Goal: Task Accomplishment & Management: Manage account settings

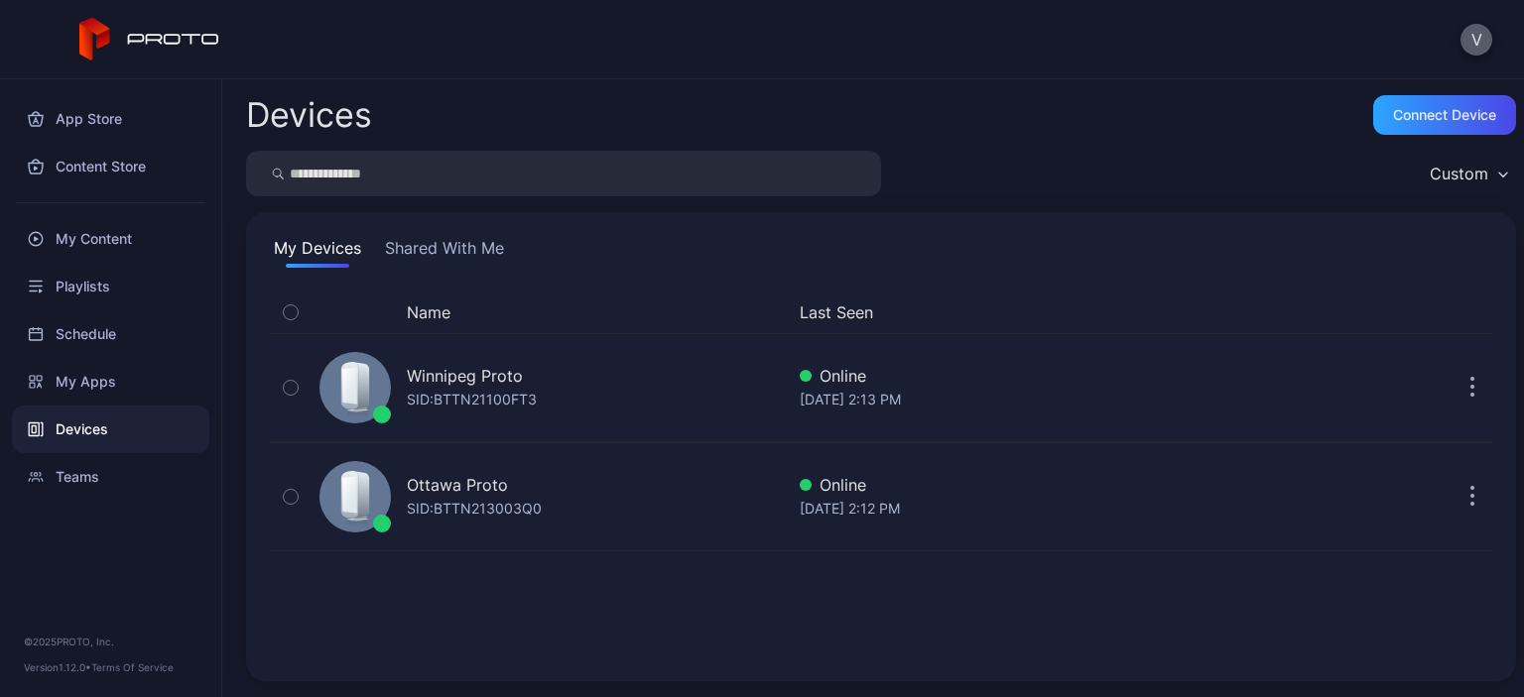
click at [1477, 46] on button "V" at bounding box center [1476, 40] width 32 height 32
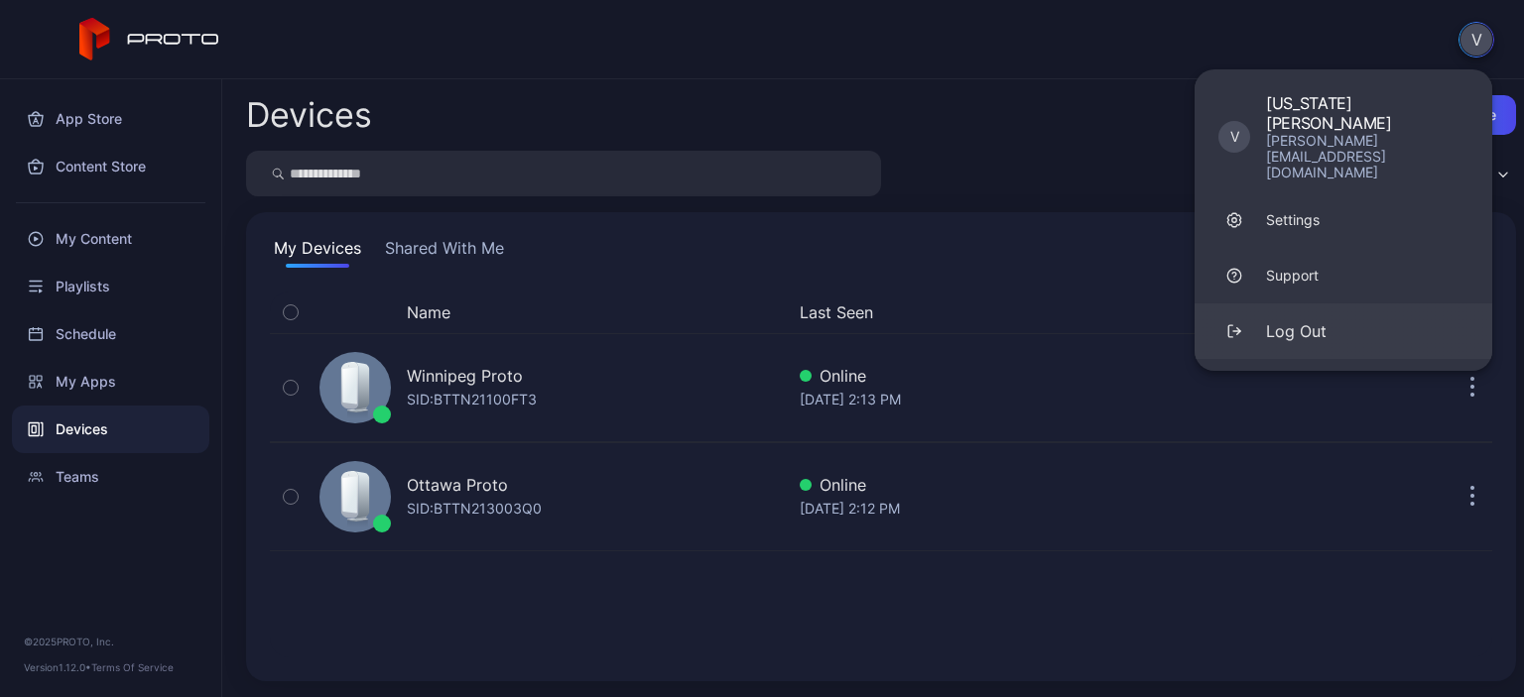
click at [1331, 304] on button "Log Out" at bounding box center [1343, 332] width 298 height 56
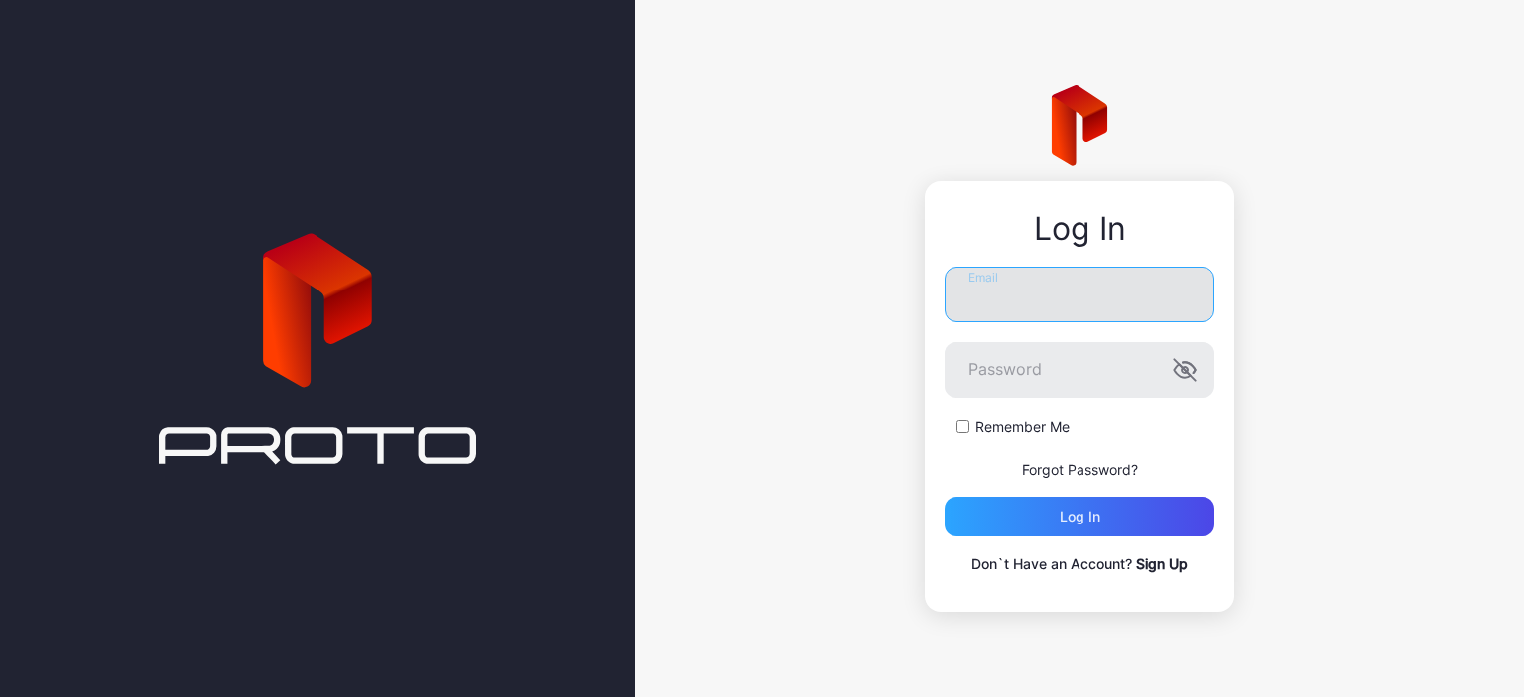
click at [1088, 302] on input "Email" at bounding box center [1079, 295] width 270 height 56
type input "**********"
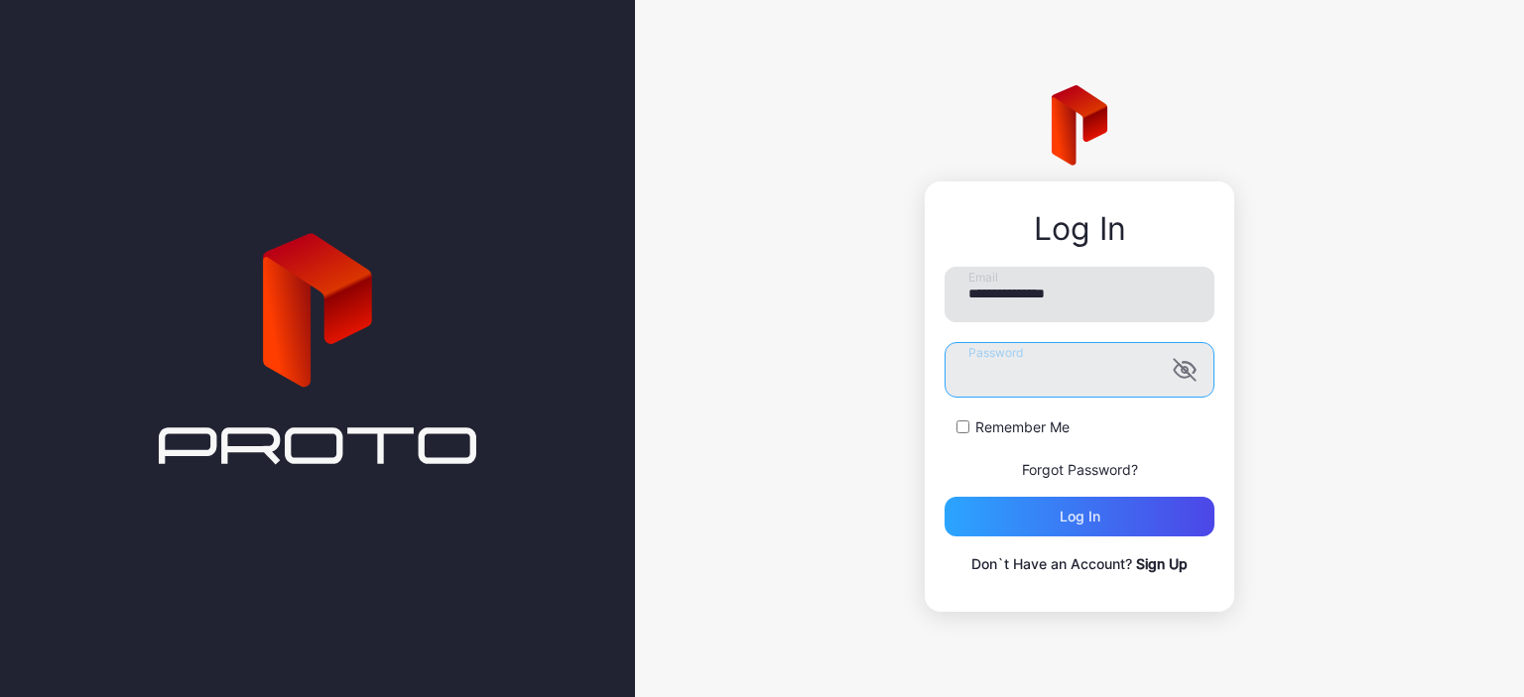
click at [944, 497] on button "Log in" at bounding box center [1079, 517] width 270 height 40
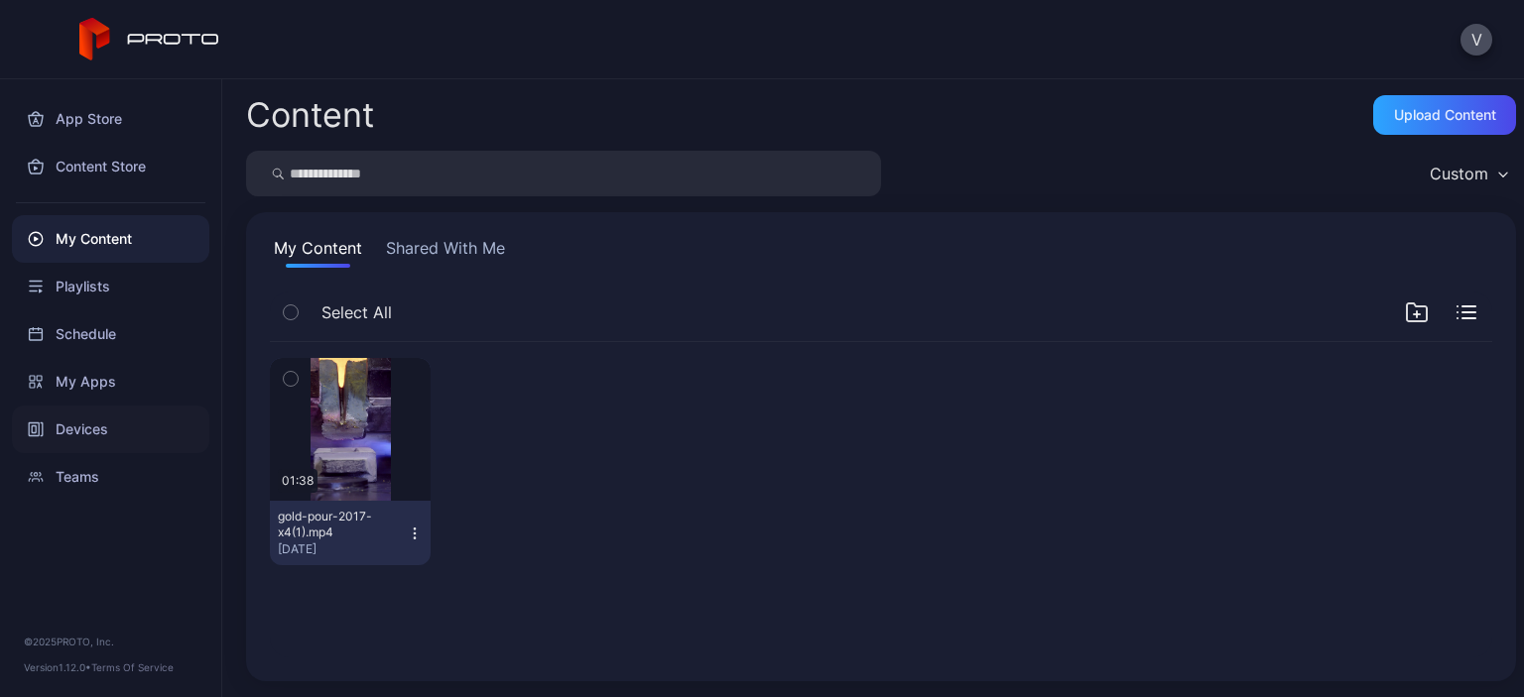
click at [92, 425] on div "Devices" at bounding box center [110, 430] width 197 height 48
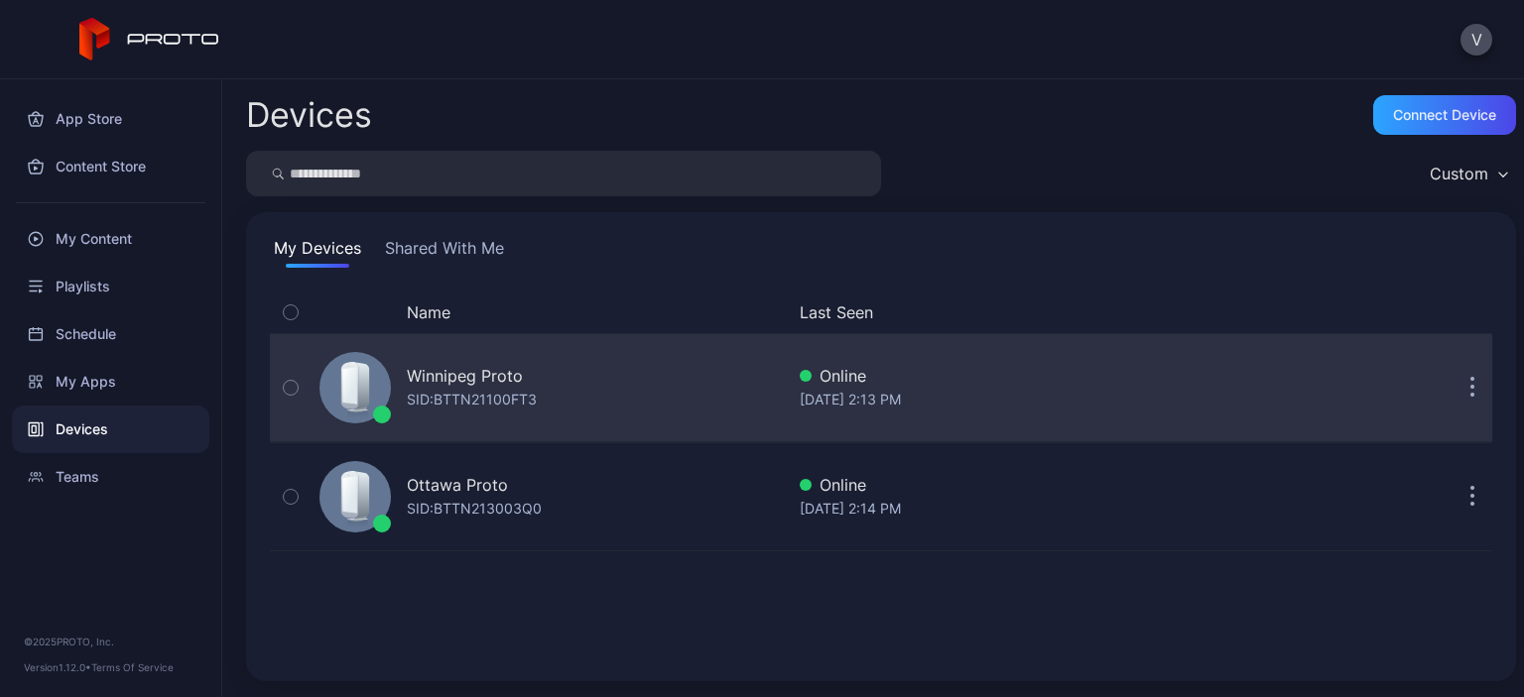
click at [1452, 380] on button "button" at bounding box center [1472, 388] width 40 height 40
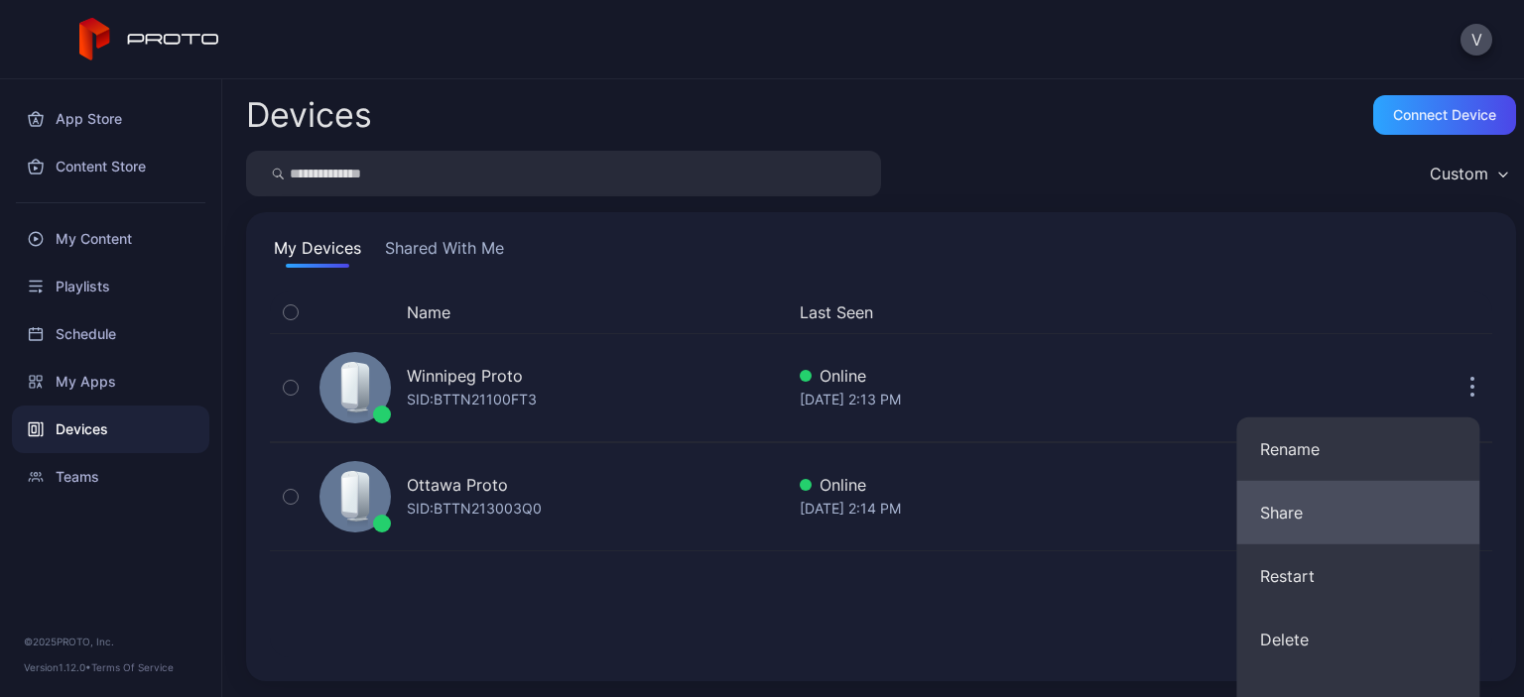
click at [1335, 504] on button "Share" at bounding box center [1357, 512] width 243 height 63
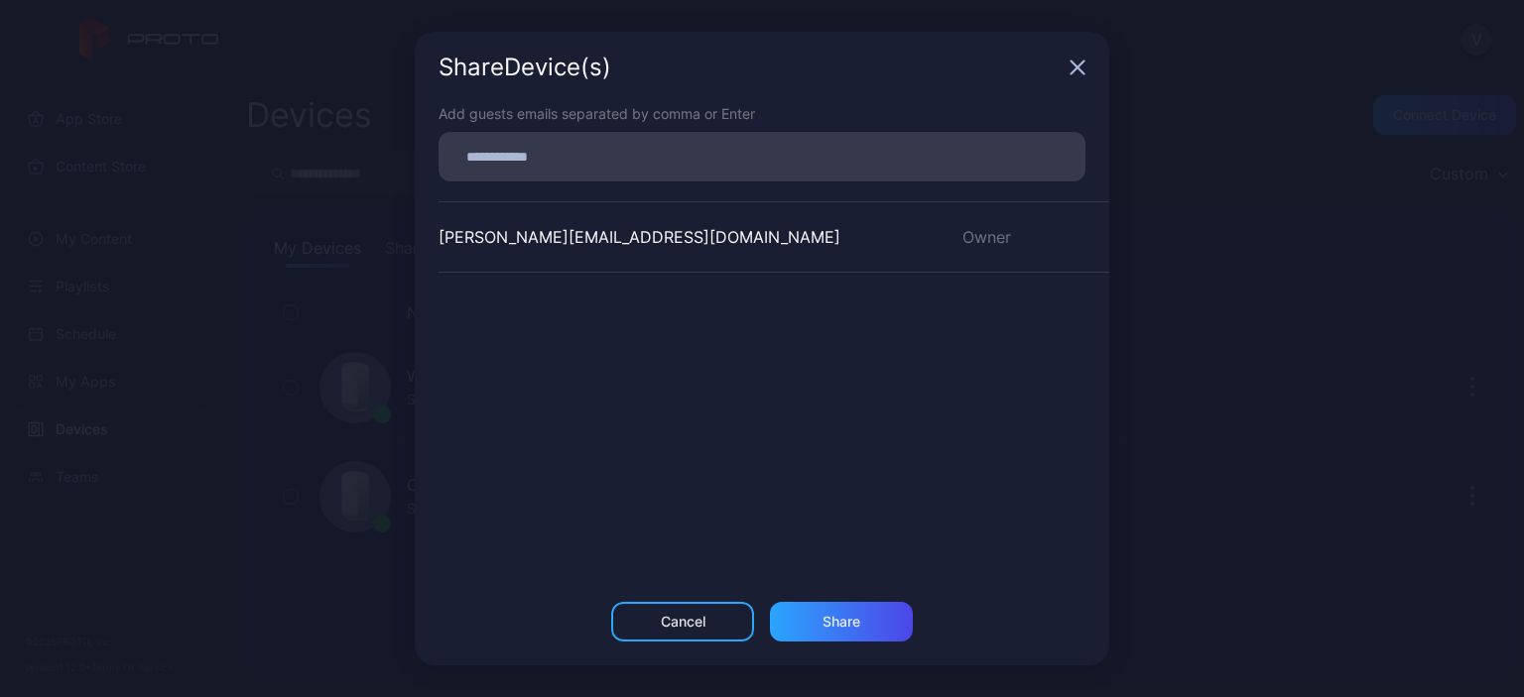
click at [683, 157] on input at bounding box center [761, 157] width 623 height 26
type input "**********"
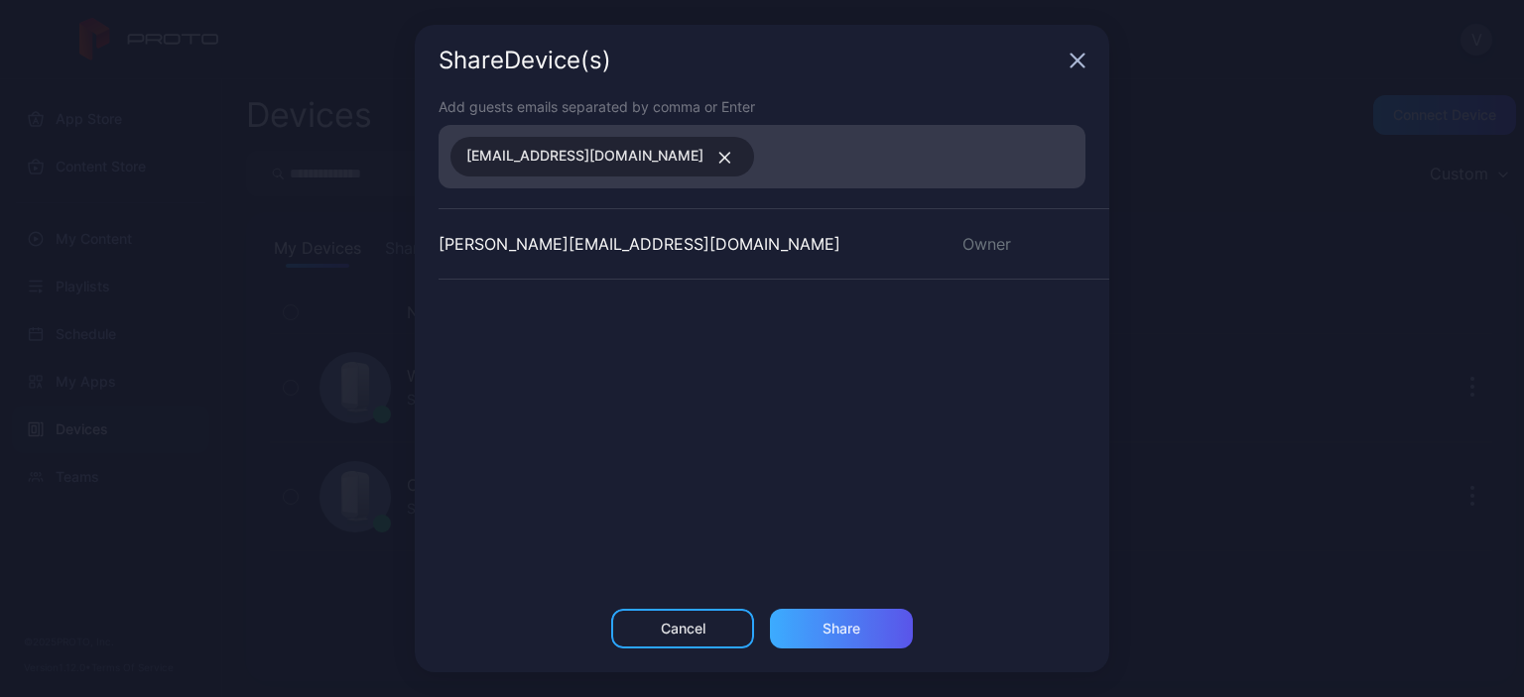
click at [851, 621] on div "Share" at bounding box center [841, 629] width 38 height 16
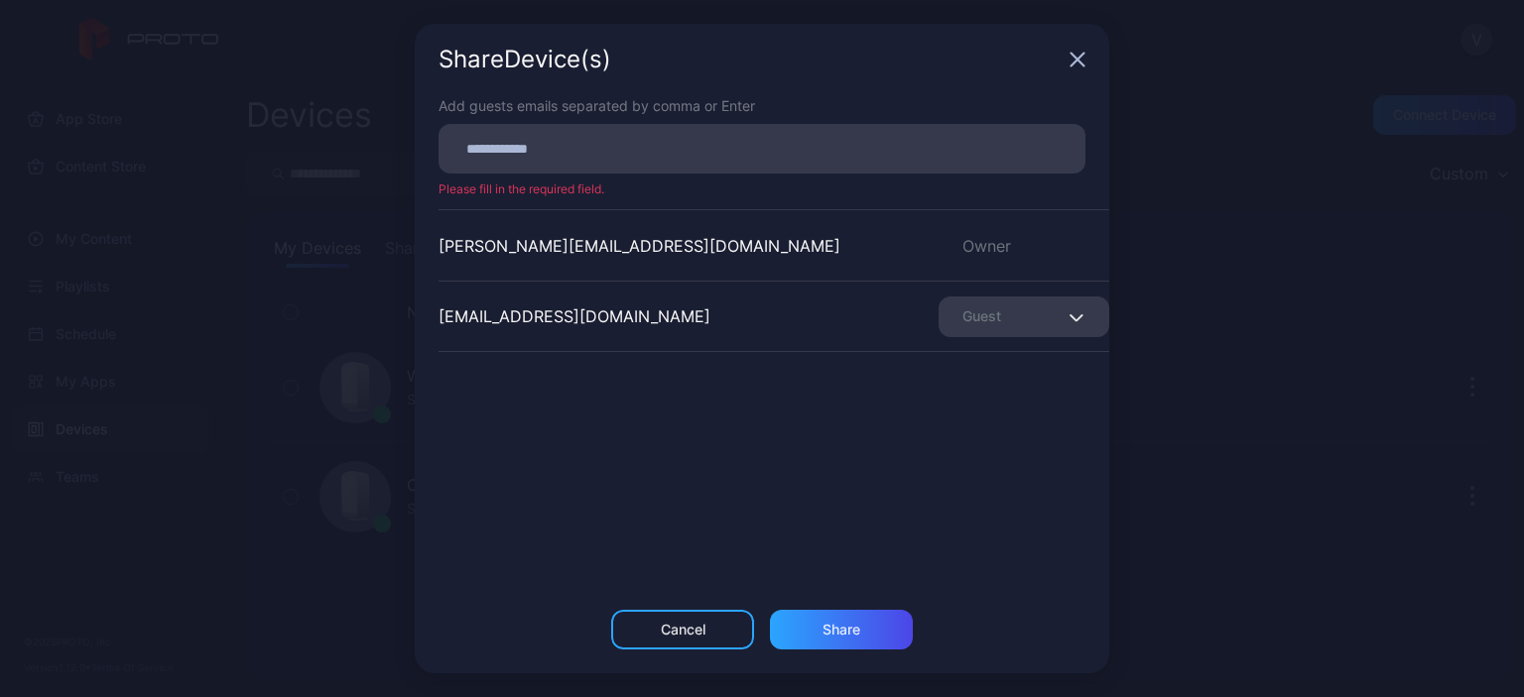
click at [968, 305] on div "Guest" at bounding box center [1023, 317] width 171 height 41
click at [796, 459] on div "[PERSON_NAME][EMAIL_ADDRESS][DOMAIN_NAME] Owner [EMAIL_ADDRESS][DOMAIN_NAME] Gu…" at bounding box center [773, 358] width 671 height 298
click at [572, 140] on input at bounding box center [761, 149] width 623 height 26
type input "**********"
click at [799, 624] on div "Share" at bounding box center [841, 630] width 143 height 40
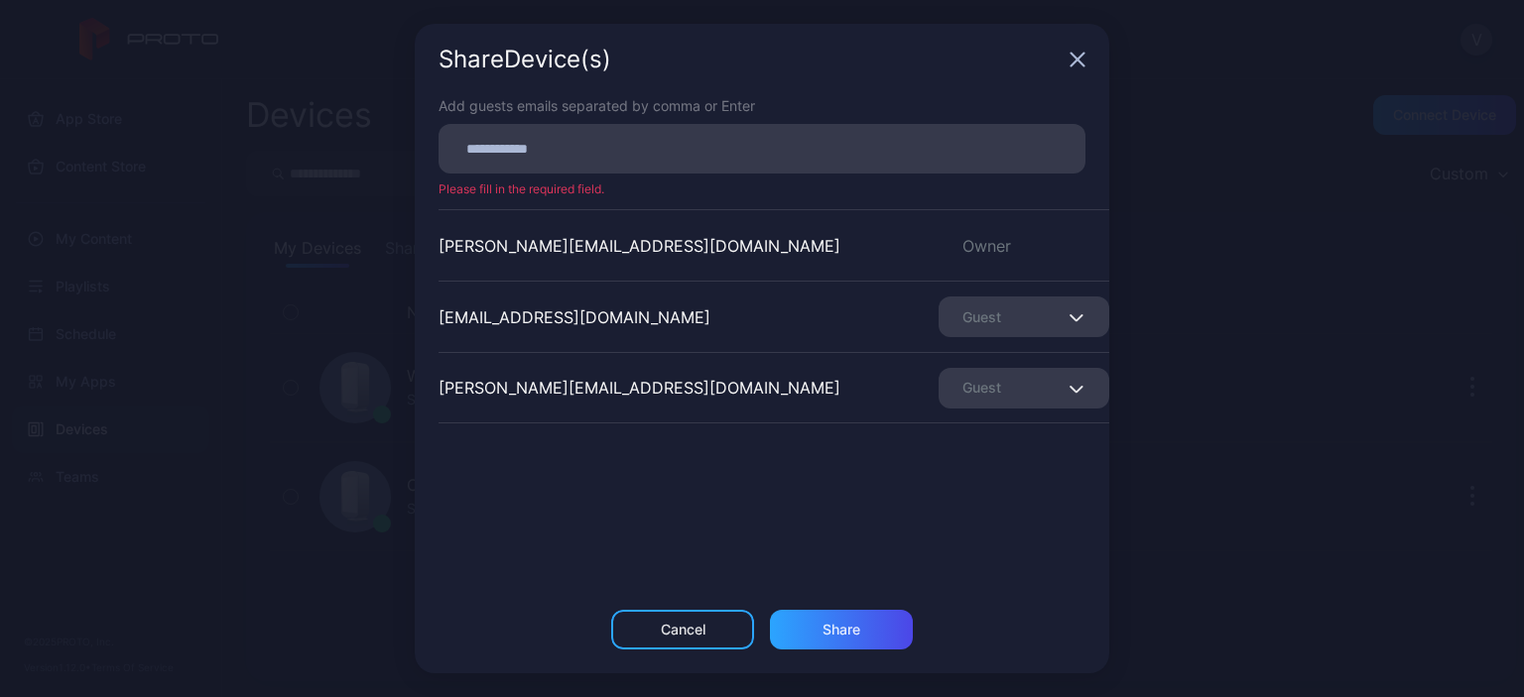
click at [1076, 59] on div "Share Device (s)" at bounding box center [762, 59] width 694 height 71
click at [692, 632] on div "Cancel" at bounding box center [683, 630] width 45 height 16
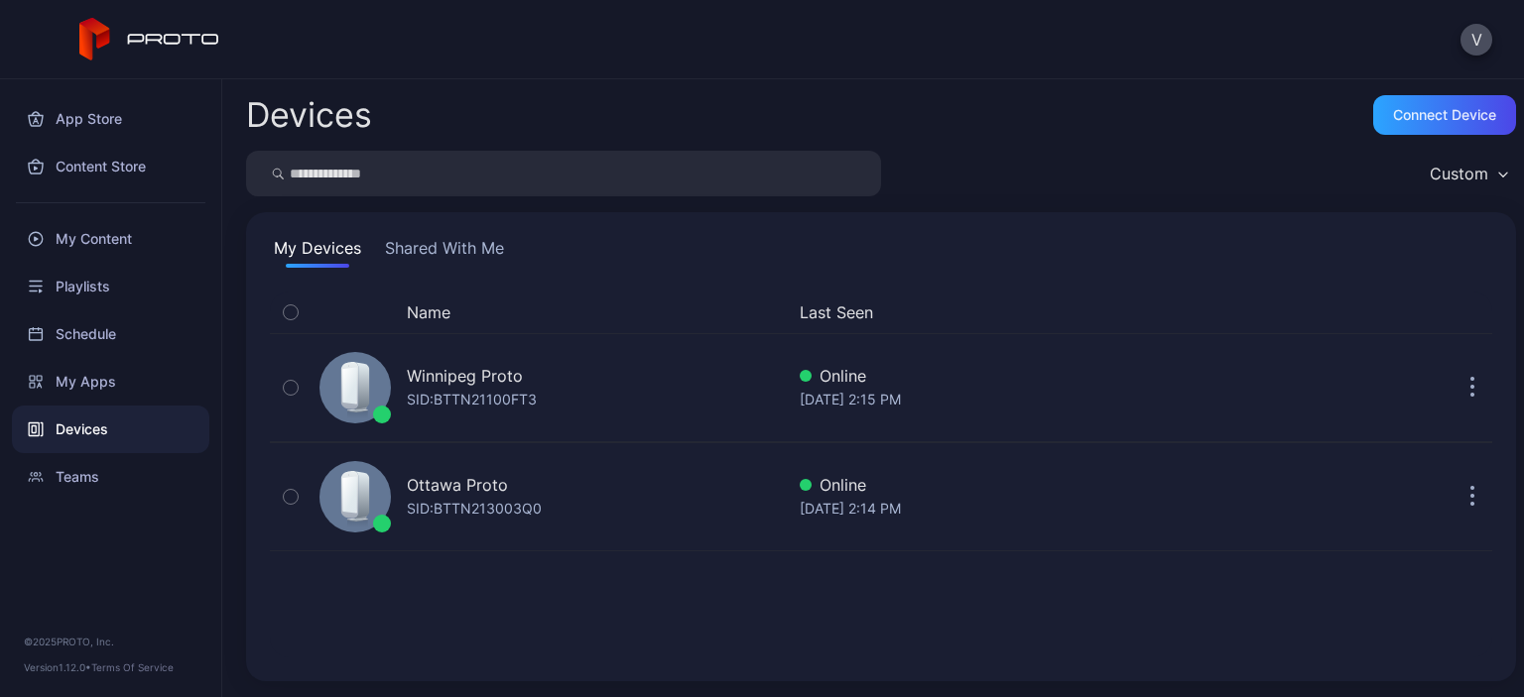
click at [97, 431] on div "Devices" at bounding box center [110, 430] width 197 height 48
click at [462, 253] on button "Shared With Me" at bounding box center [444, 252] width 127 height 32
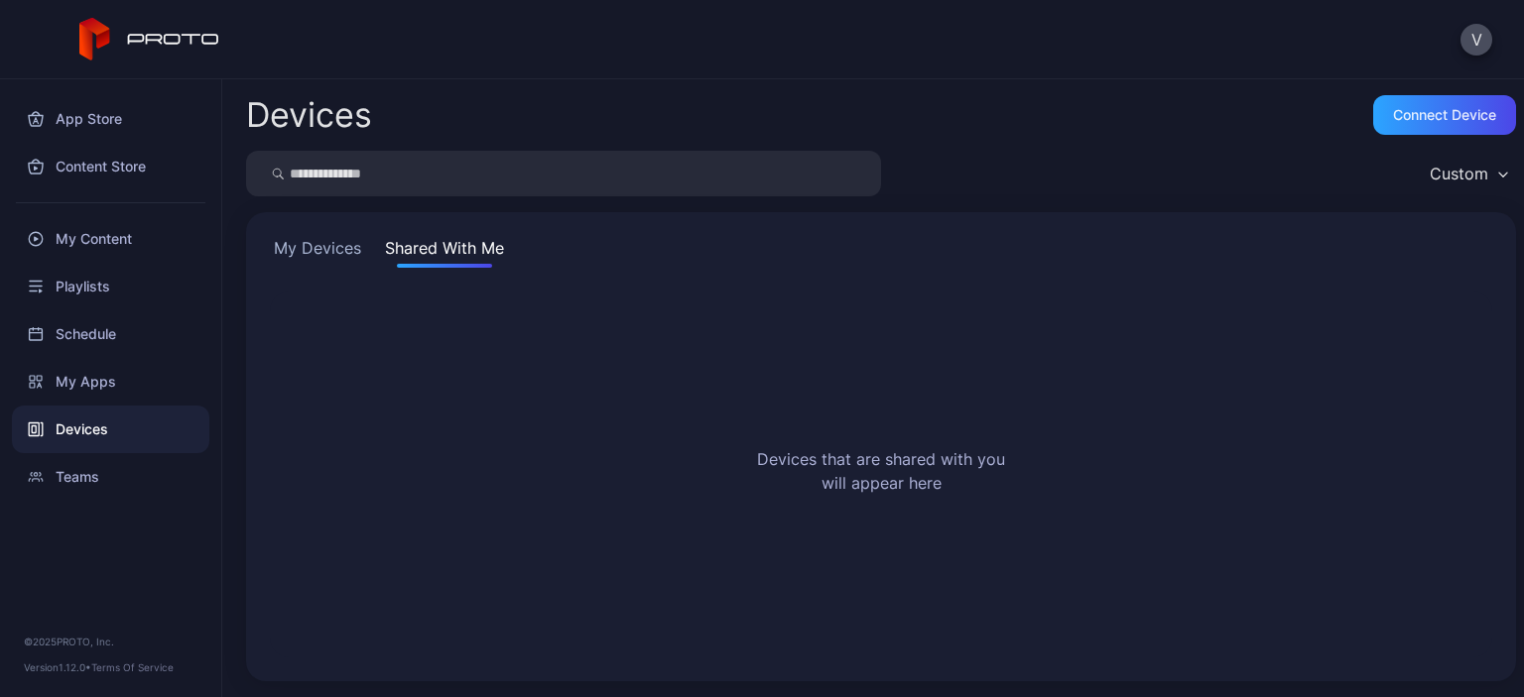
click at [343, 250] on button "My Devices" at bounding box center [317, 252] width 95 height 32
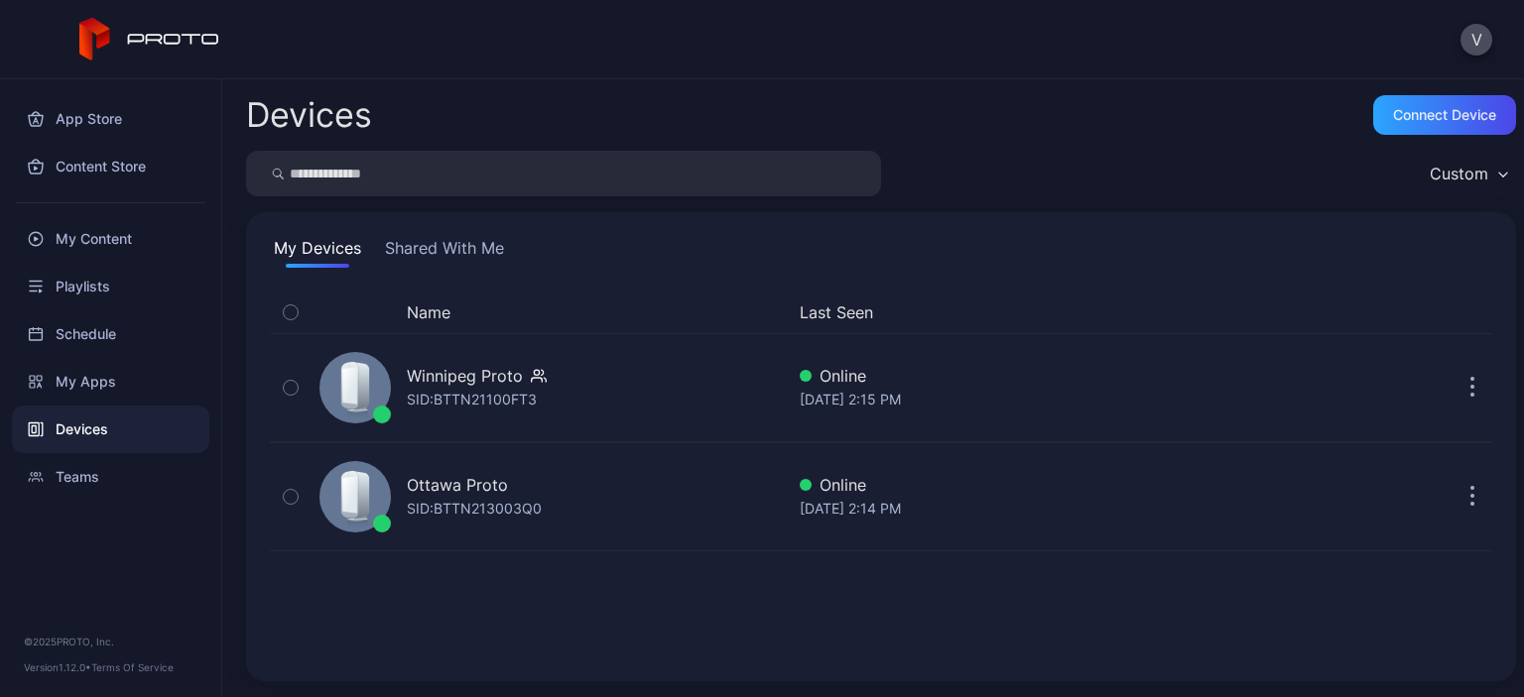
click at [434, 246] on button "Shared With Me" at bounding box center [444, 252] width 127 height 32
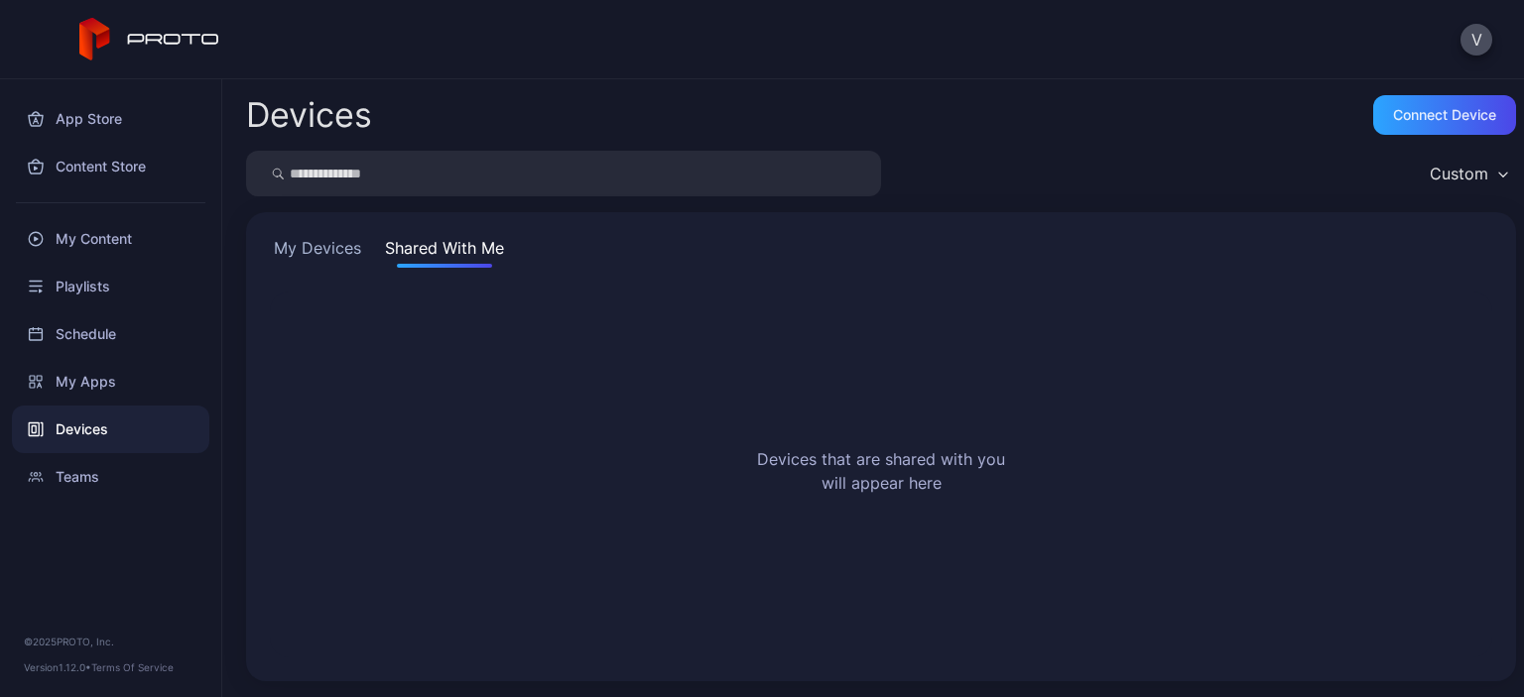
click at [305, 246] on button "My Devices" at bounding box center [317, 252] width 95 height 32
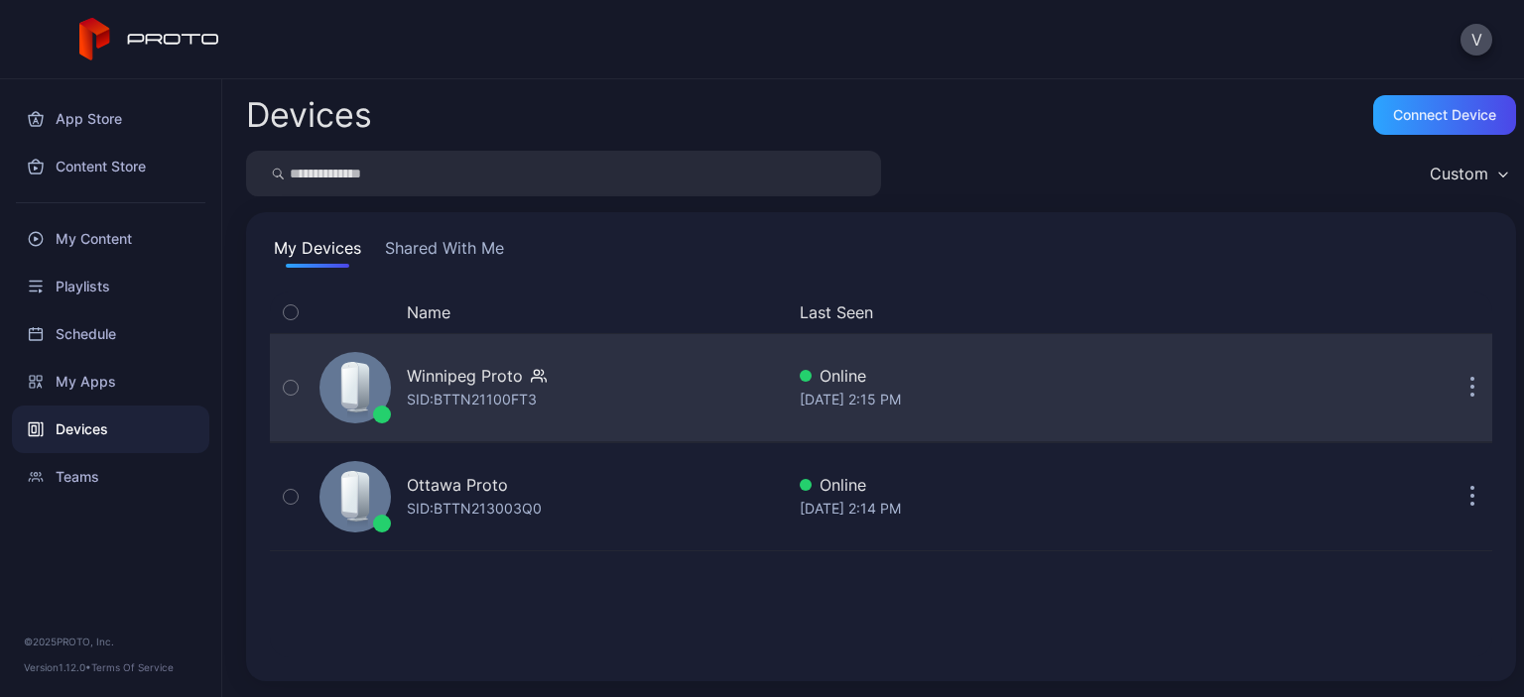
click at [1006, 384] on div "Online" at bounding box center [1020, 376] width 442 height 24
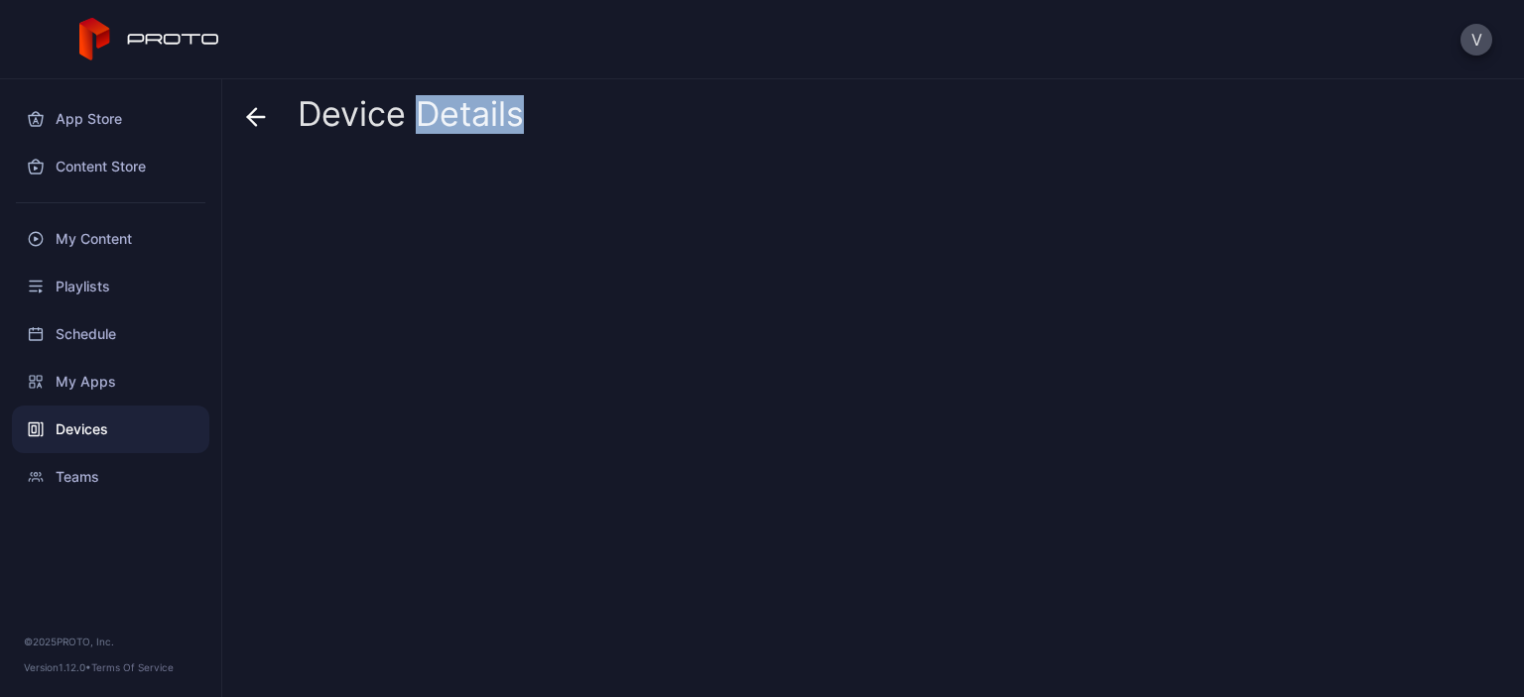
click at [1006, 384] on div at bounding box center [881, 420] width 1270 height 523
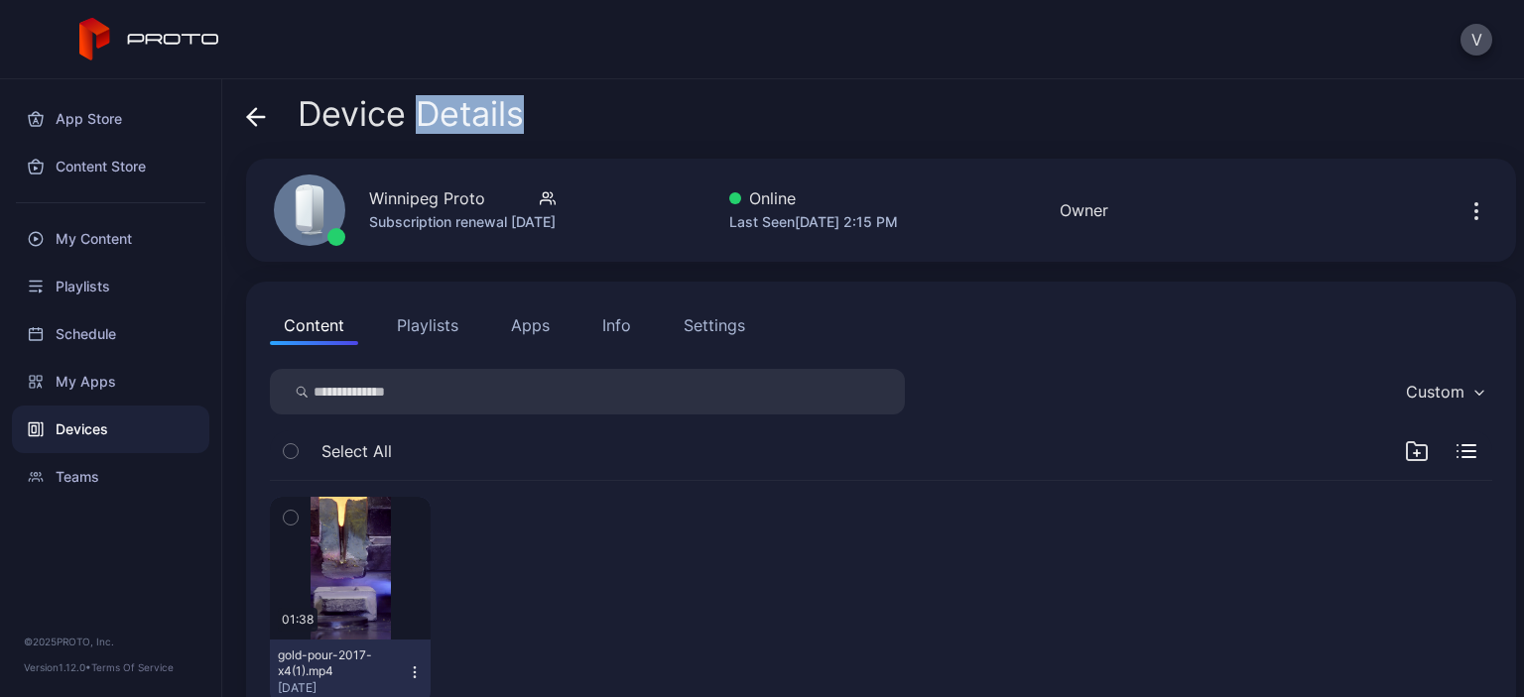
click at [724, 318] on div "Settings" at bounding box center [713, 325] width 61 height 24
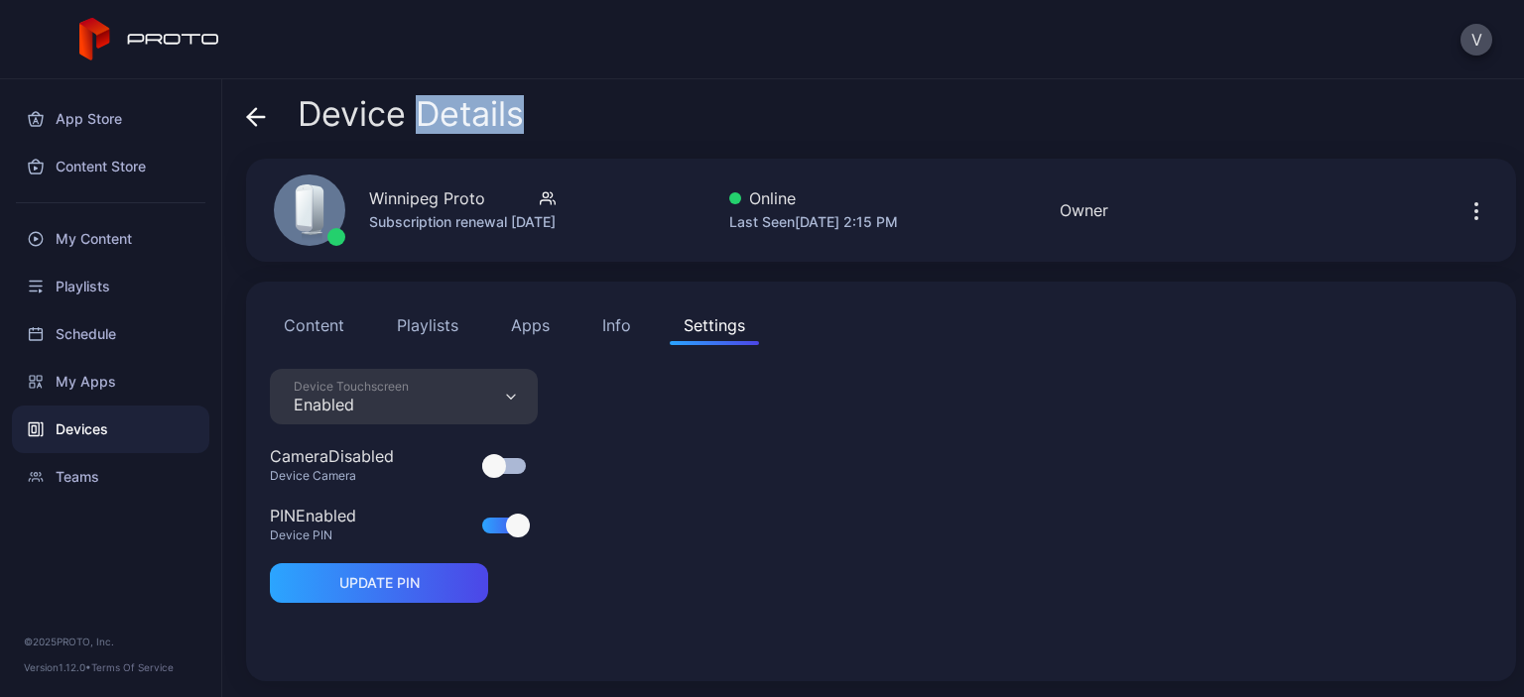
click at [408, 387] on div "Device Touchscreen Enabled" at bounding box center [404, 397] width 268 height 56
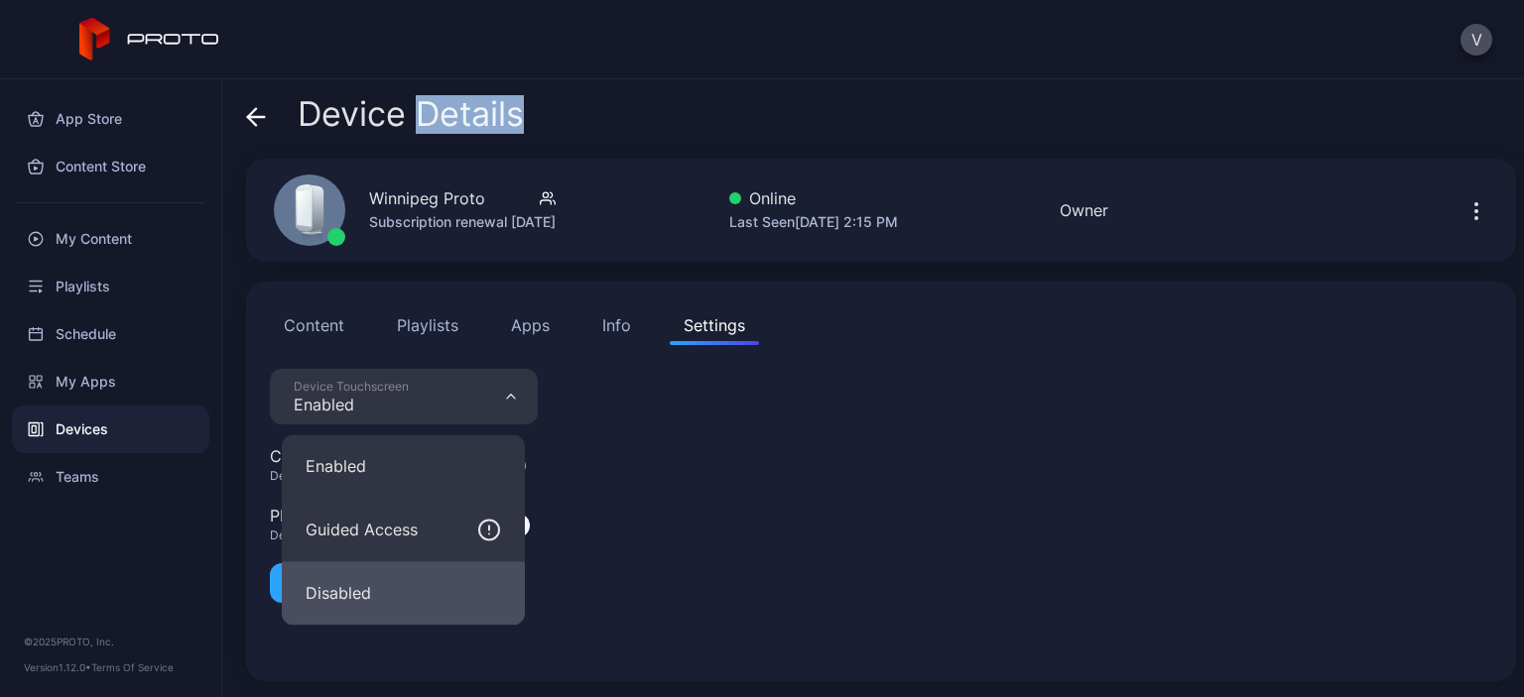
click at [326, 589] on button "Disabled" at bounding box center [403, 592] width 243 height 63
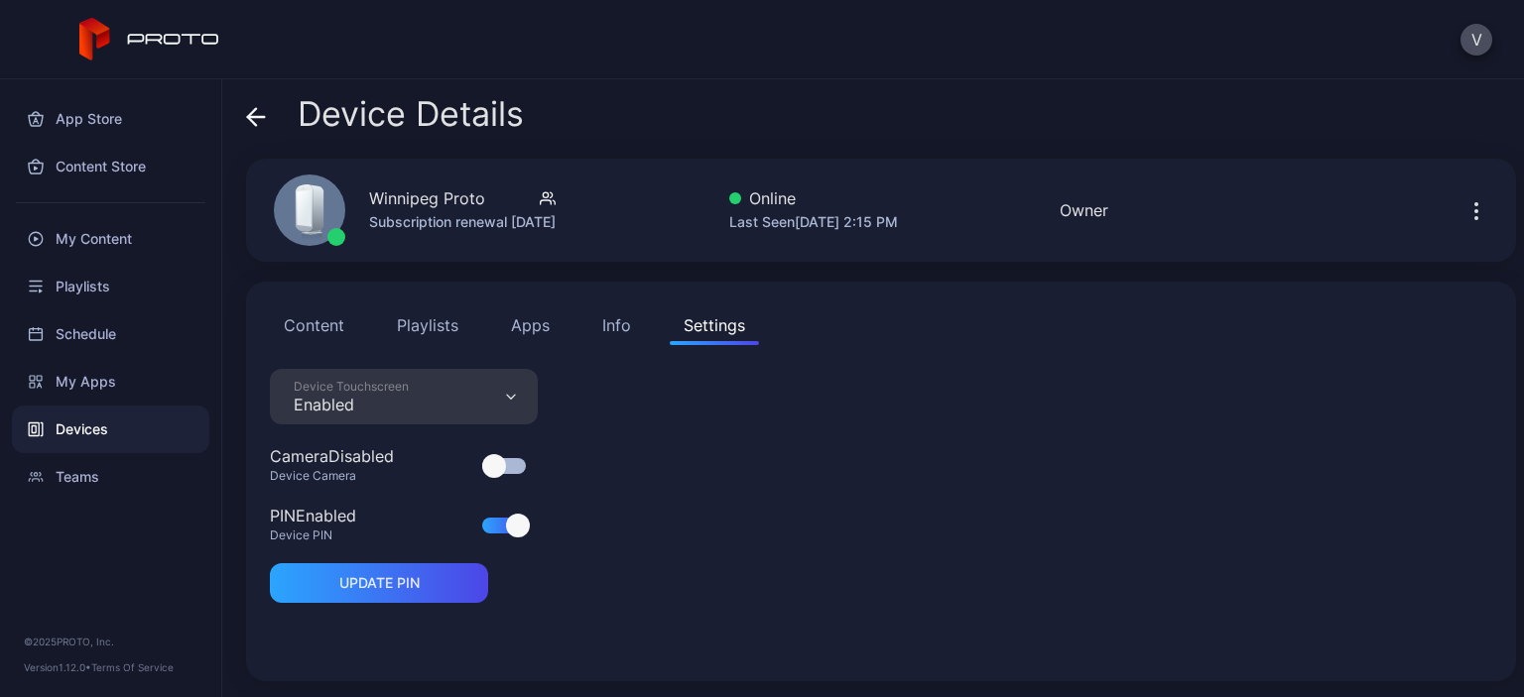
click at [749, 550] on div "Device Touchscreen Enabled Camera Disabled Device Camera PIN Enabled Device PIN…" at bounding box center [881, 513] width 1222 height 289
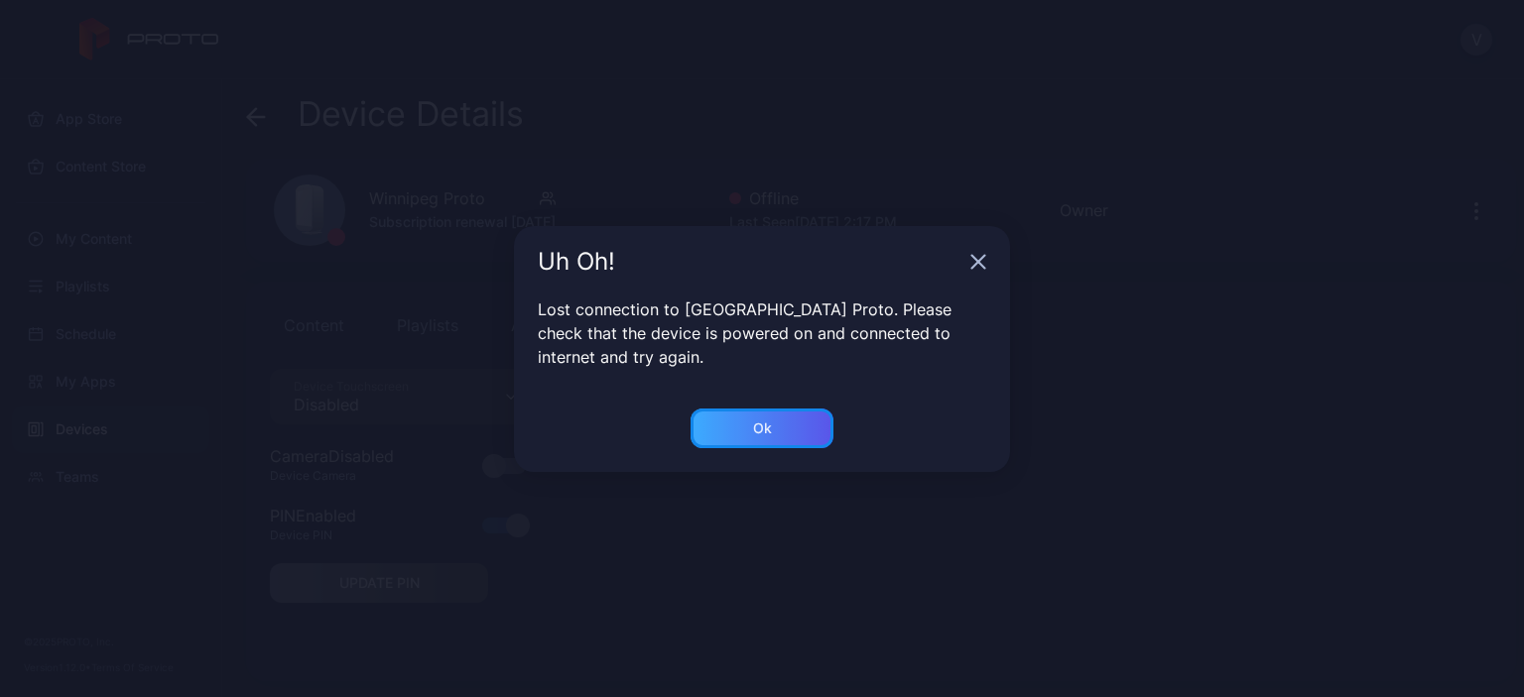
click at [798, 431] on div "Ok" at bounding box center [761, 429] width 143 height 40
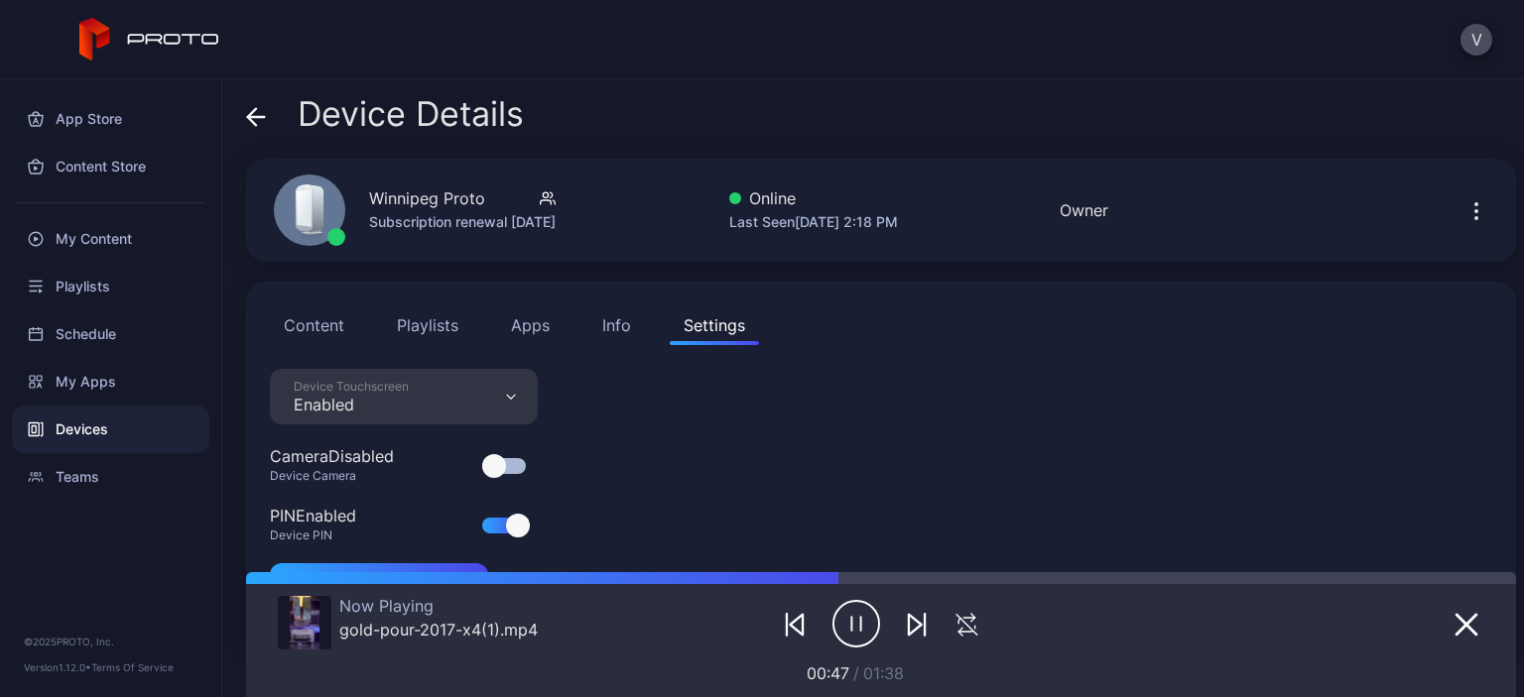
click at [500, 400] on div "Device Touchscreen Enabled" at bounding box center [404, 397] width 268 height 56
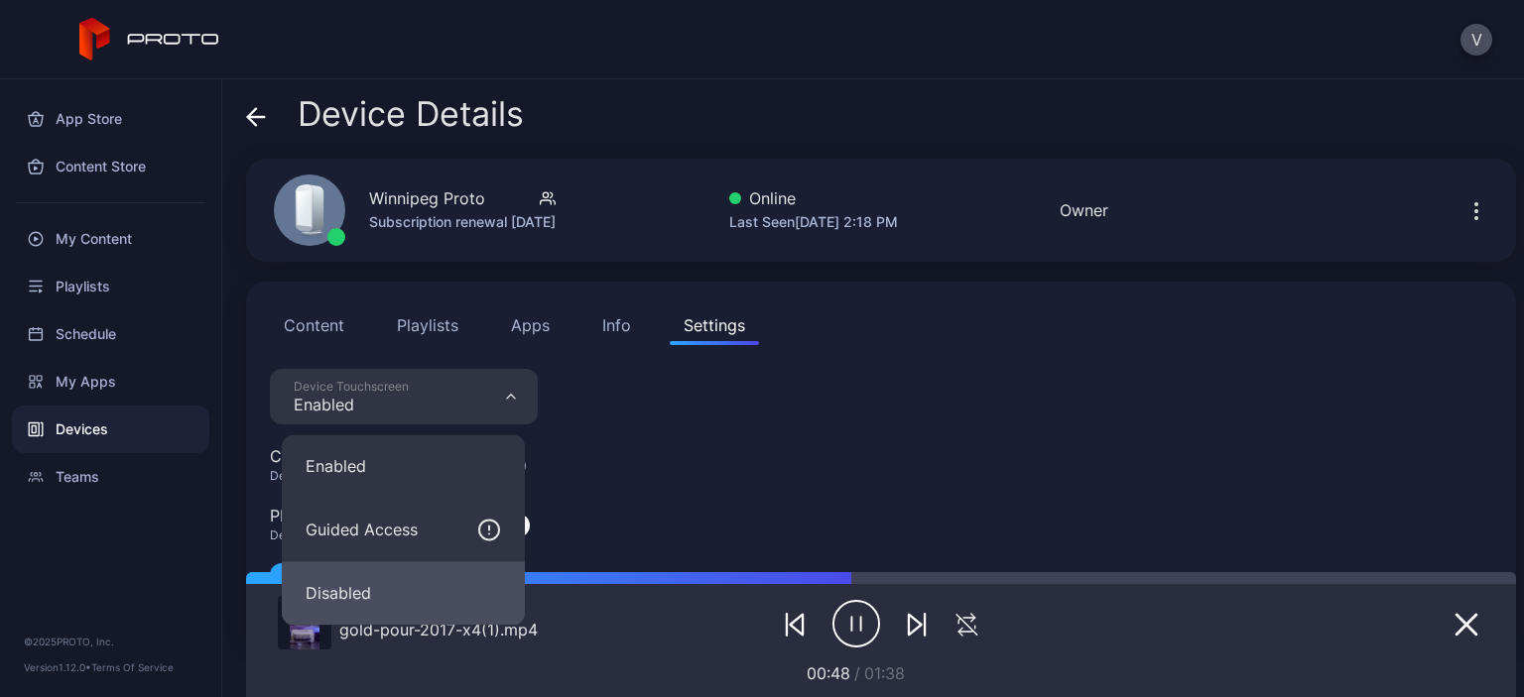
click at [394, 592] on button "Disabled" at bounding box center [403, 592] width 243 height 63
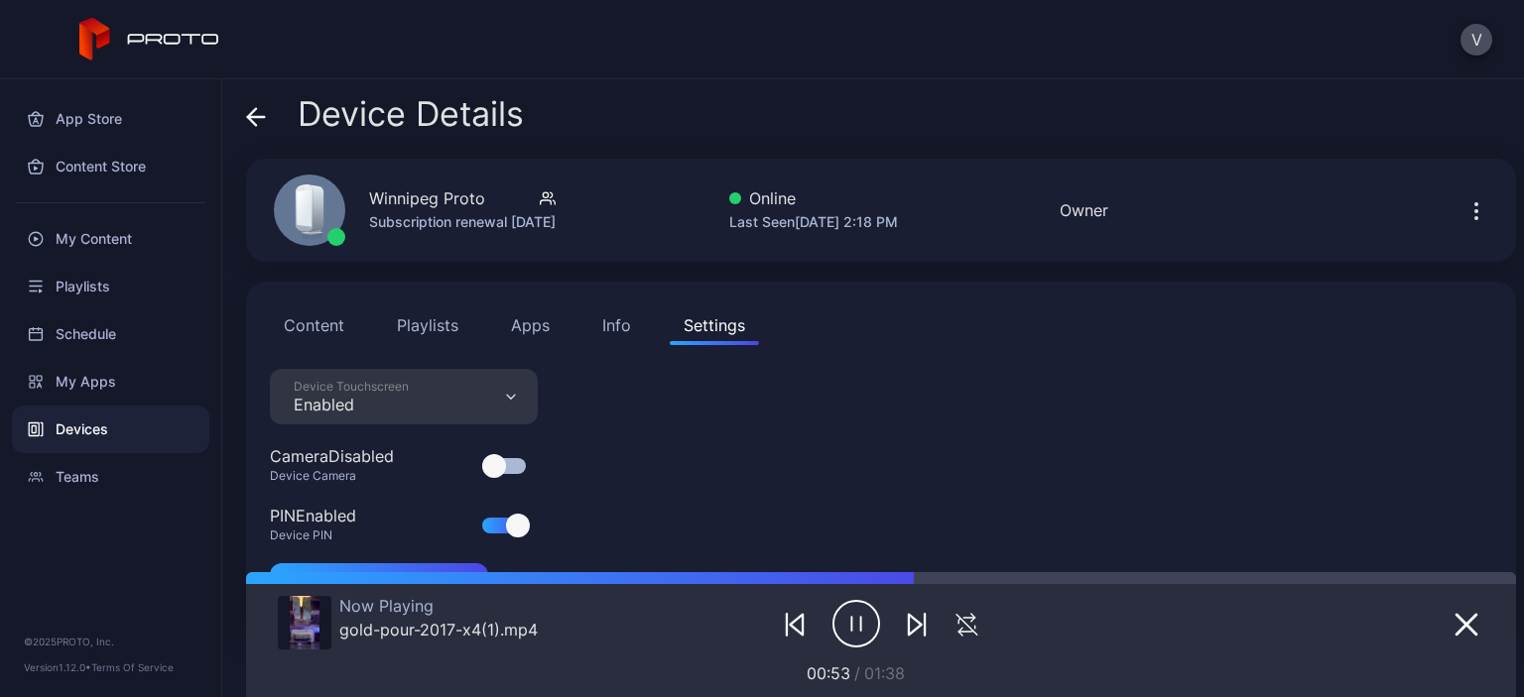
click at [114, 426] on div "Devices" at bounding box center [110, 430] width 197 height 48
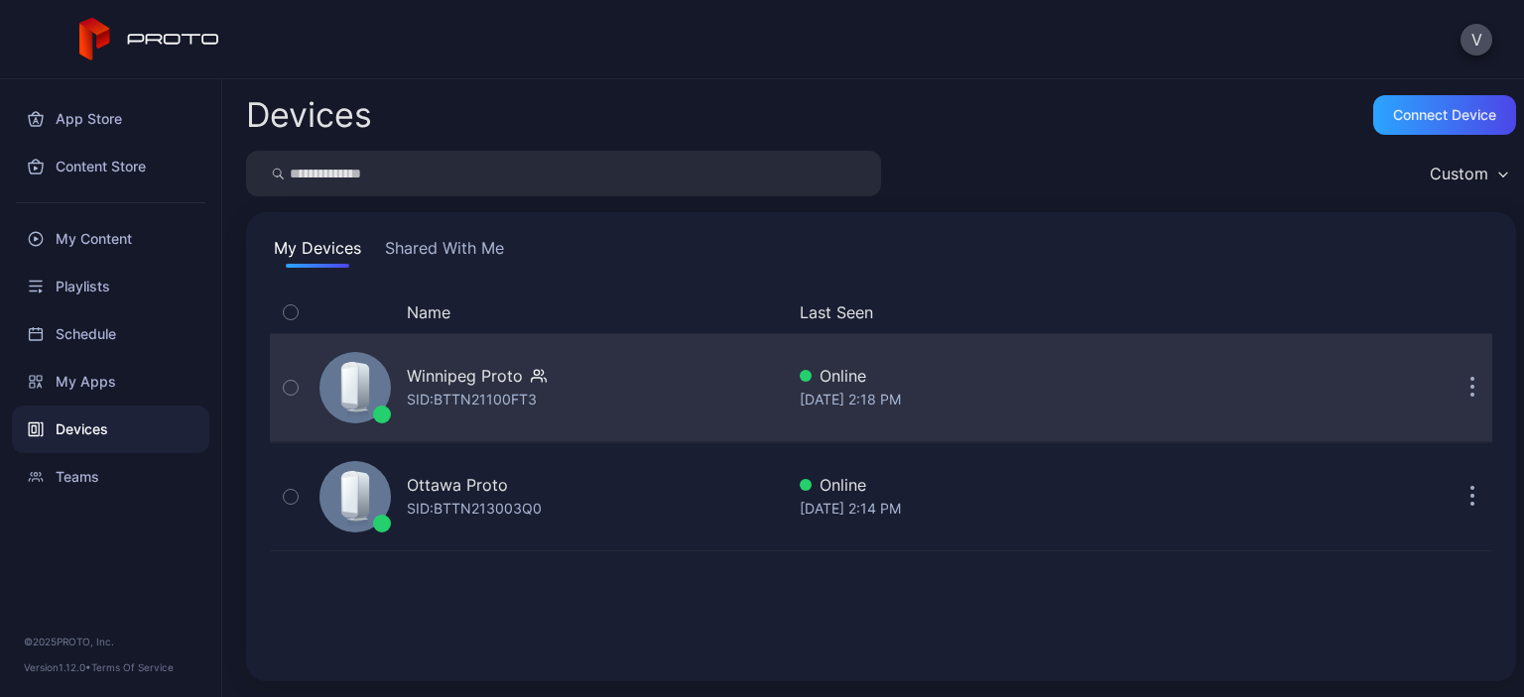
click at [1036, 388] on div "[DATE] 2:18 PM" at bounding box center [1020, 400] width 442 height 24
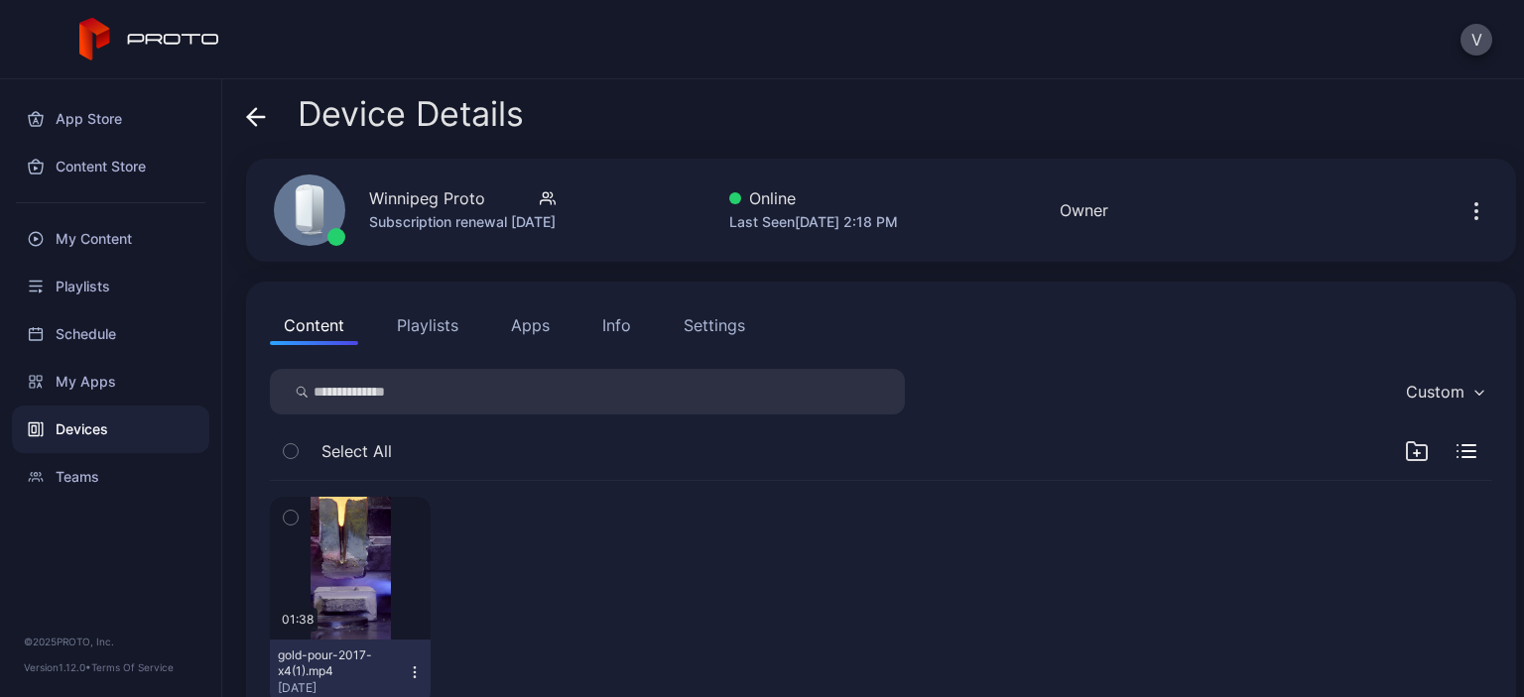
click at [105, 435] on div "Devices" at bounding box center [110, 430] width 197 height 48
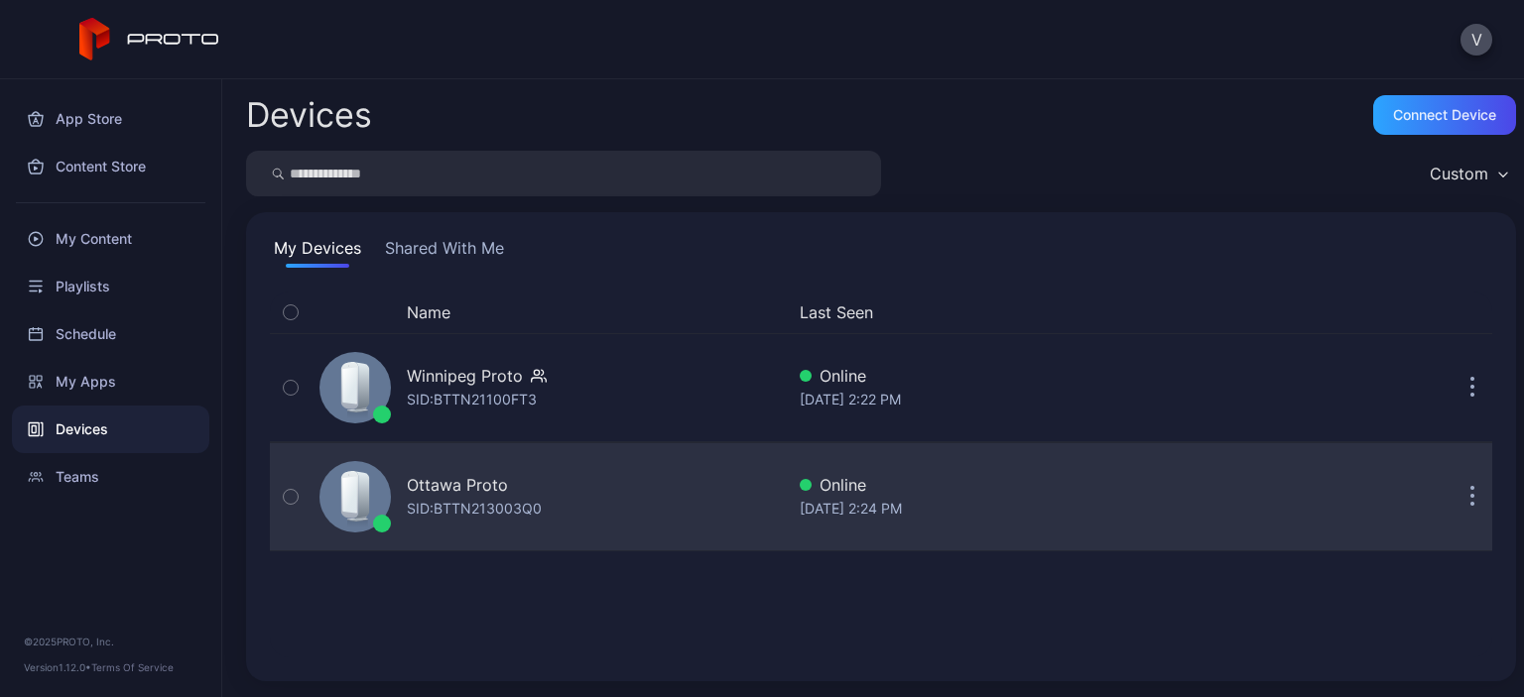
click at [1452, 504] on button "button" at bounding box center [1472, 497] width 40 height 40
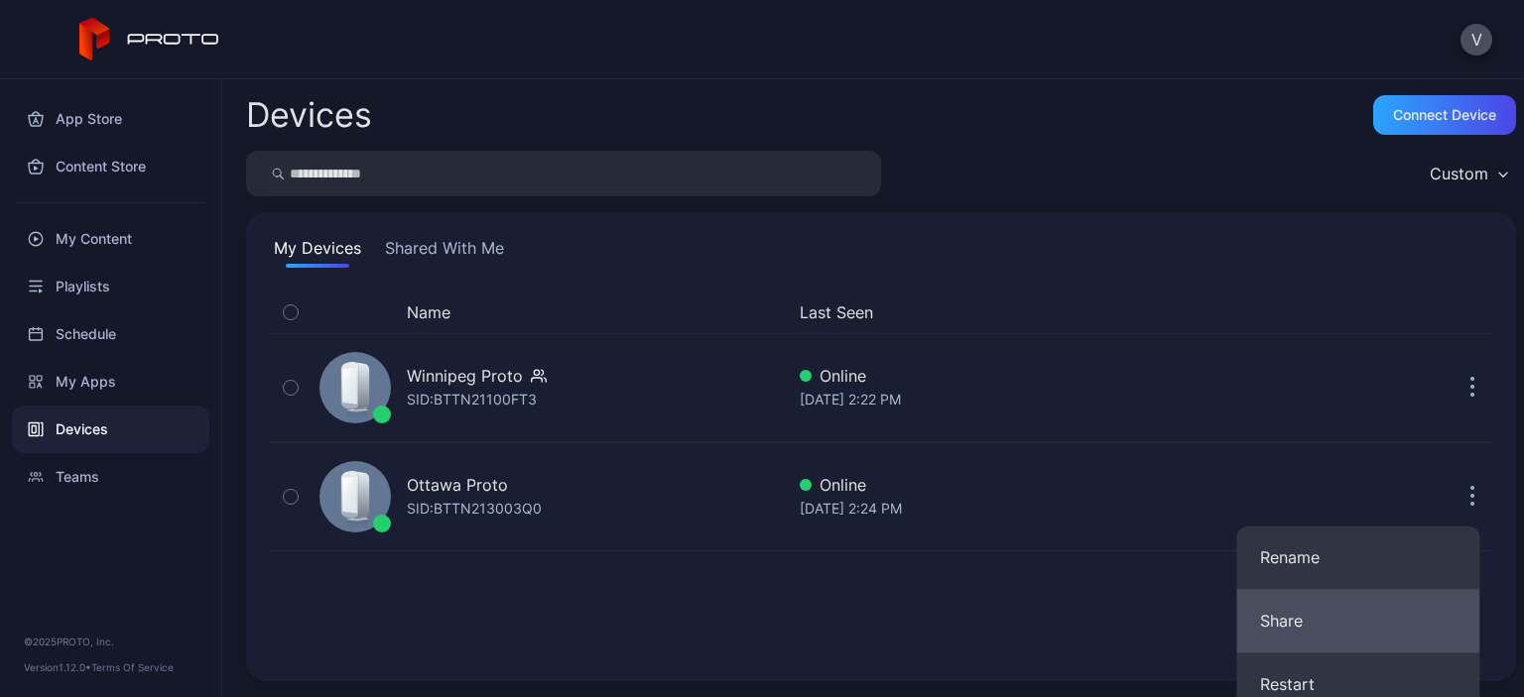
click at [1305, 618] on button "Share" at bounding box center [1357, 620] width 243 height 63
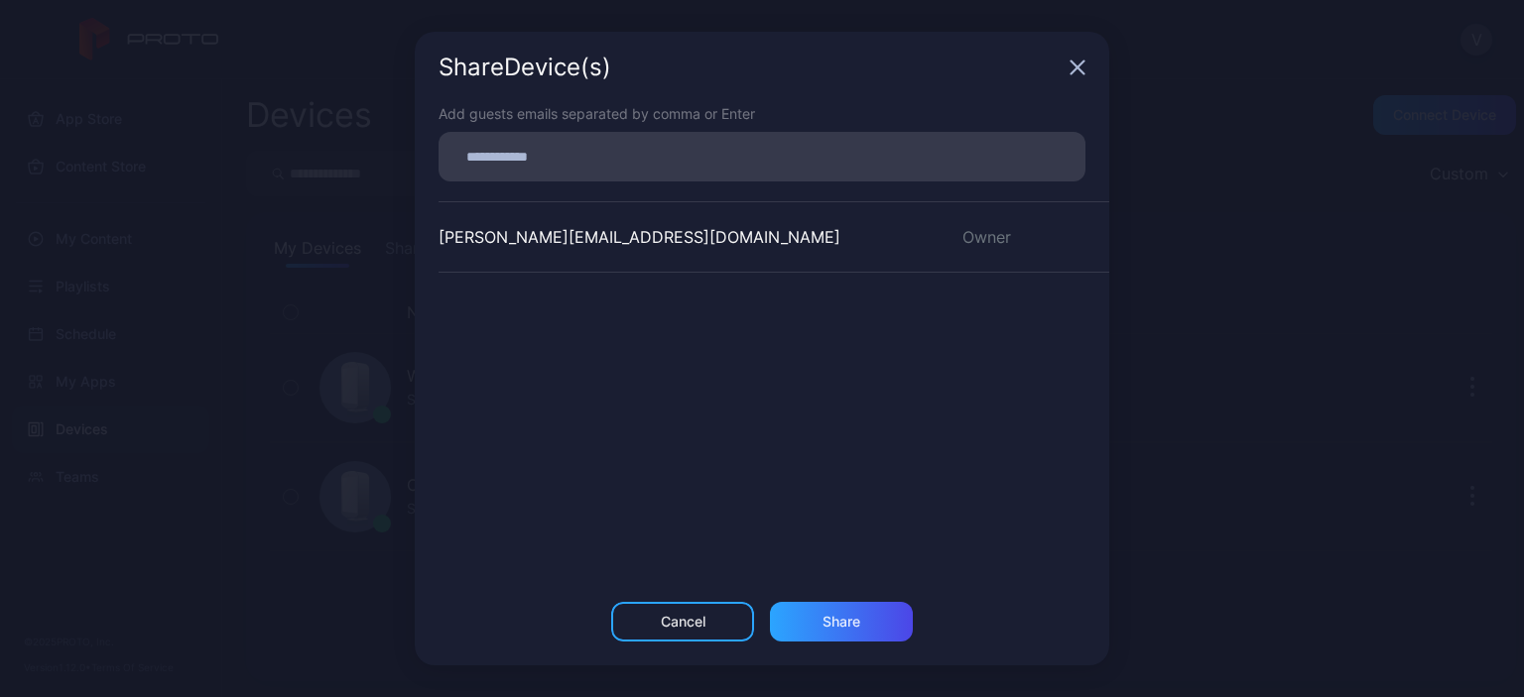
click at [503, 157] on input at bounding box center [761, 157] width 623 height 26
type input "**********"
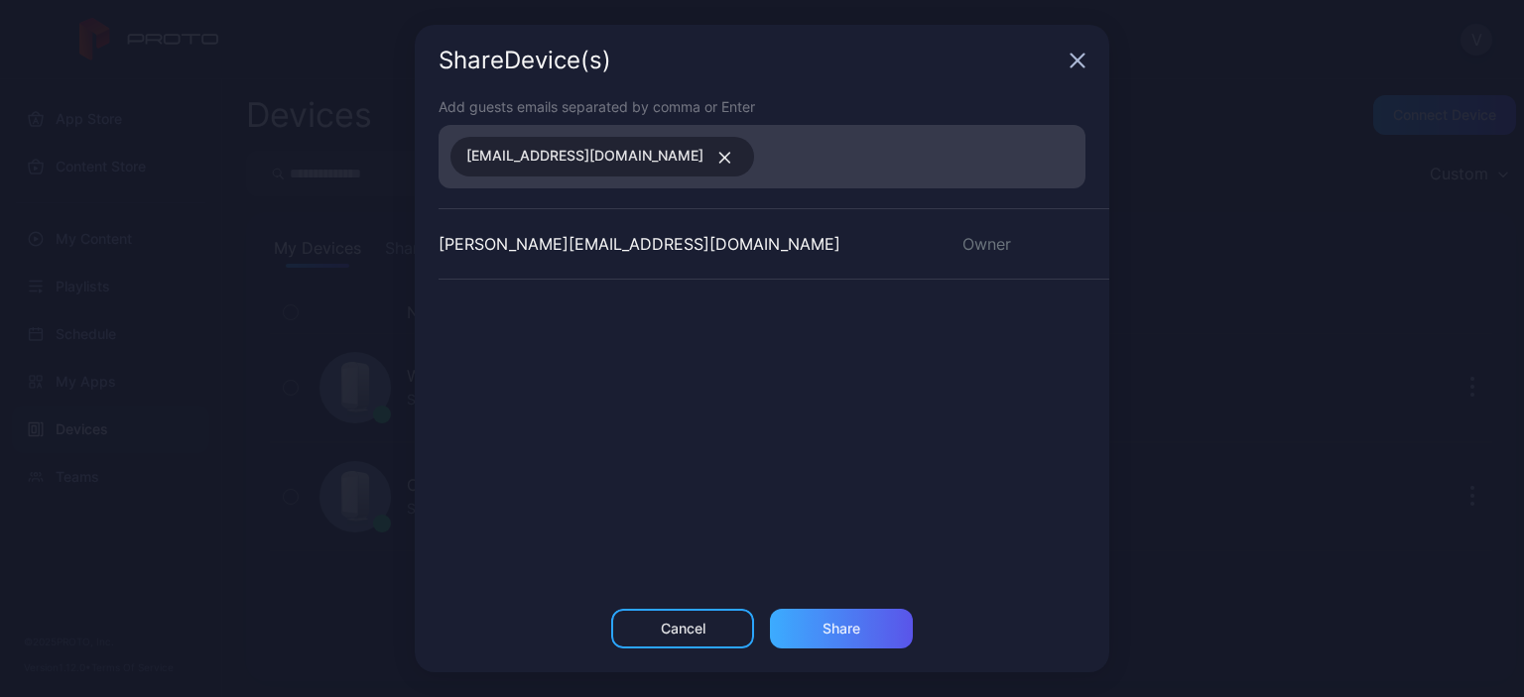
click at [857, 625] on div "Share" at bounding box center [841, 629] width 38 height 16
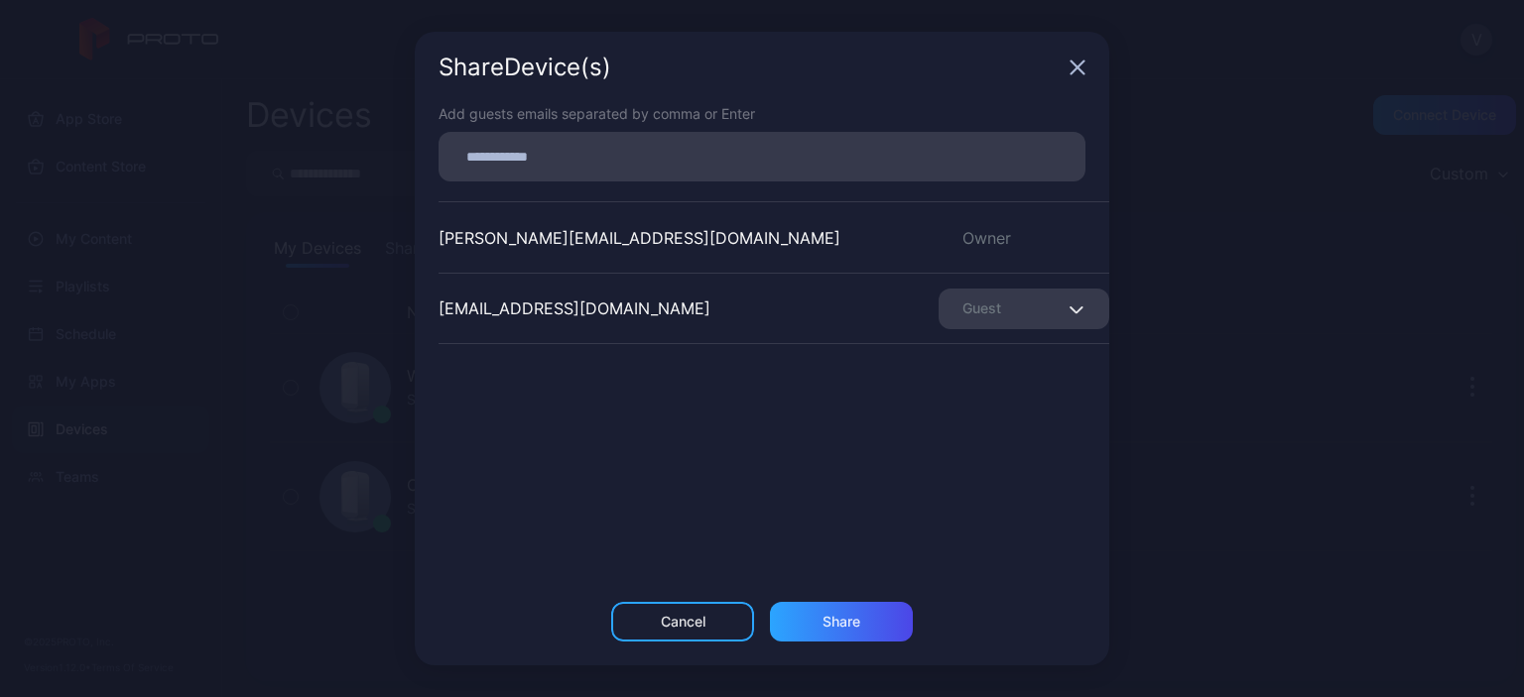
click at [647, 155] on input at bounding box center [761, 157] width 623 height 26
type input "**********"
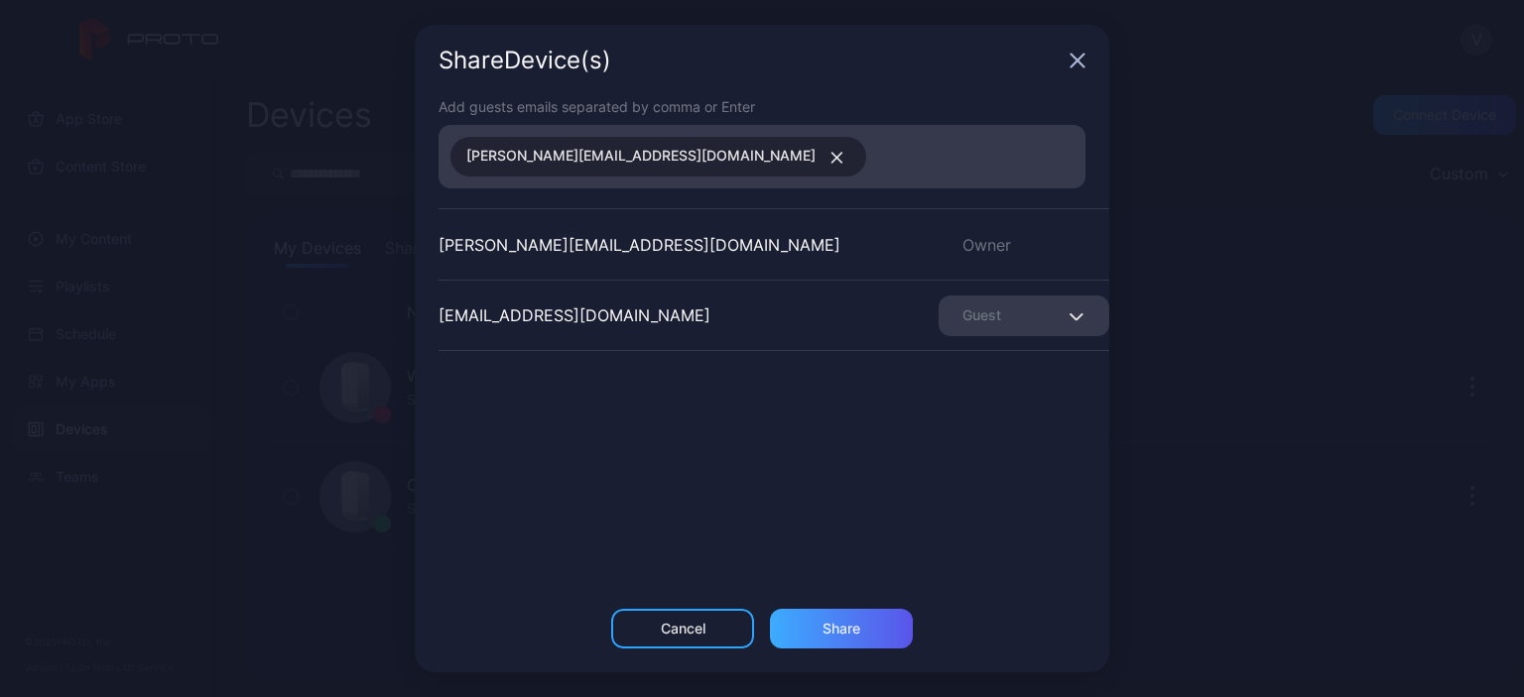
click at [865, 623] on div "Share" at bounding box center [841, 629] width 143 height 40
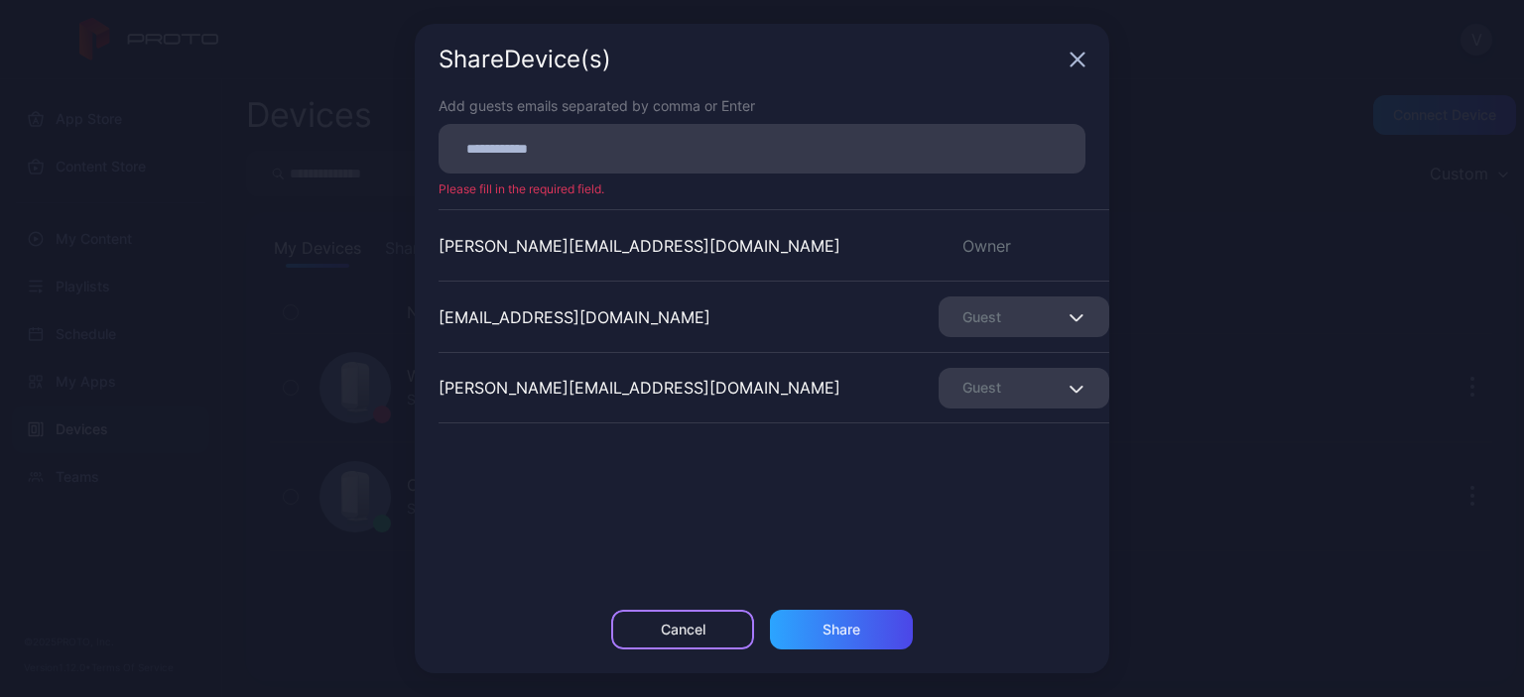
click at [687, 637] on div "Cancel" at bounding box center [683, 630] width 45 height 16
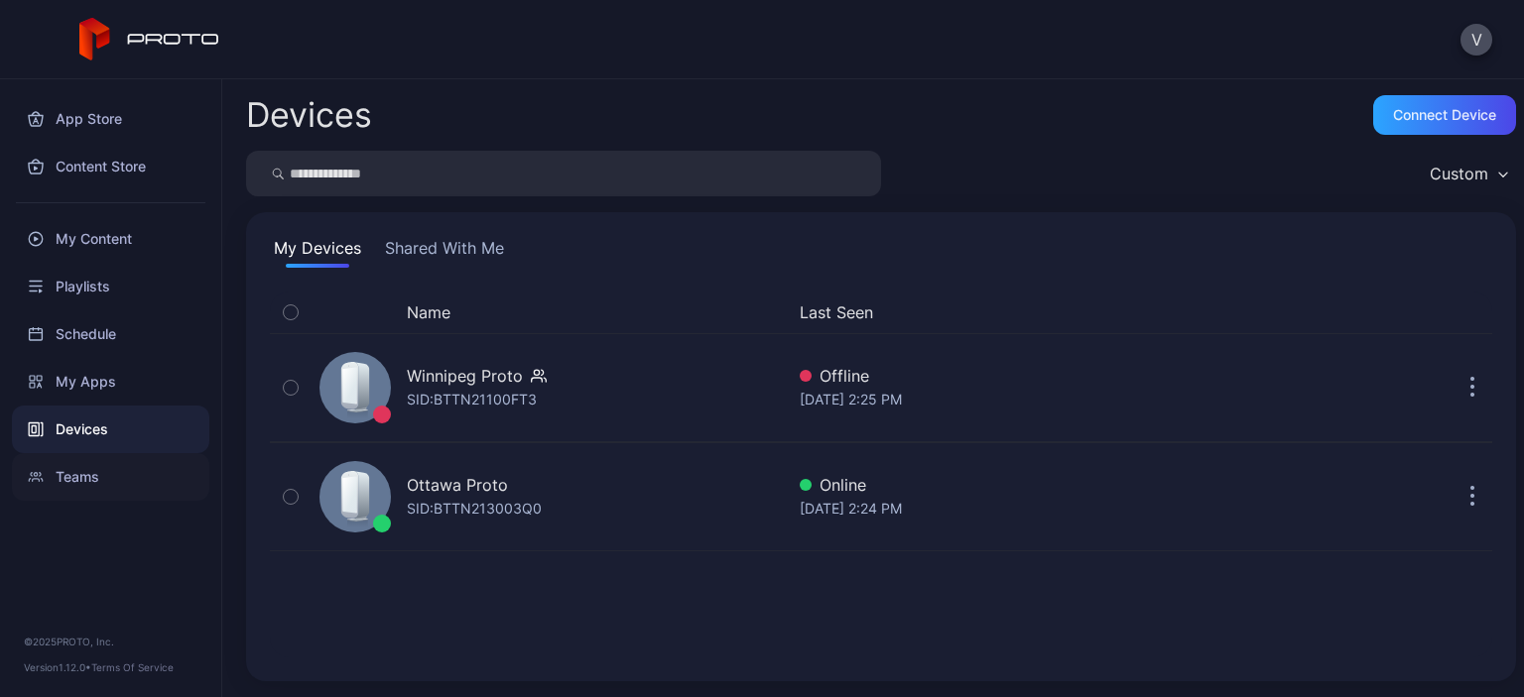
click at [131, 472] on div "Teams" at bounding box center [110, 477] width 197 height 48
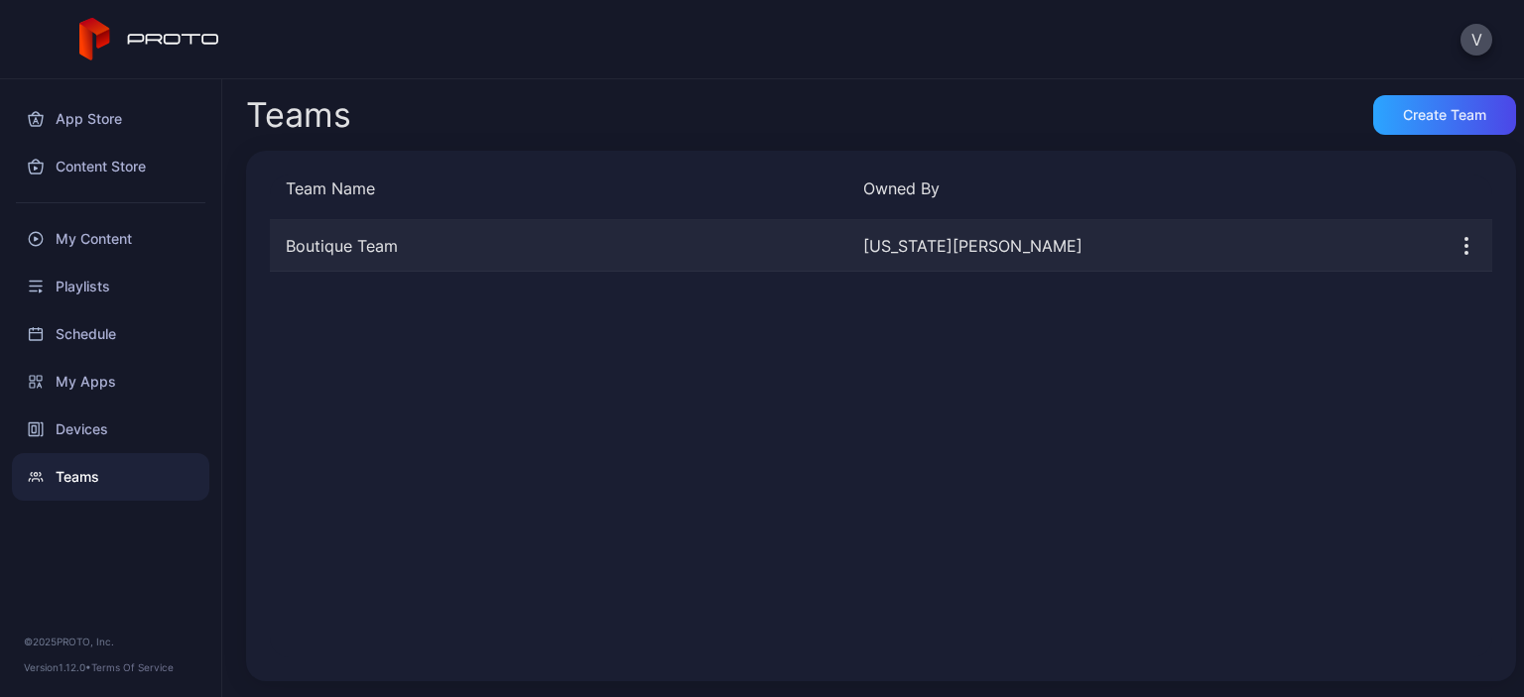
click at [464, 249] on div "Boutique Team" at bounding box center [558, 246] width 577 height 24
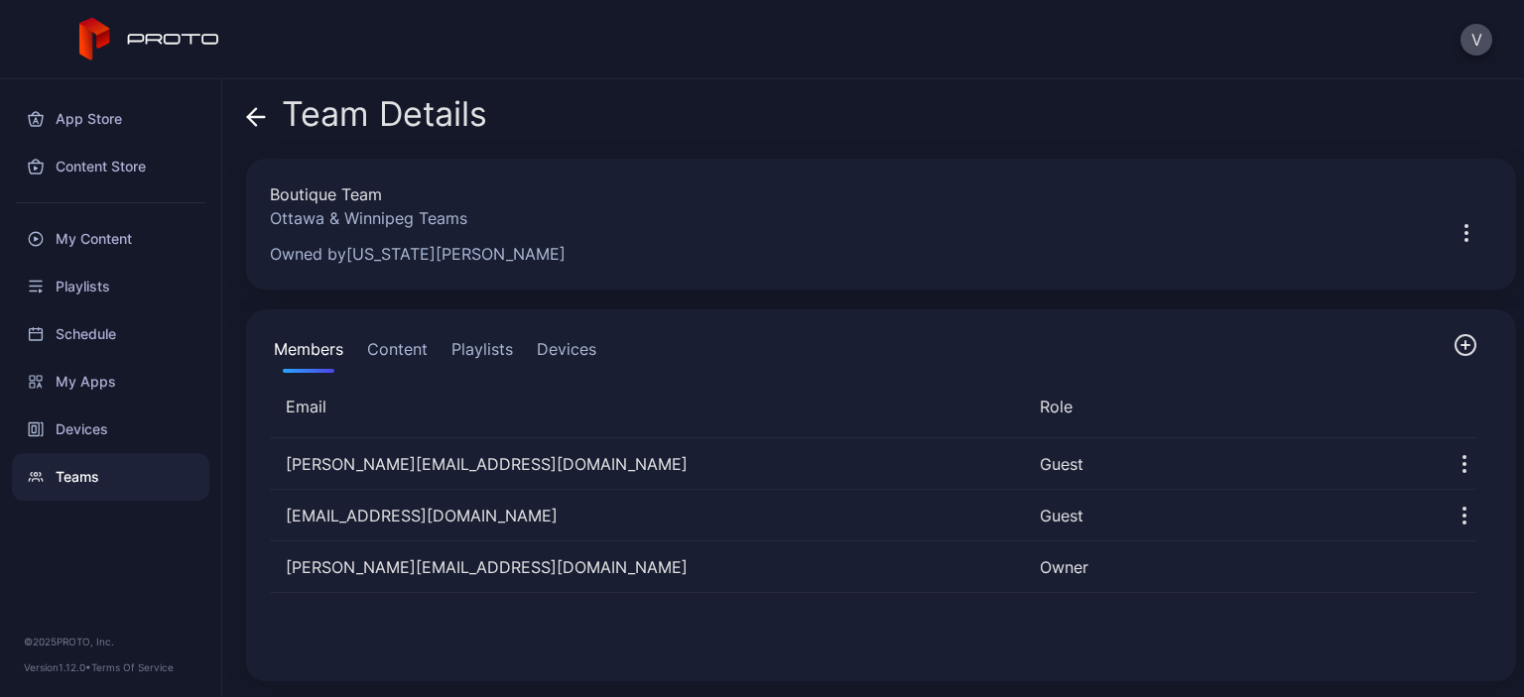
click at [1453, 340] on icon "button" at bounding box center [1465, 345] width 24 height 24
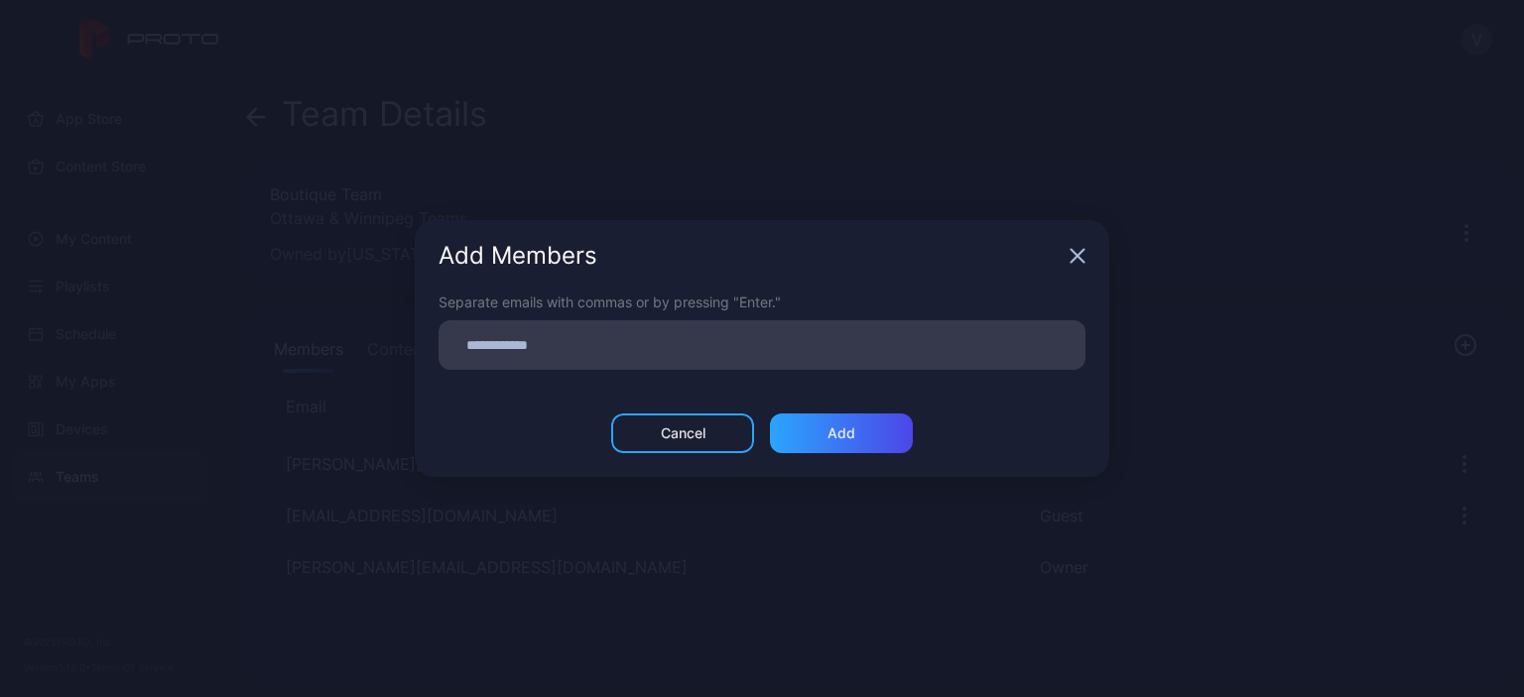
click at [717, 340] on input at bounding box center [761, 345] width 623 height 26
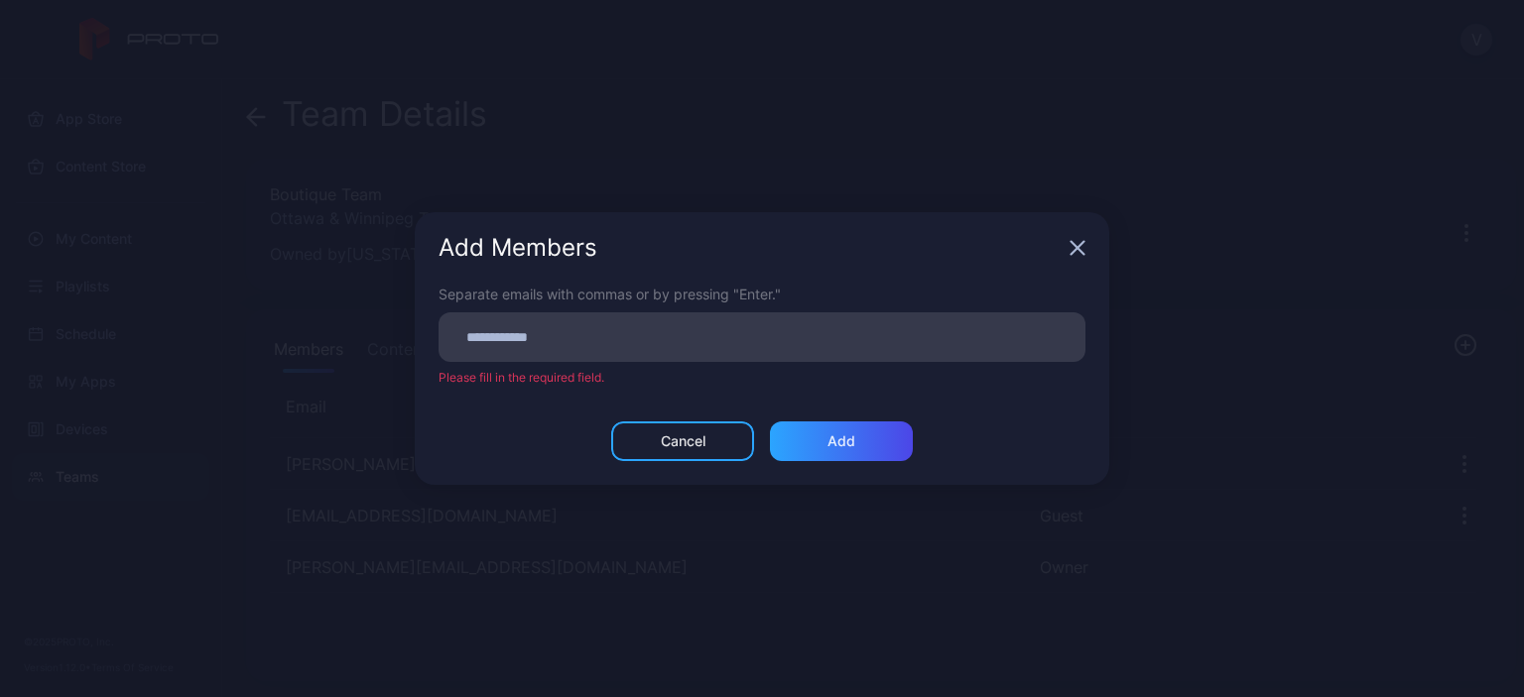
click at [539, 340] on input at bounding box center [761, 337] width 623 height 26
paste input
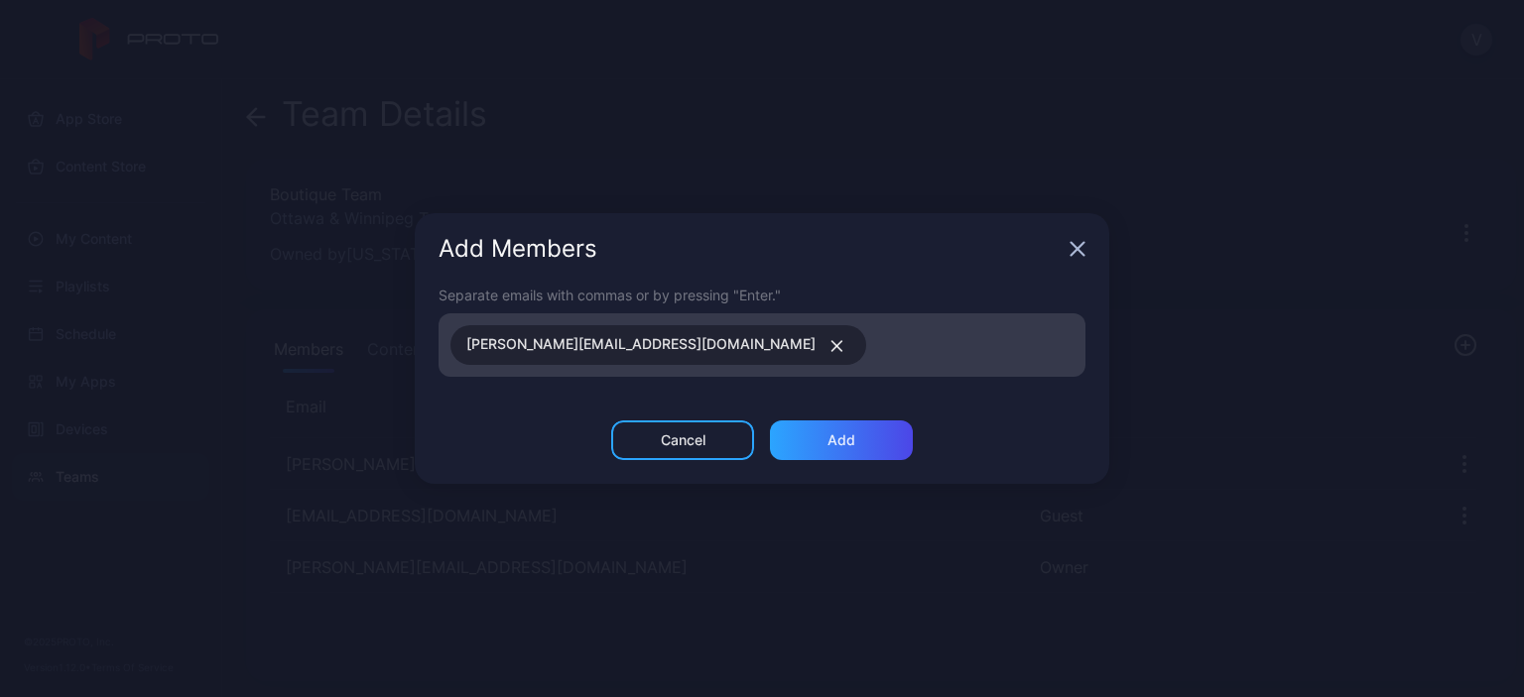
click at [878, 354] on input at bounding box center [975, 345] width 195 height 26
paste input
click at [878, 353] on input at bounding box center [975, 345] width 195 height 26
paste input
click at [878, 347] on input at bounding box center [975, 345] width 195 height 26
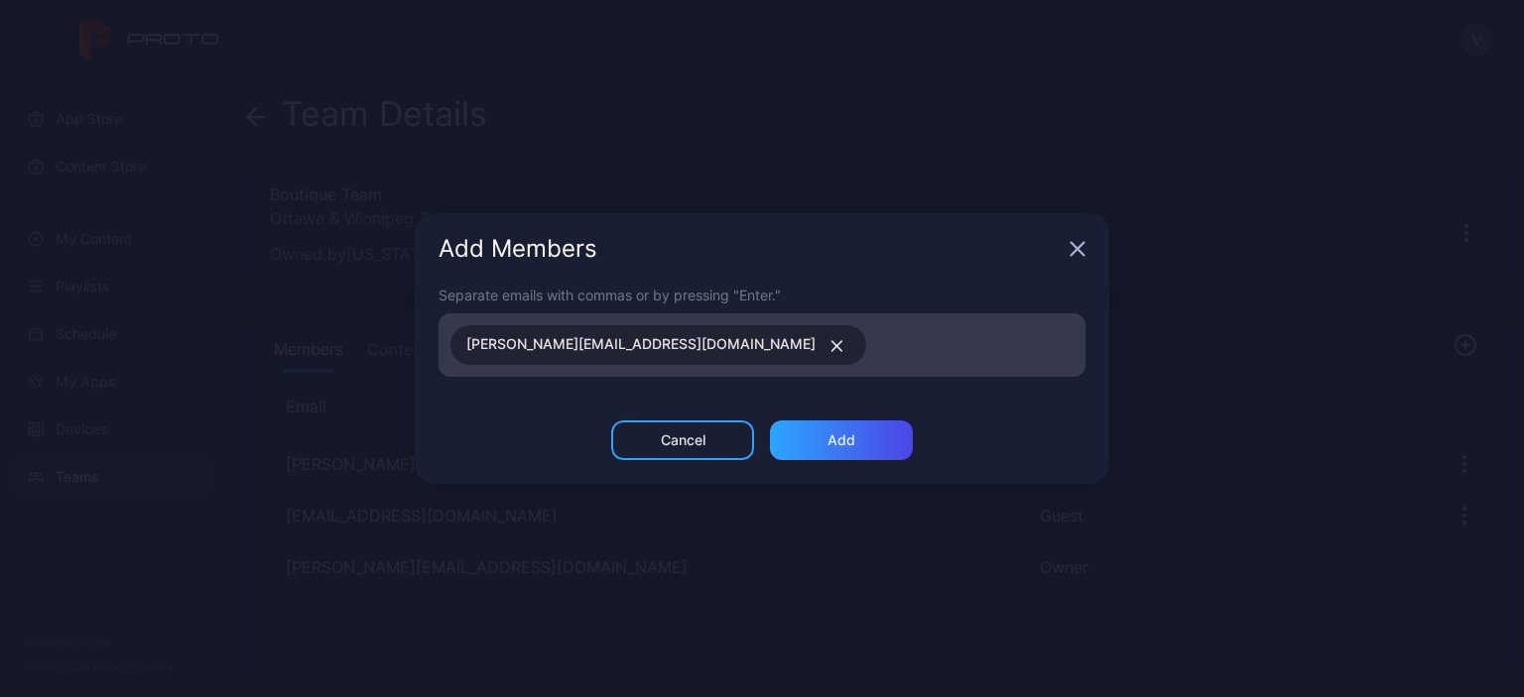
paste input
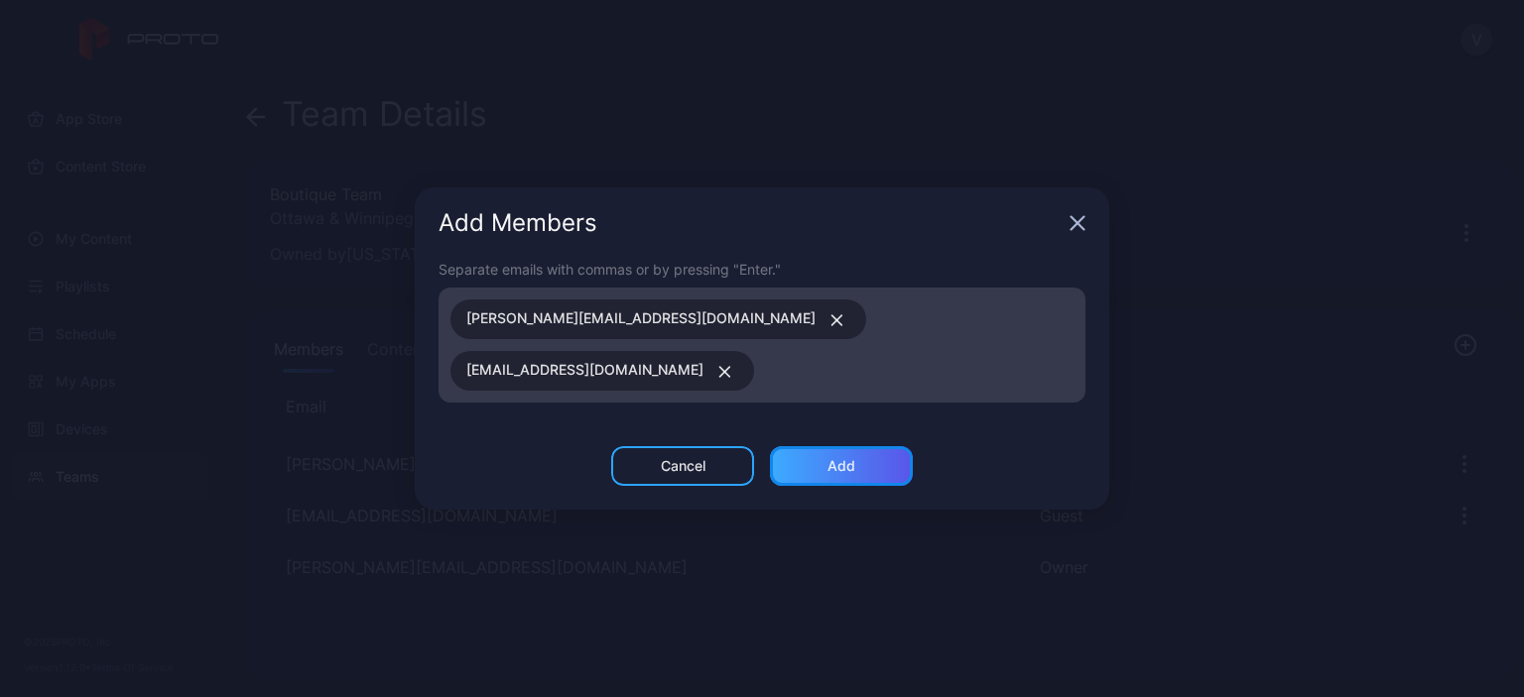
click at [811, 464] on div "Add" at bounding box center [841, 466] width 143 height 40
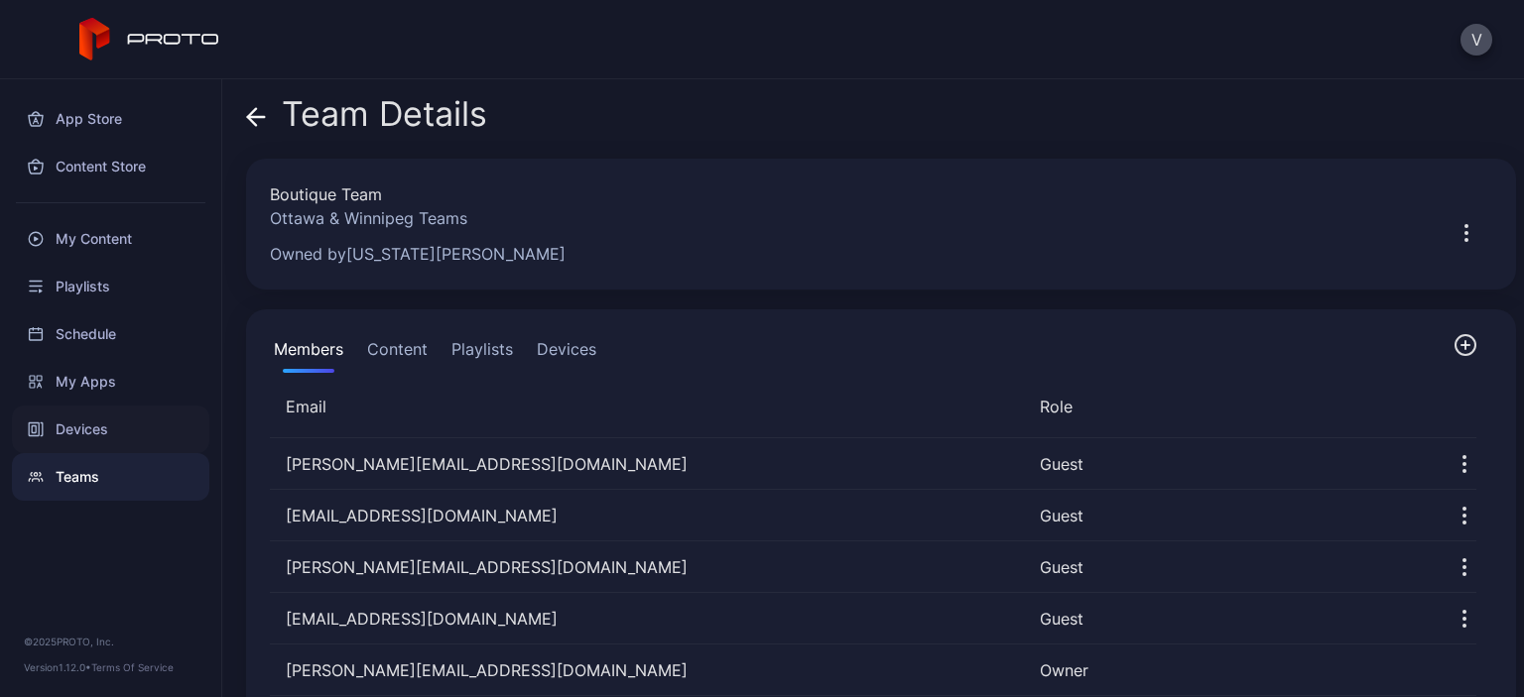
click at [111, 424] on div "Devices" at bounding box center [110, 430] width 197 height 48
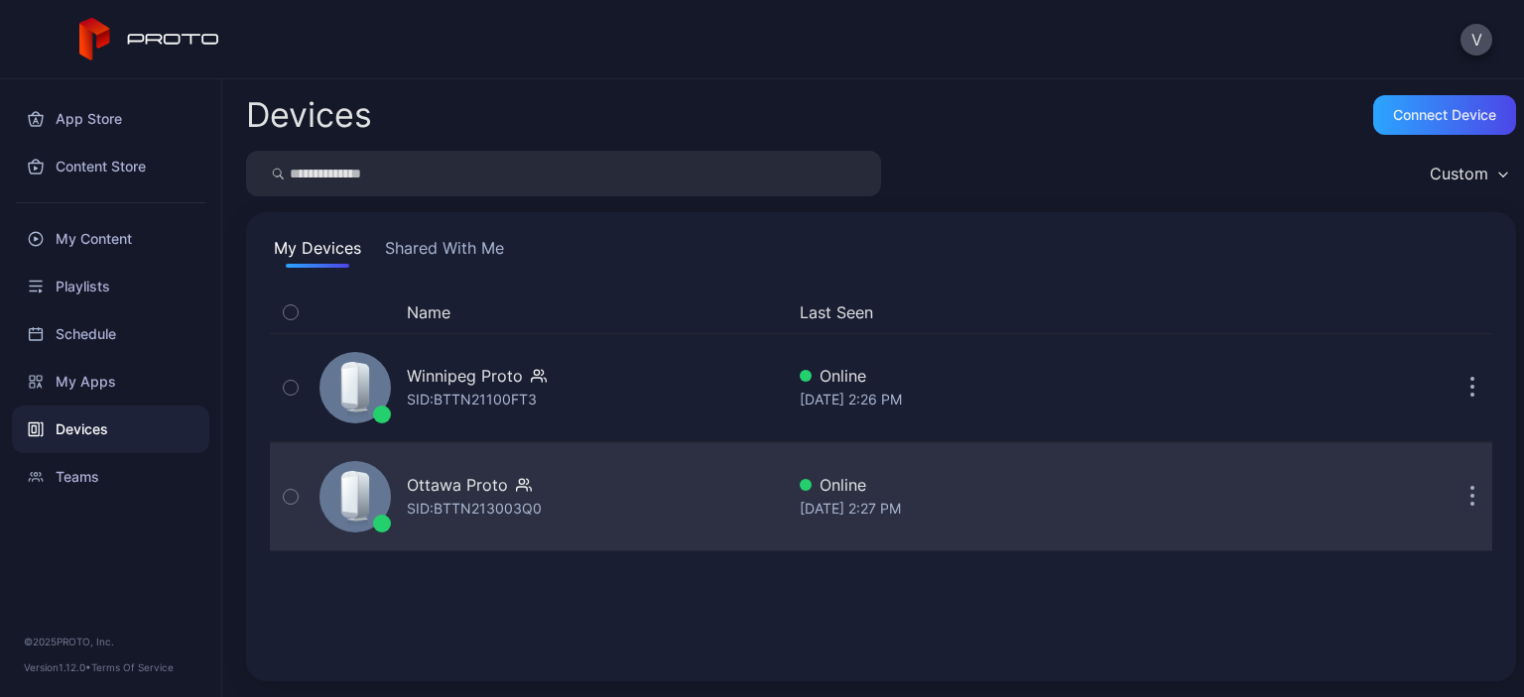
click at [1452, 499] on button "button" at bounding box center [1472, 497] width 40 height 40
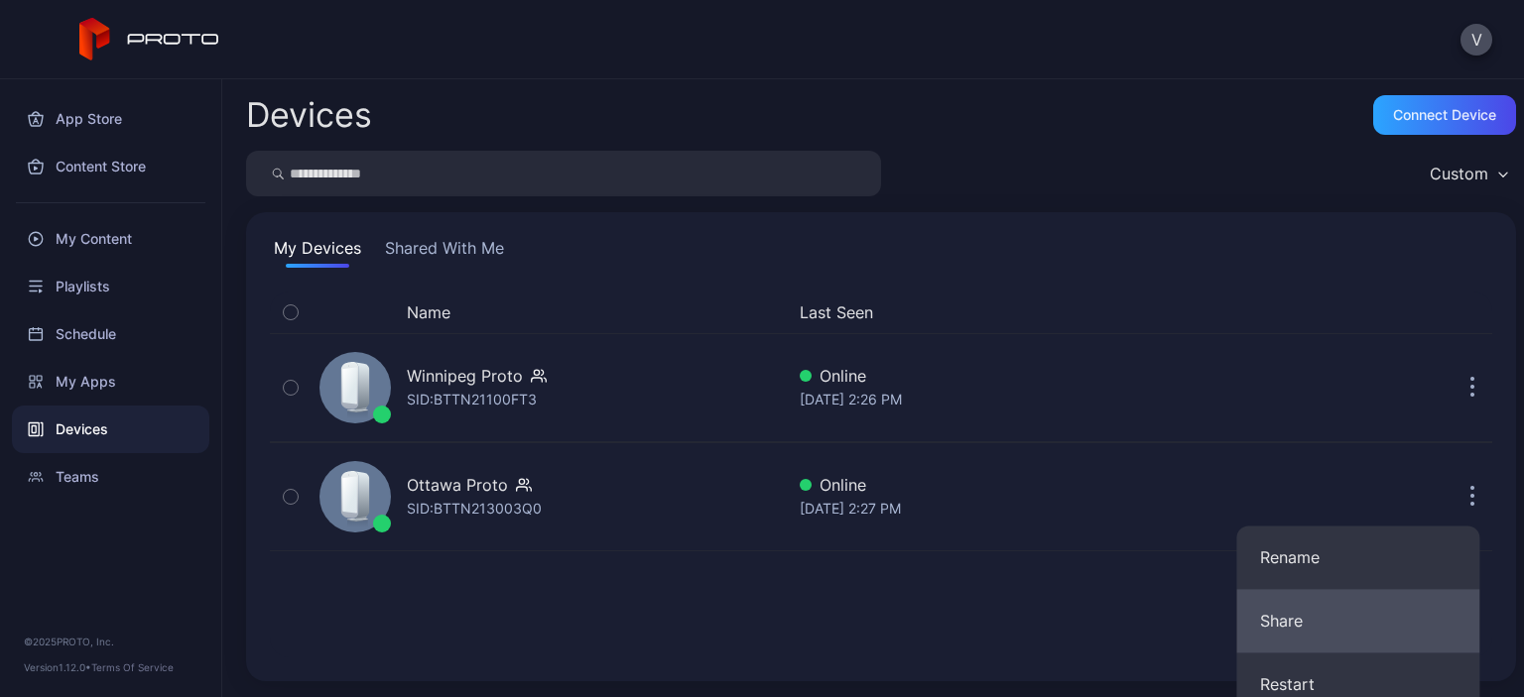
click at [1277, 622] on button "Share" at bounding box center [1357, 620] width 243 height 63
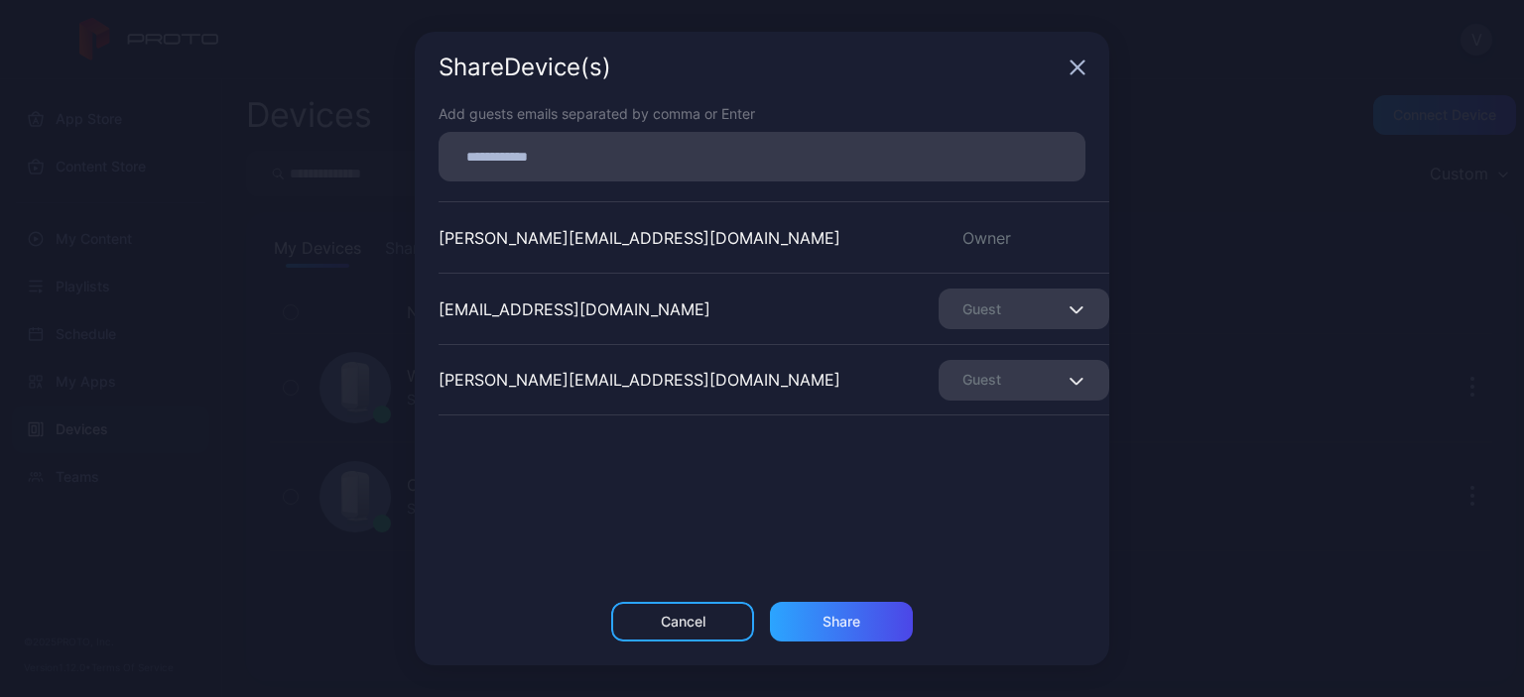
click at [524, 152] on input at bounding box center [761, 157] width 623 height 26
paste input
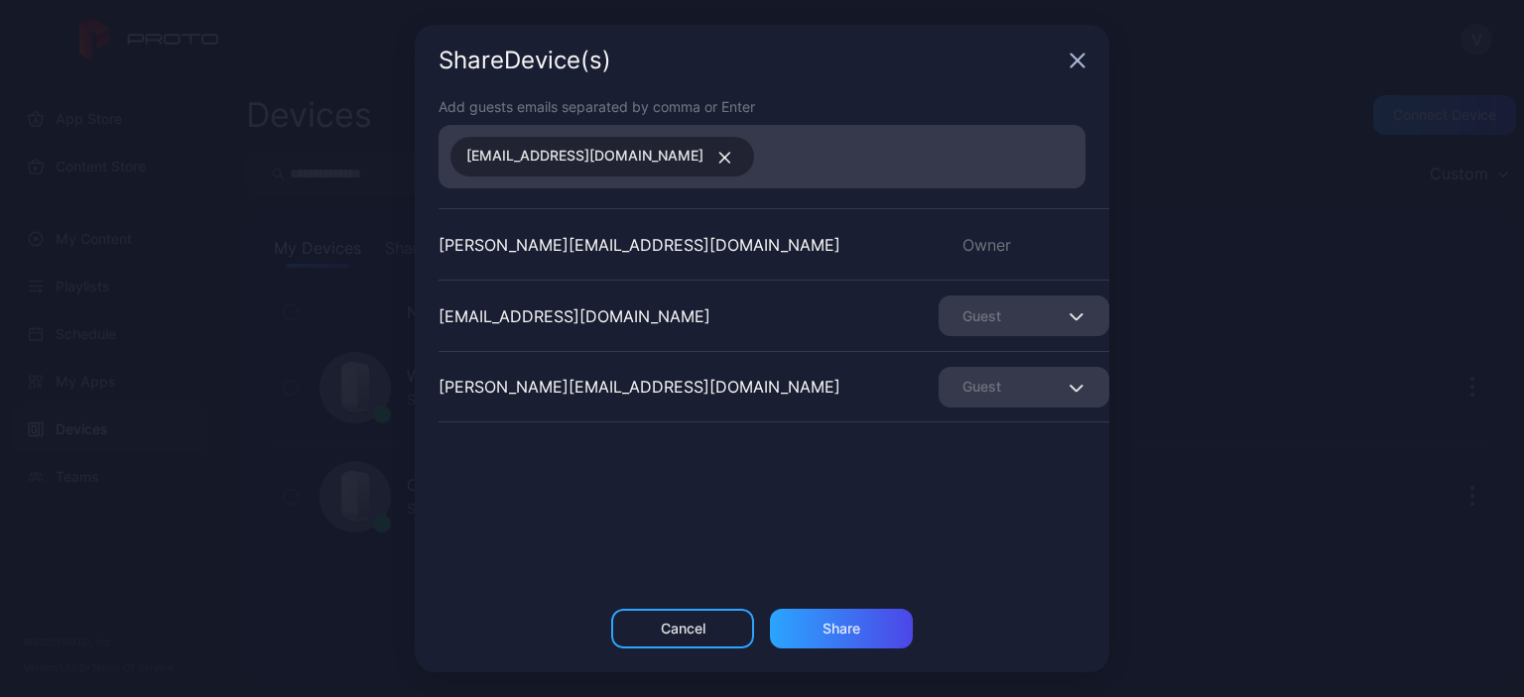
click at [766, 154] on input at bounding box center [919, 157] width 307 height 26
paste input
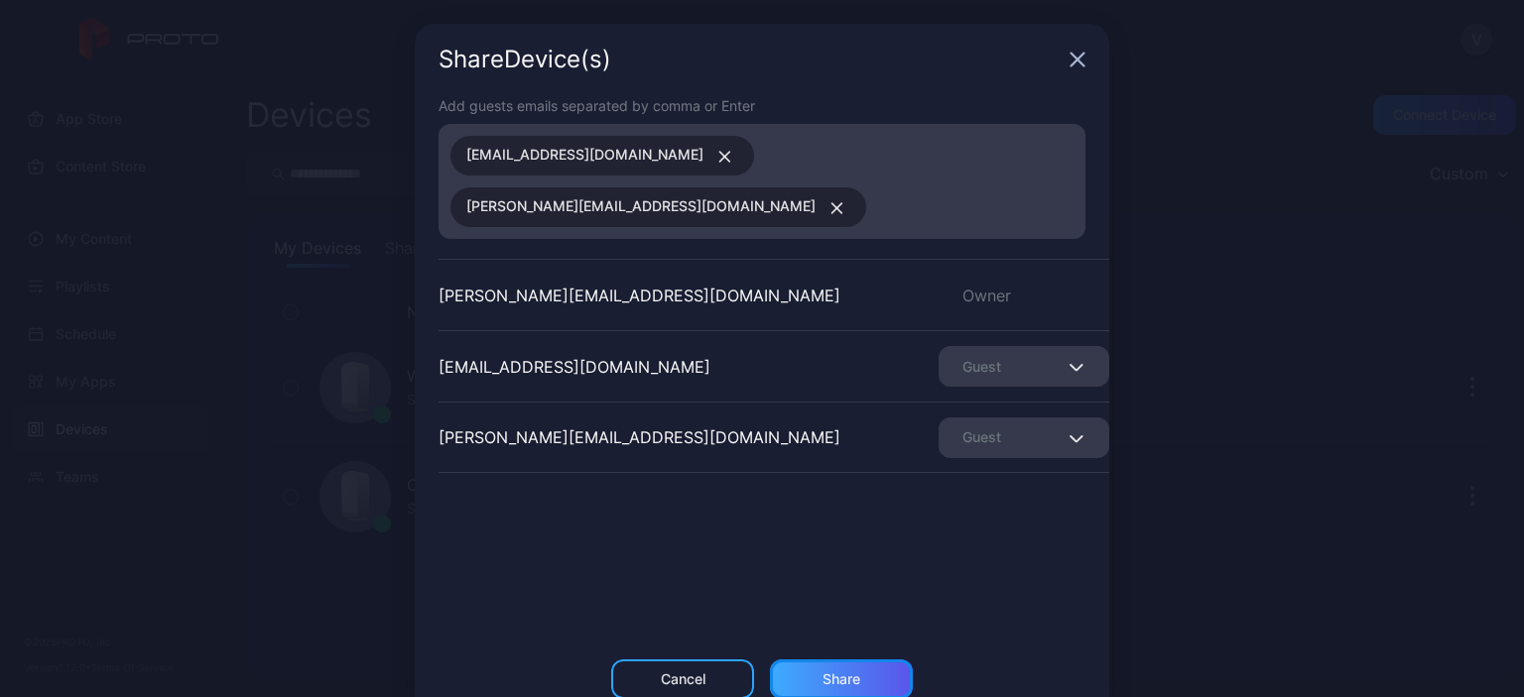
click at [822, 671] on div "Share" at bounding box center [841, 679] width 38 height 16
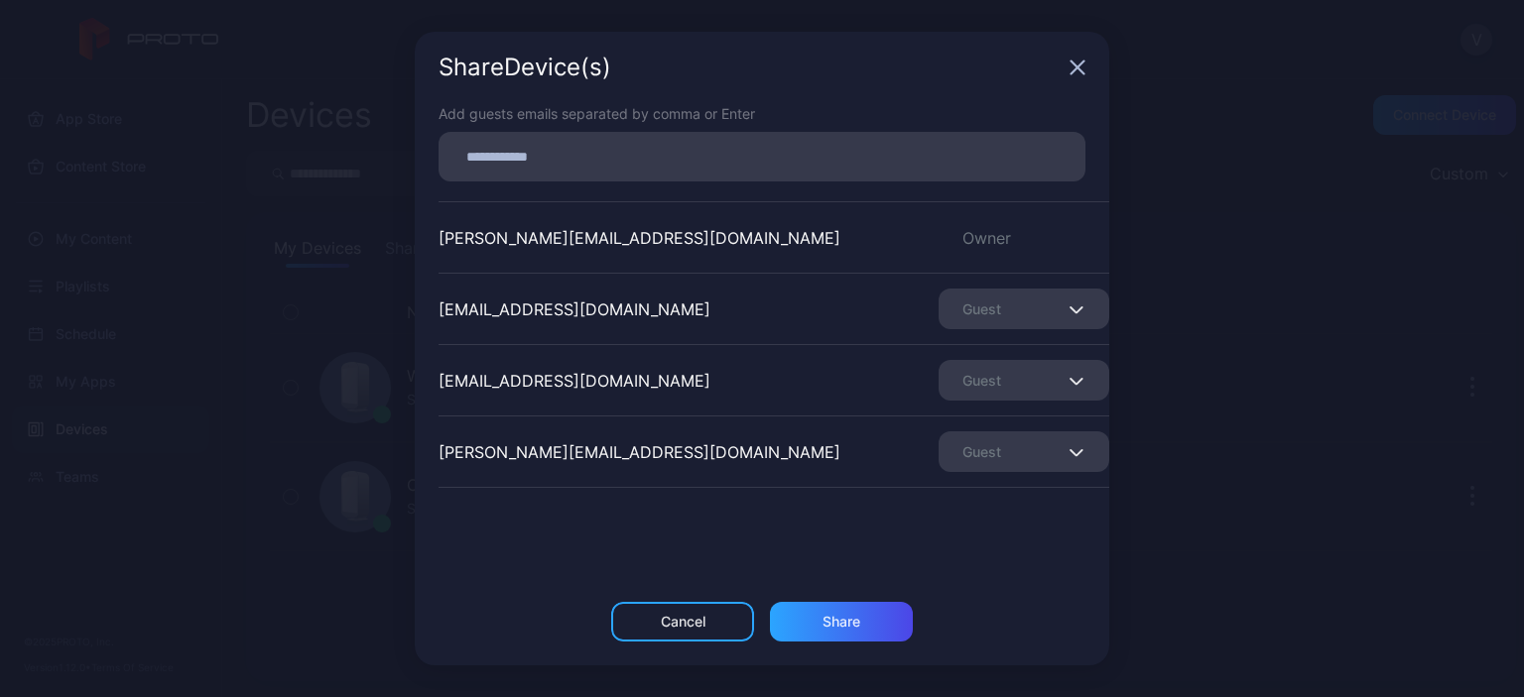
click at [1069, 71] on icon "button" at bounding box center [1077, 68] width 16 height 16
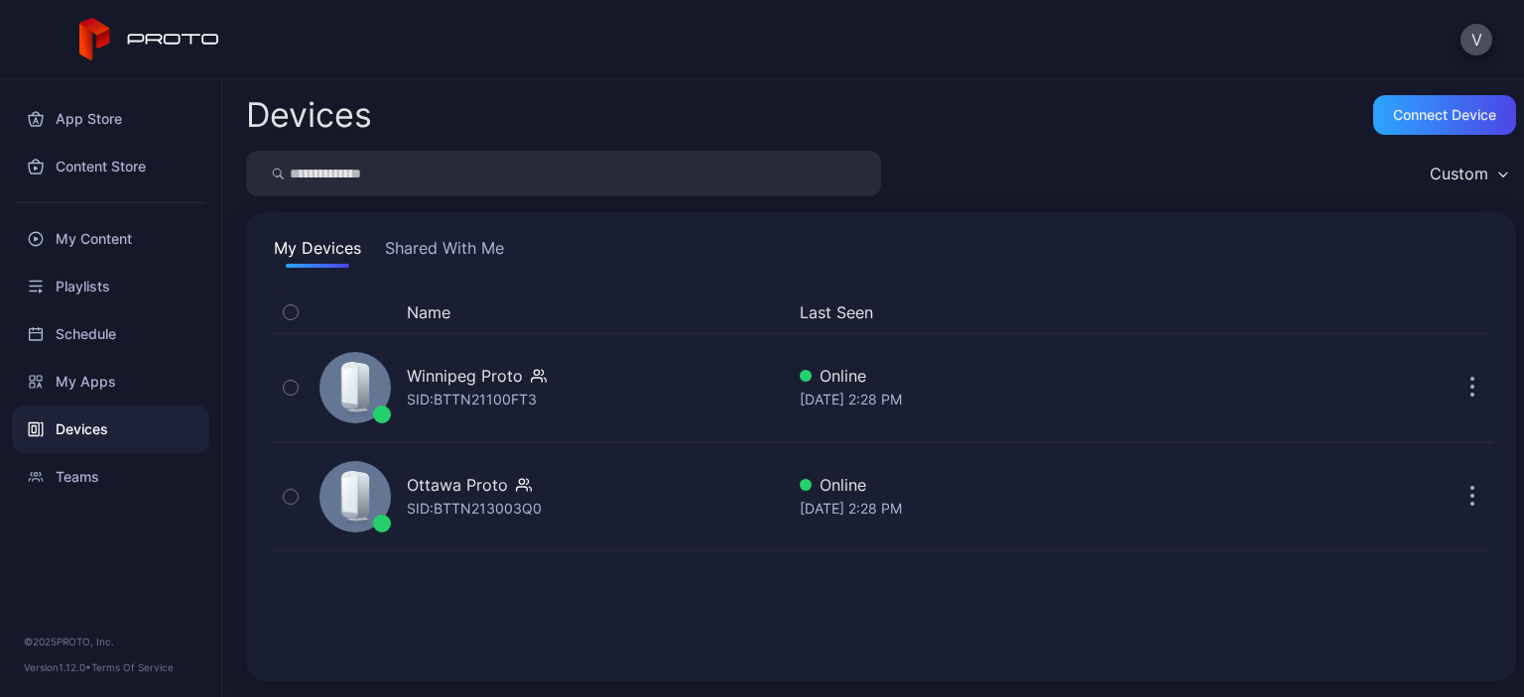
click at [1472, 177] on div "Custom" at bounding box center [1467, 174] width 96 height 30
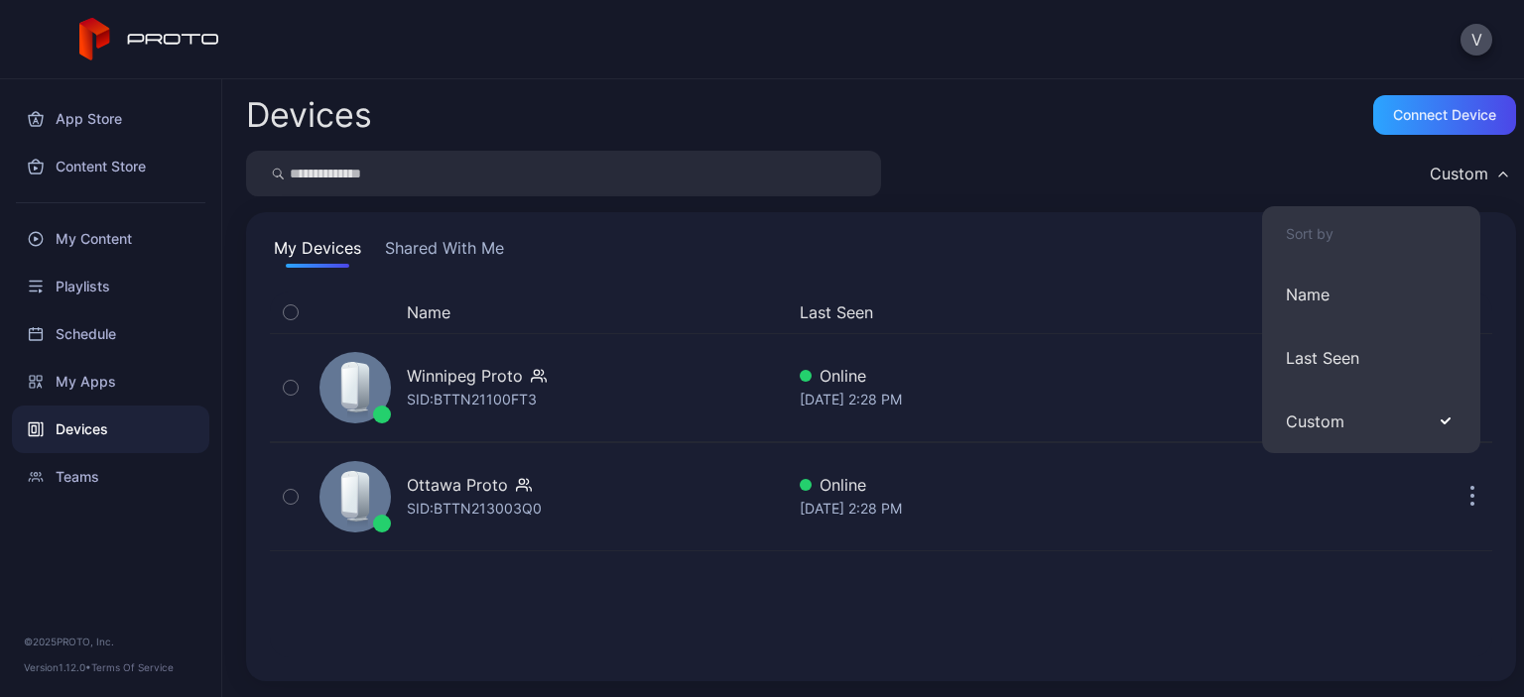
click at [1472, 177] on div "Custom" at bounding box center [1467, 174] width 96 height 30
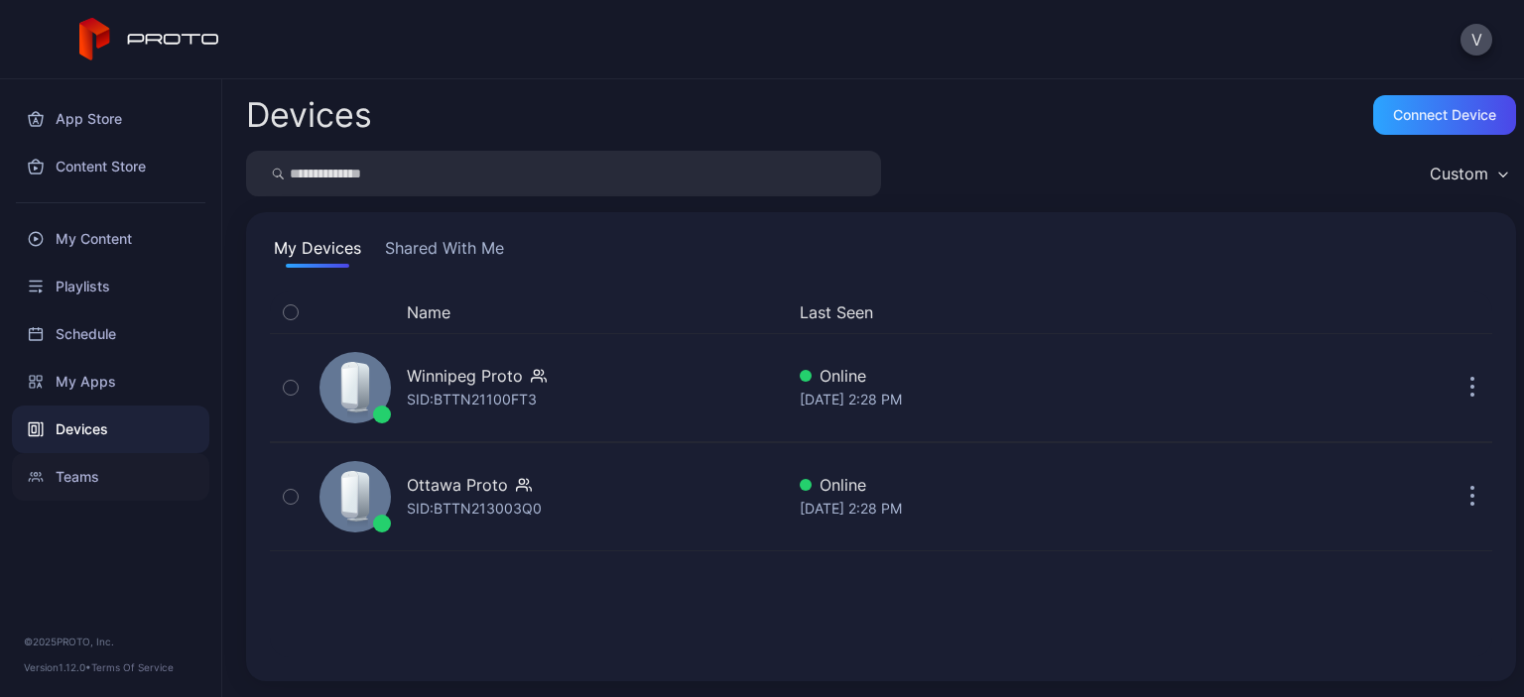
click at [69, 477] on div "Teams" at bounding box center [110, 477] width 197 height 48
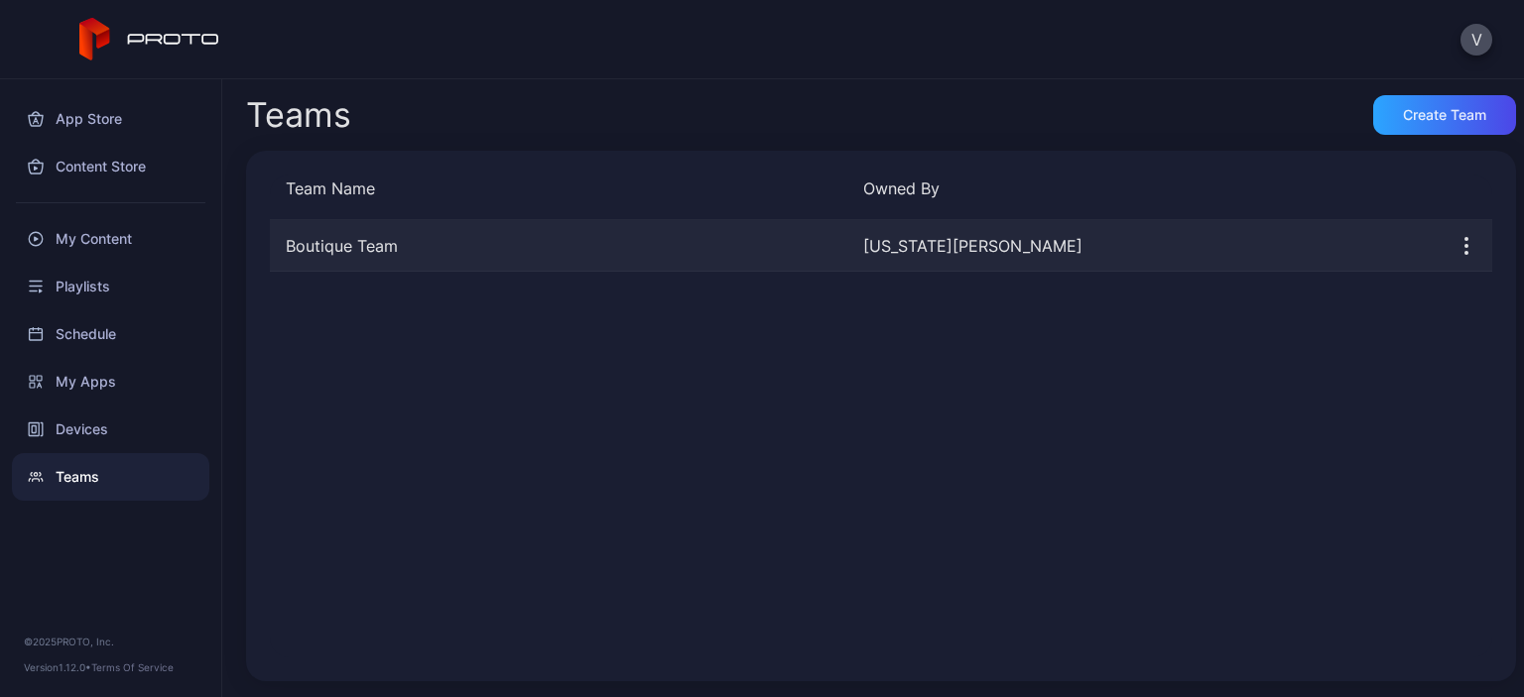
click at [957, 245] on div "[US_STATE][PERSON_NAME]" at bounding box center [1143, 246] width 561 height 24
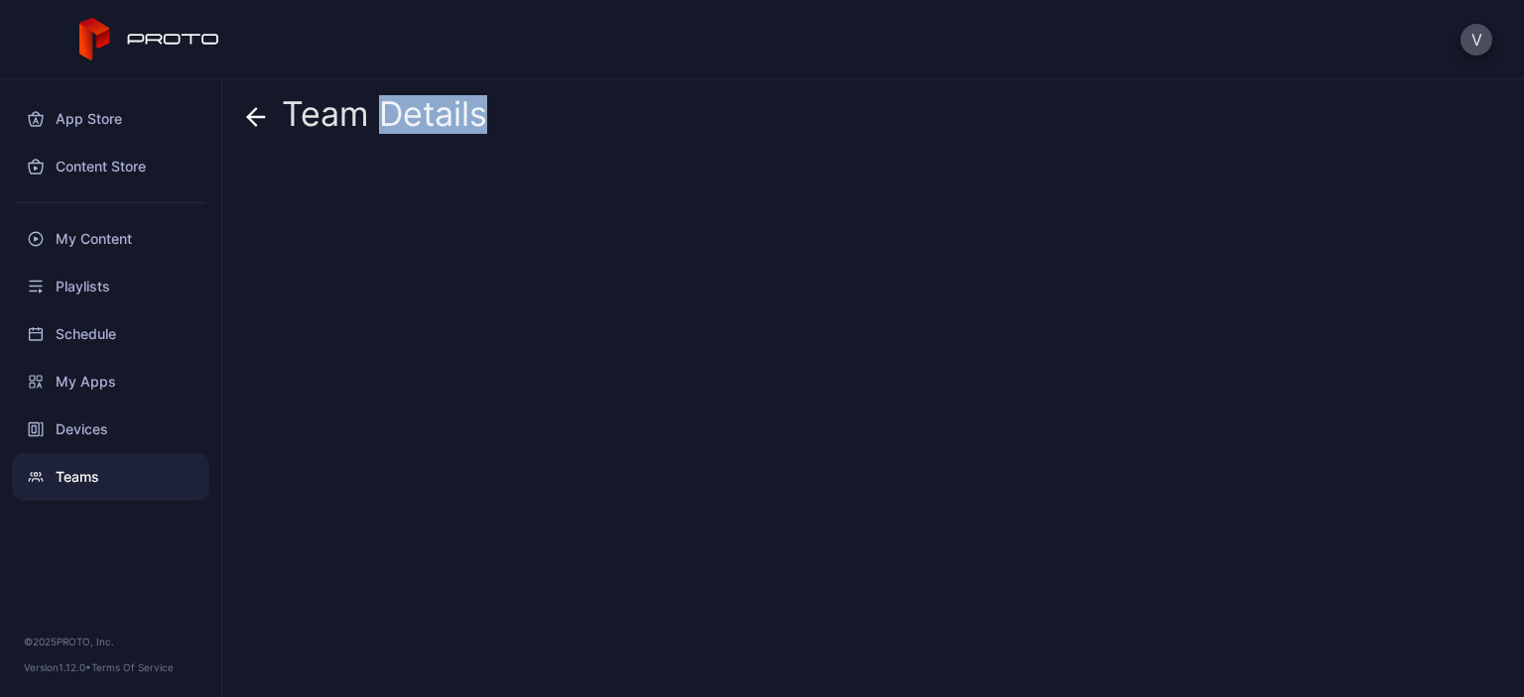
click at [957, 245] on div at bounding box center [881, 420] width 1270 height 523
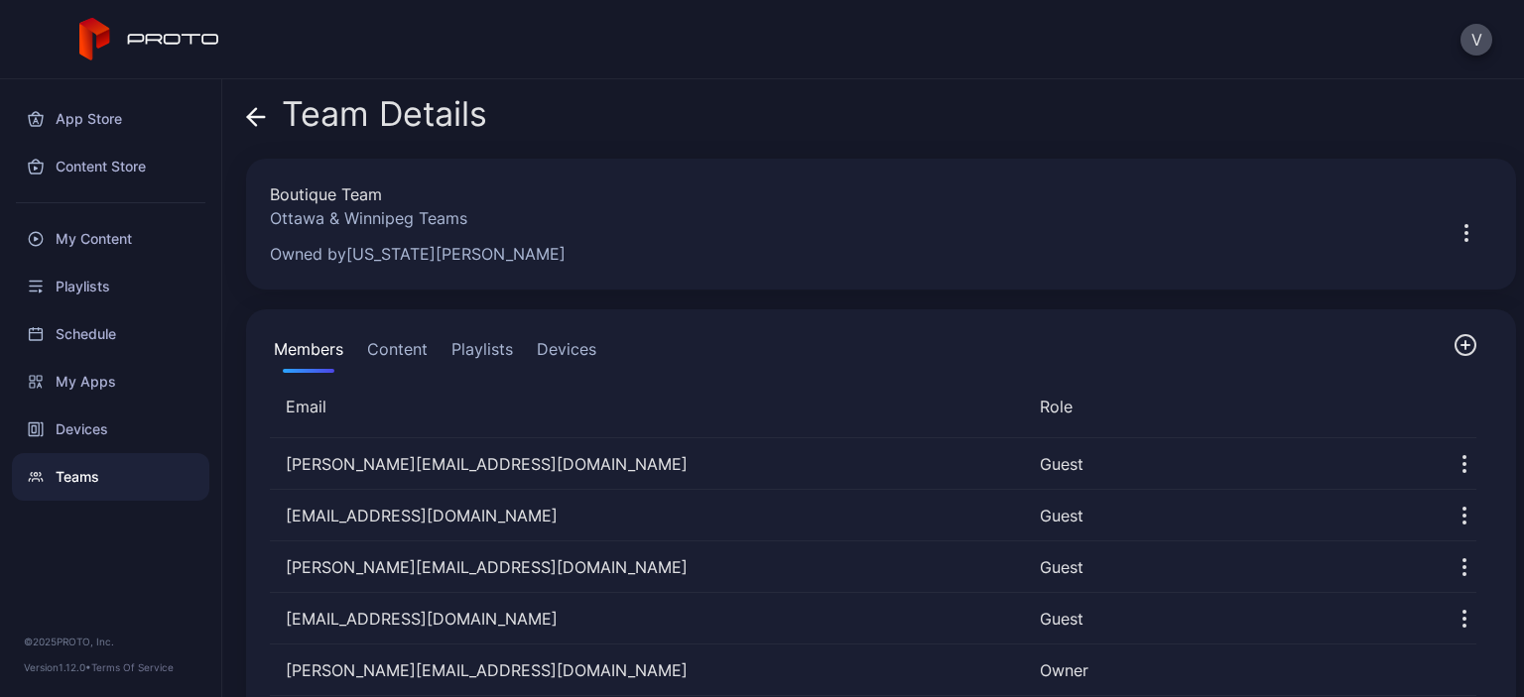
click at [434, 261] on div "Owned by Virginia Gaffney" at bounding box center [843, 254] width 1147 height 24
click at [1454, 238] on icon "button" at bounding box center [1466, 233] width 24 height 24
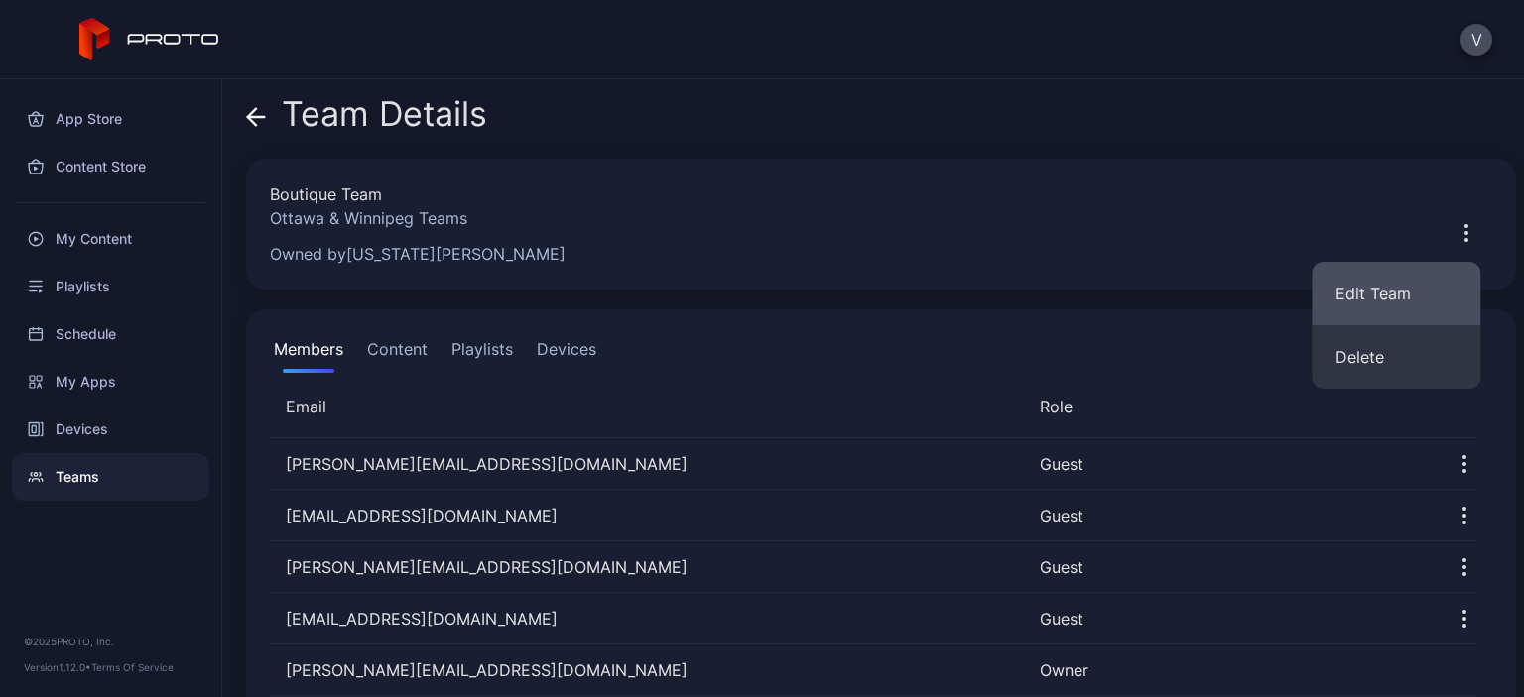
click at [1410, 288] on button "Edit Team" at bounding box center [1395, 293] width 169 height 63
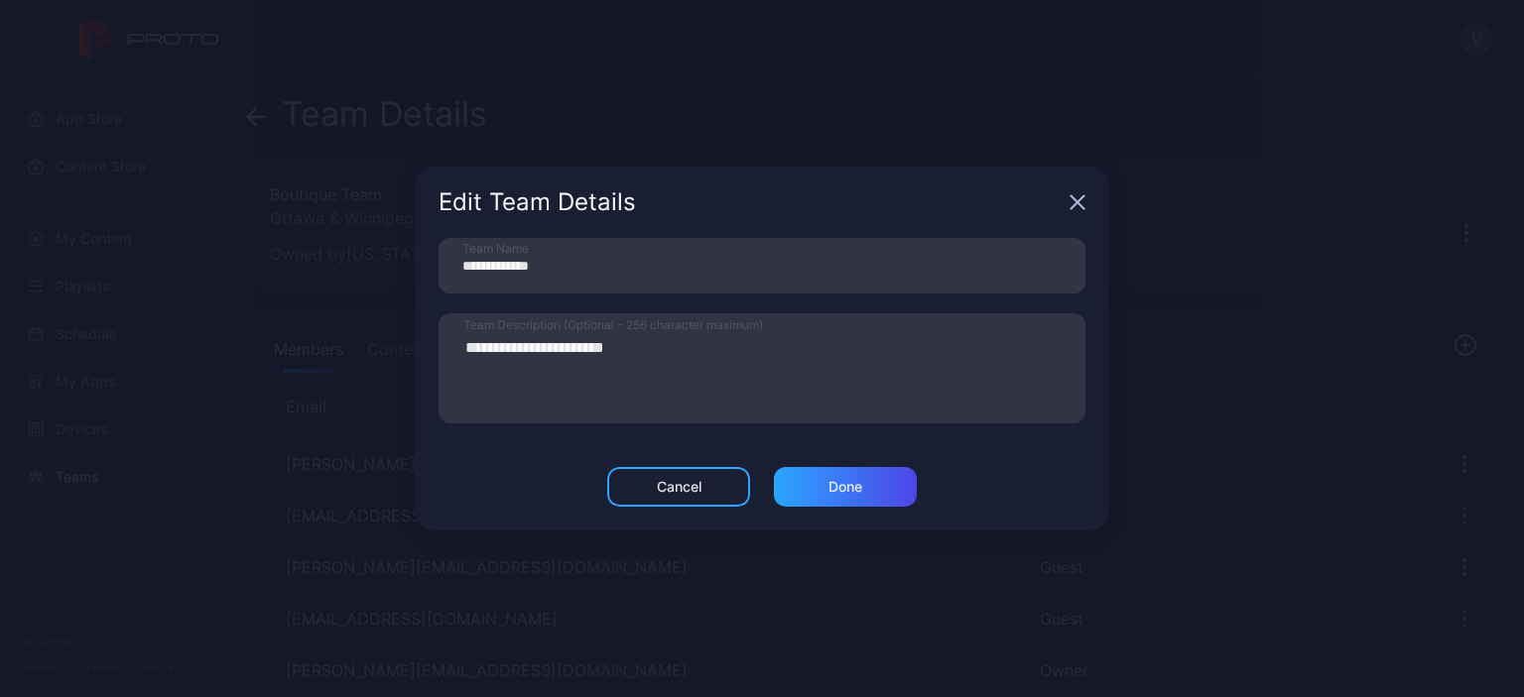
click at [1077, 202] on icon "button" at bounding box center [1077, 202] width 13 height 13
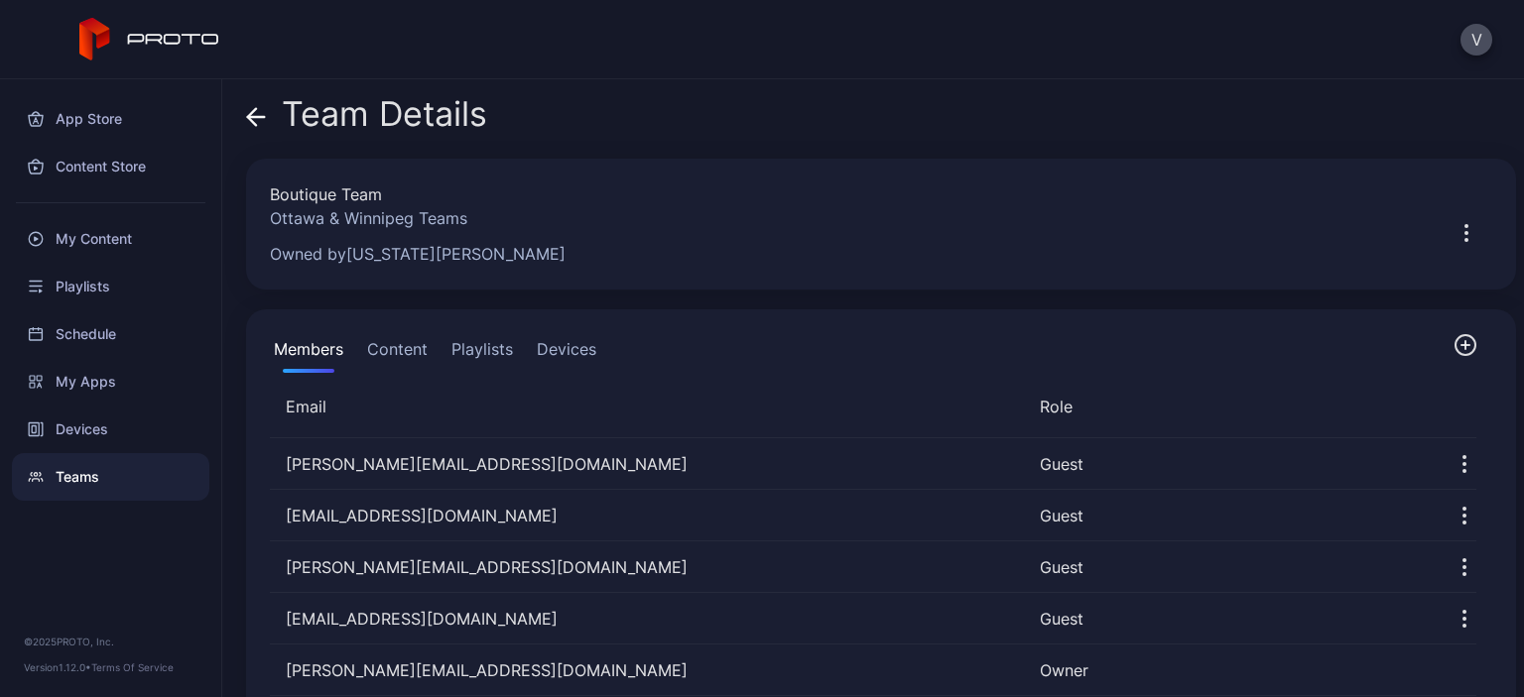
click at [408, 351] on button "Content" at bounding box center [397, 353] width 68 height 40
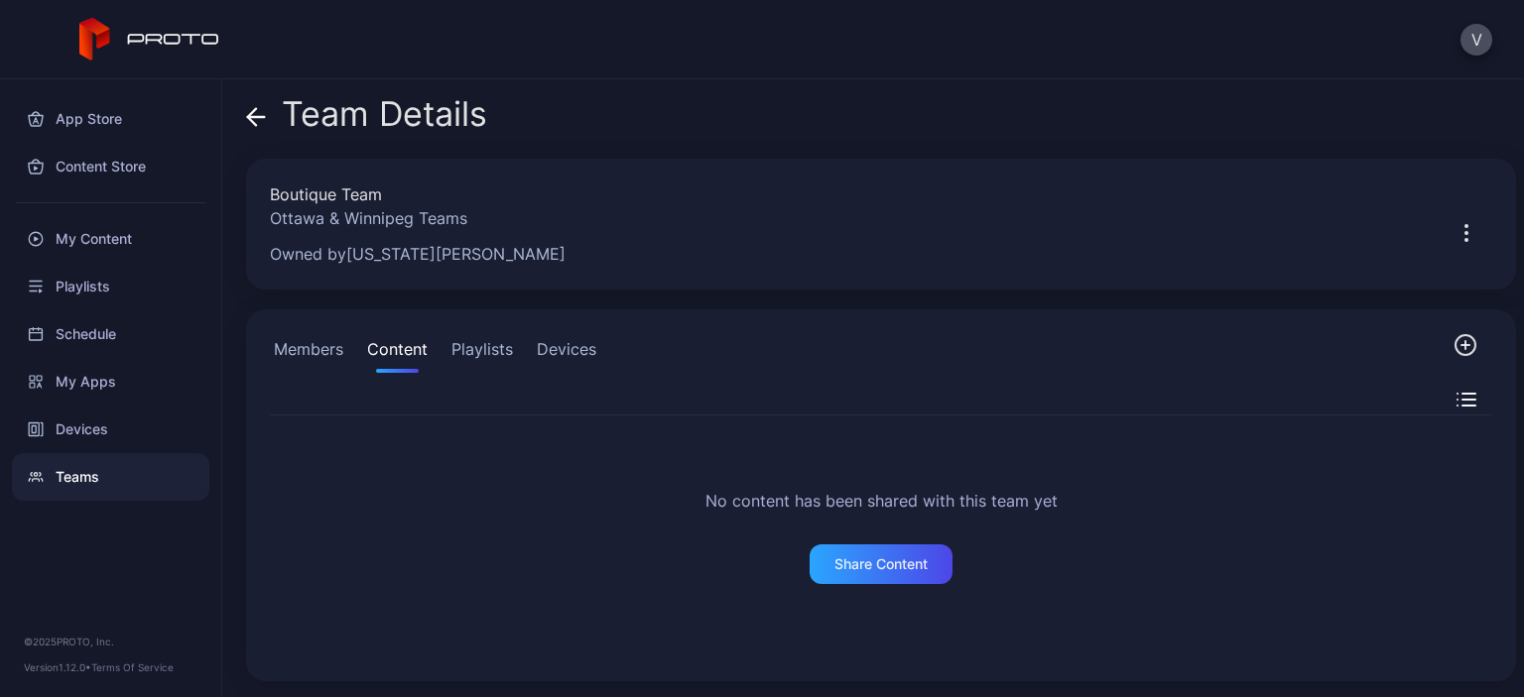
click at [503, 348] on button "Playlists" at bounding box center [481, 353] width 69 height 40
click at [555, 355] on button "Devices" at bounding box center [566, 353] width 67 height 40
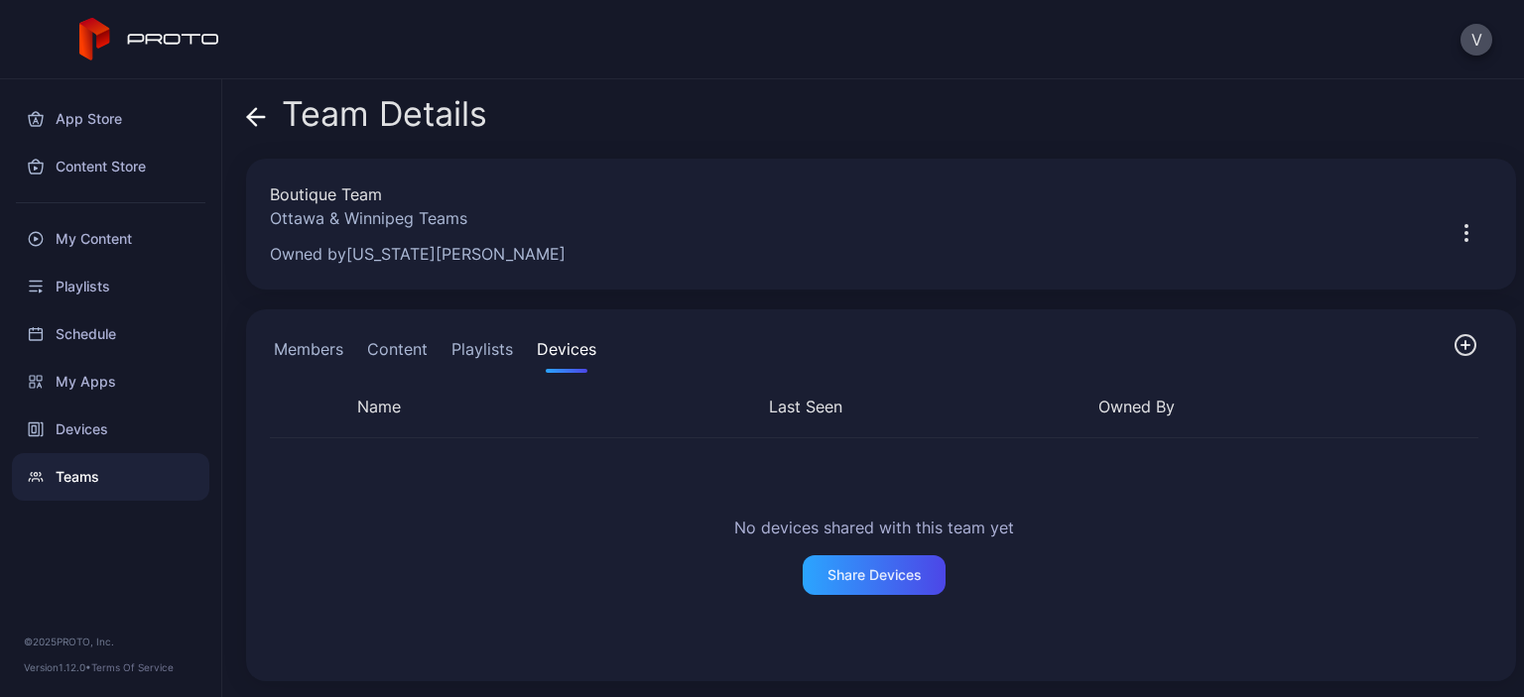
click at [309, 348] on button "Members" at bounding box center [308, 353] width 77 height 40
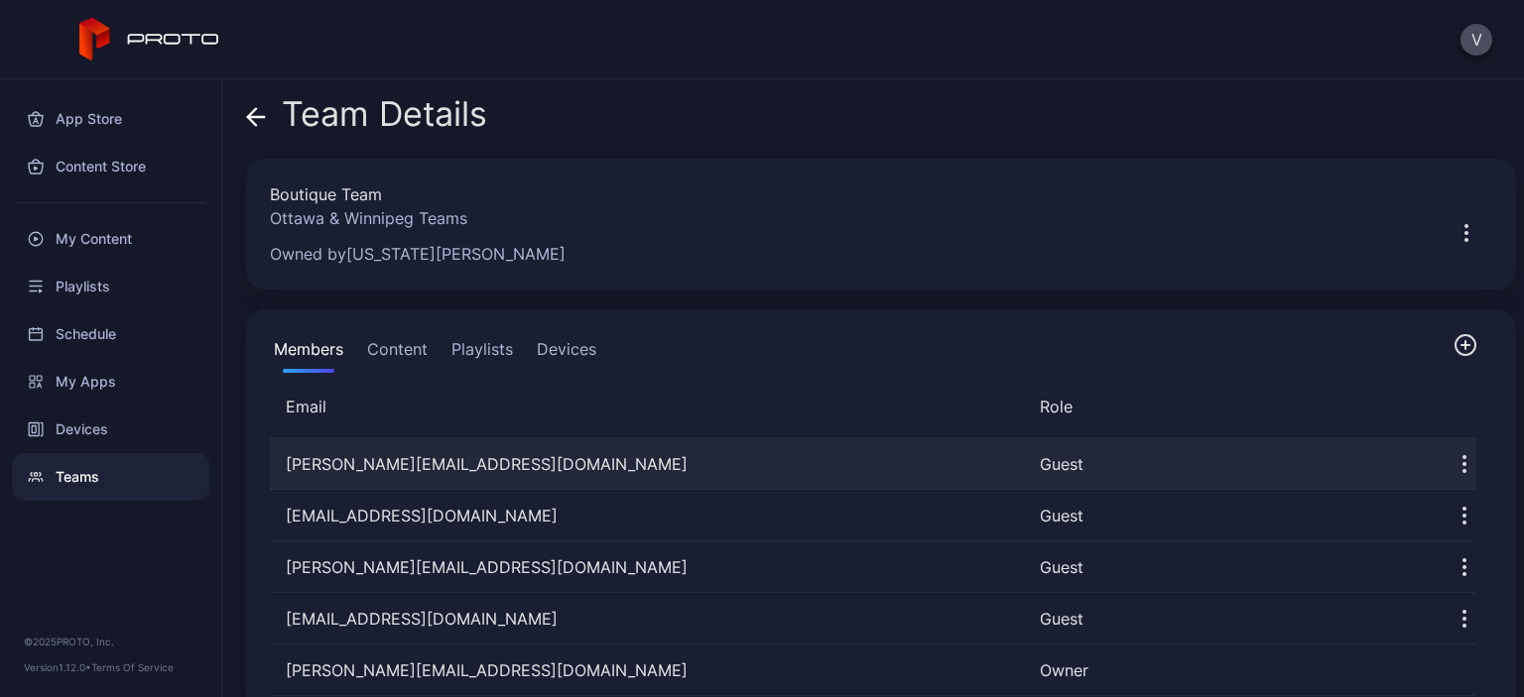
click at [1452, 471] on icon "button" at bounding box center [1464, 464] width 24 height 24
click at [1452, 470] on icon "button" at bounding box center [1464, 464] width 24 height 24
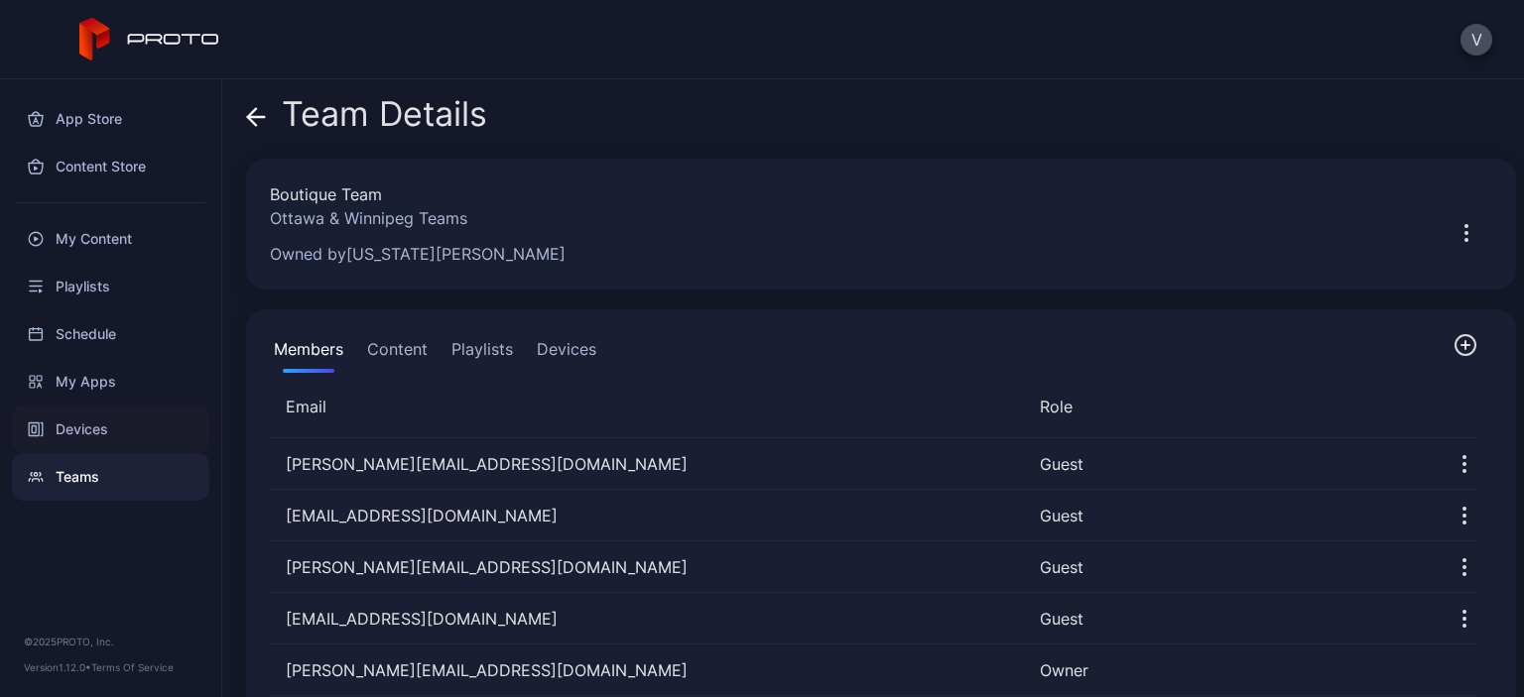
click at [64, 428] on div "Devices" at bounding box center [110, 430] width 197 height 48
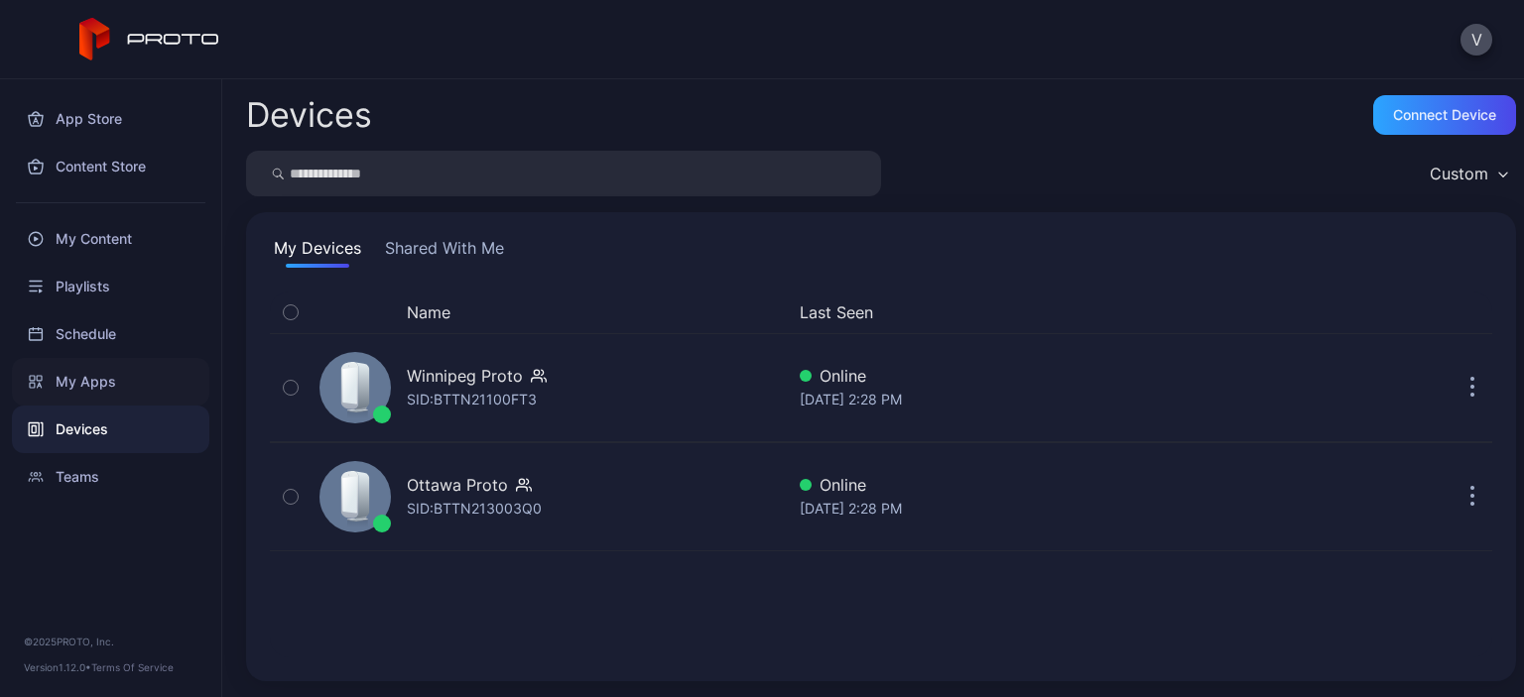
click at [79, 390] on div "My Apps" at bounding box center [110, 382] width 197 height 48
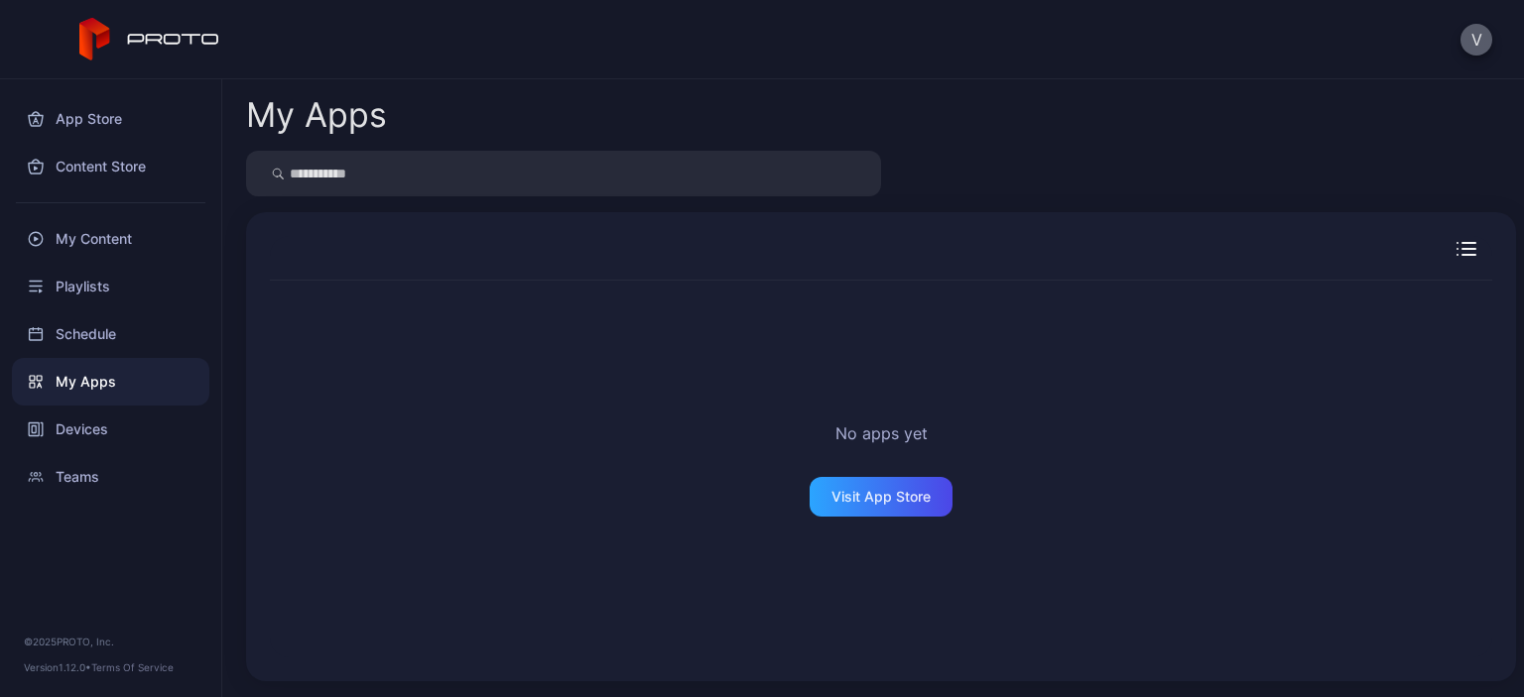
click at [1470, 42] on button "V" at bounding box center [1476, 40] width 32 height 32
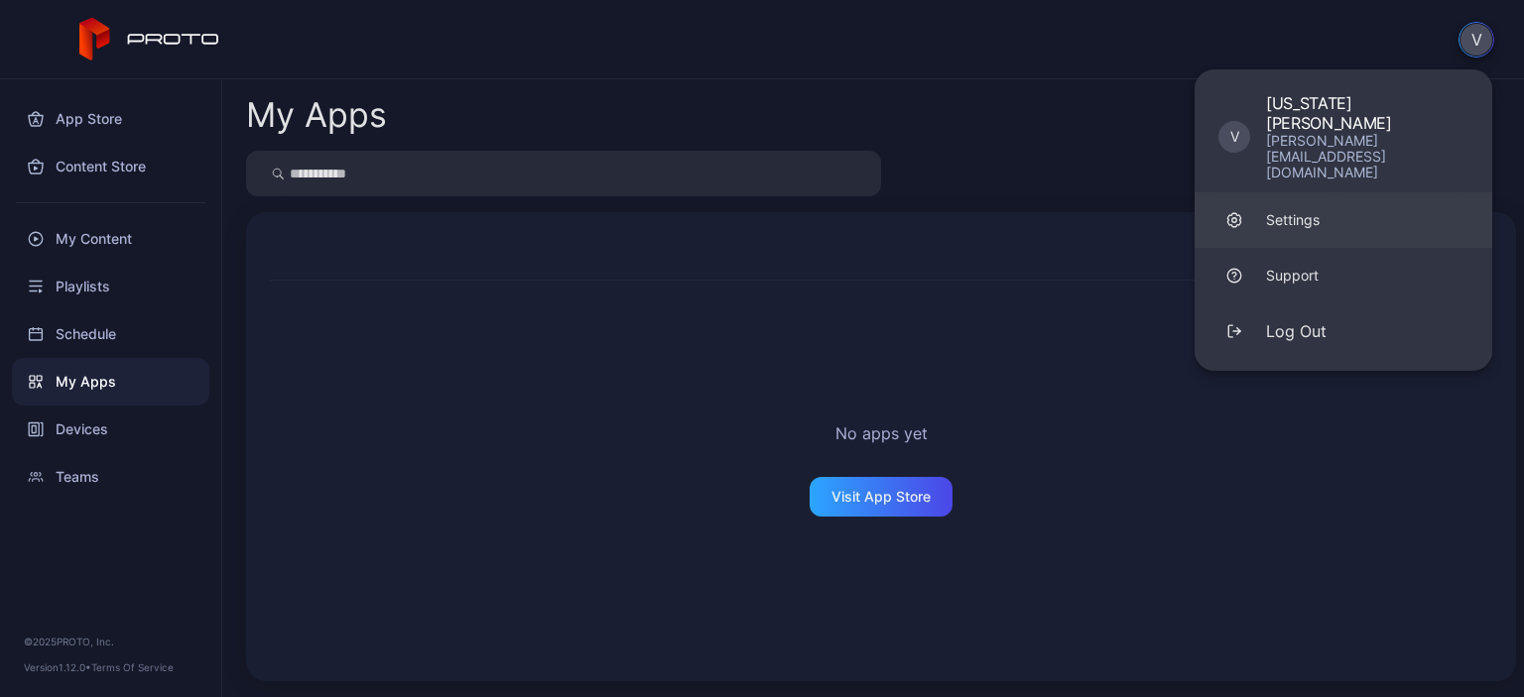
click at [1316, 210] on div "Settings" at bounding box center [1293, 220] width 54 height 20
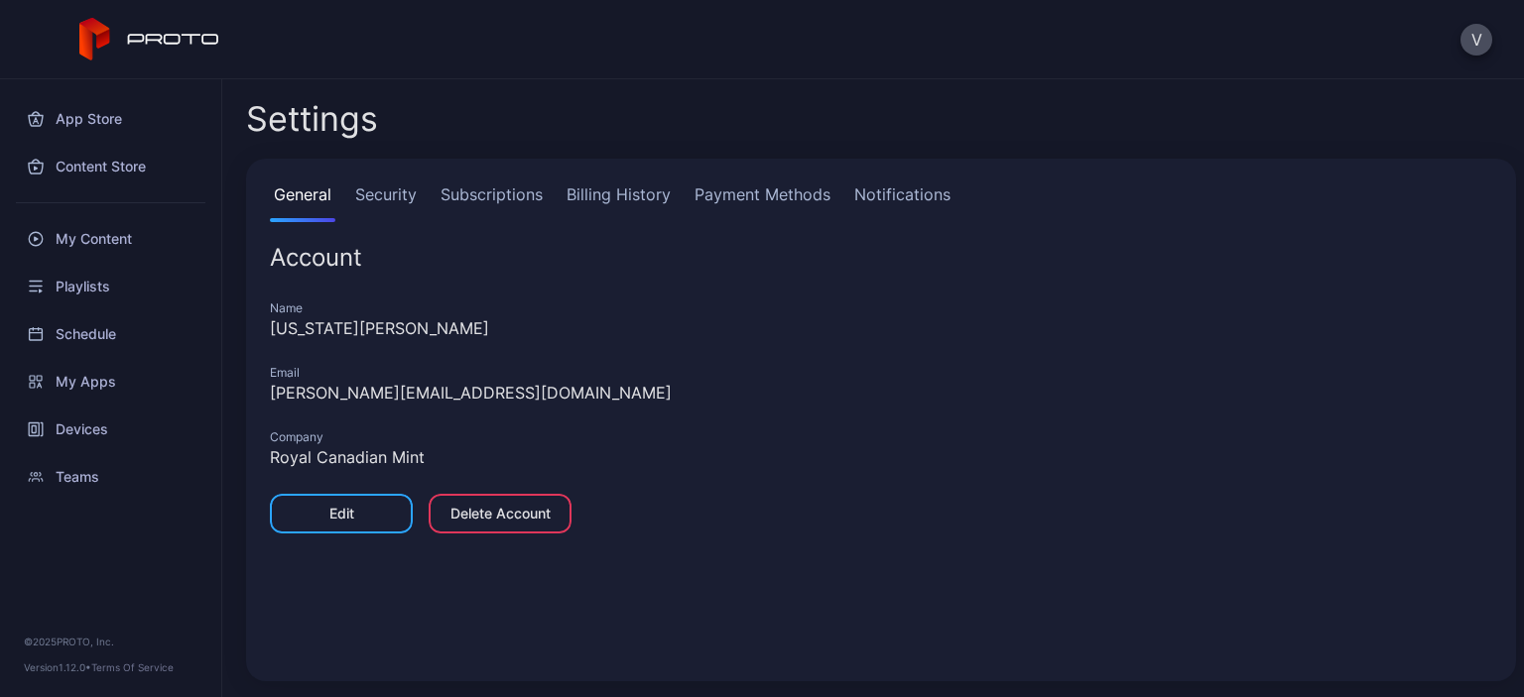
click at [385, 199] on link "Security" at bounding box center [385, 203] width 69 height 40
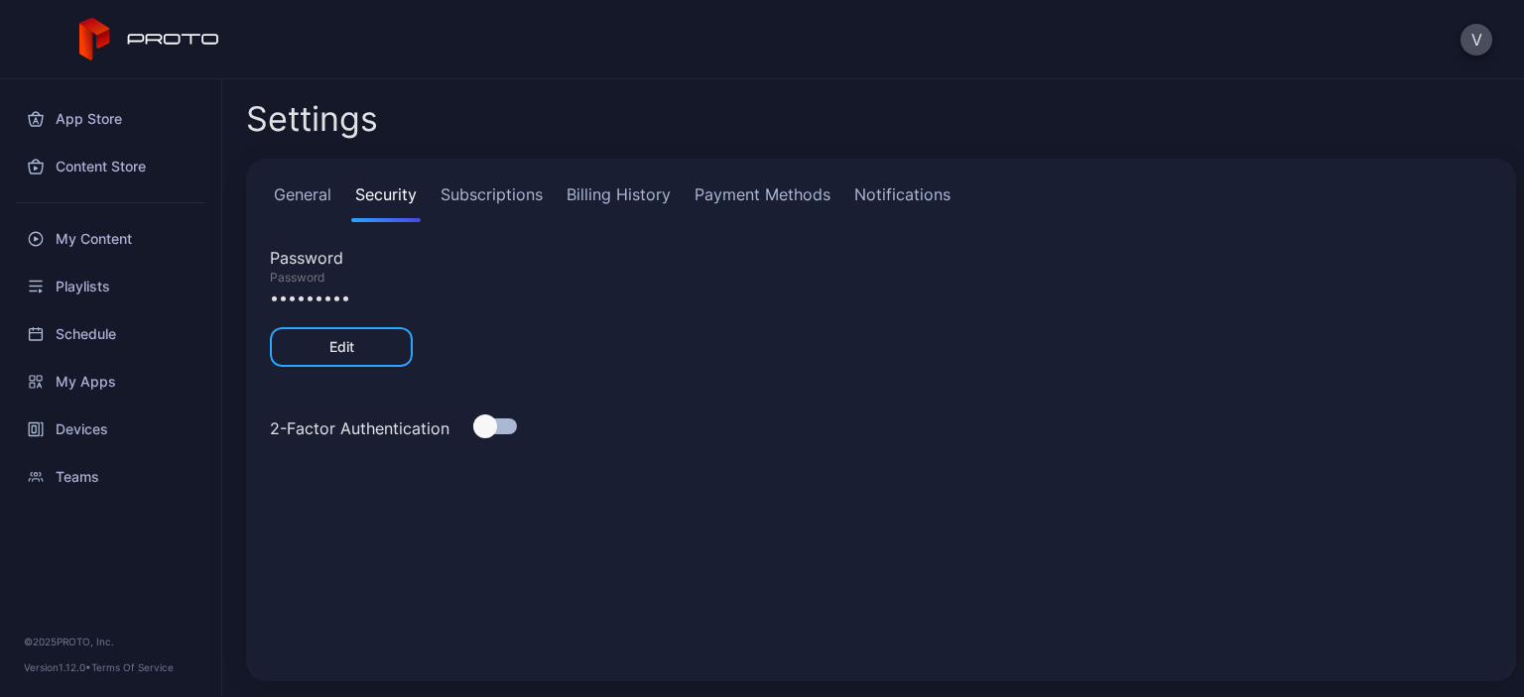
click at [490, 186] on link "Subscriptions" at bounding box center [491, 203] width 110 height 40
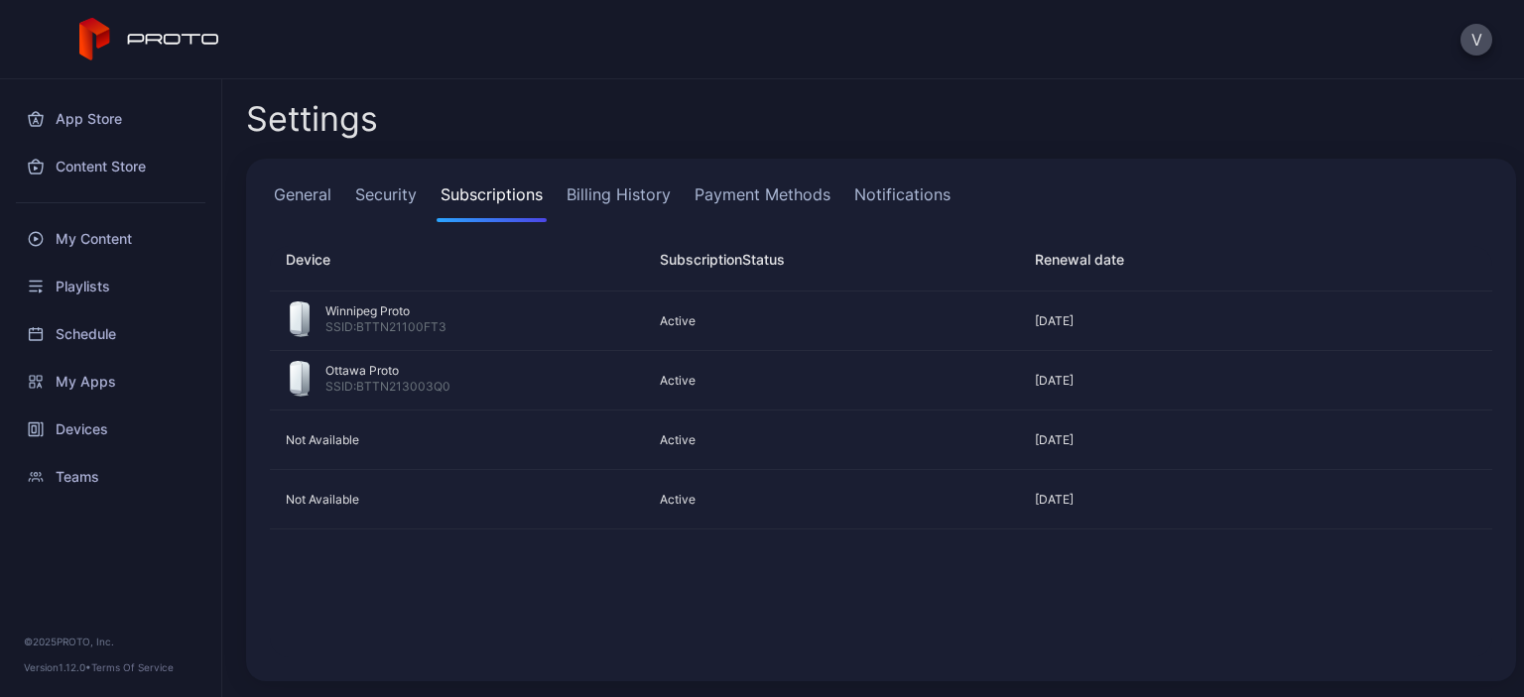
click at [601, 198] on link "Billing History" at bounding box center [618, 203] width 112 height 40
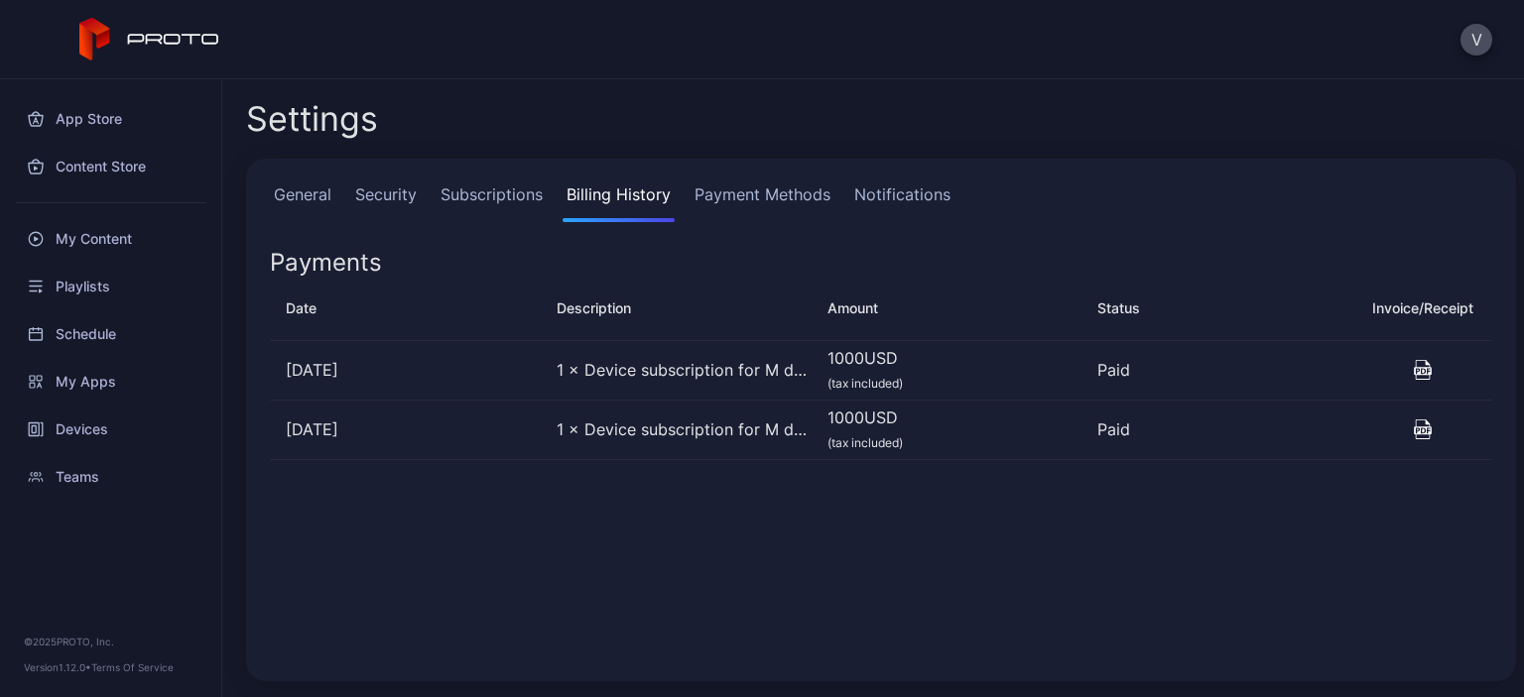
click at [754, 206] on link "Payment Methods" at bounding box center [762, 203] width 144 height 40
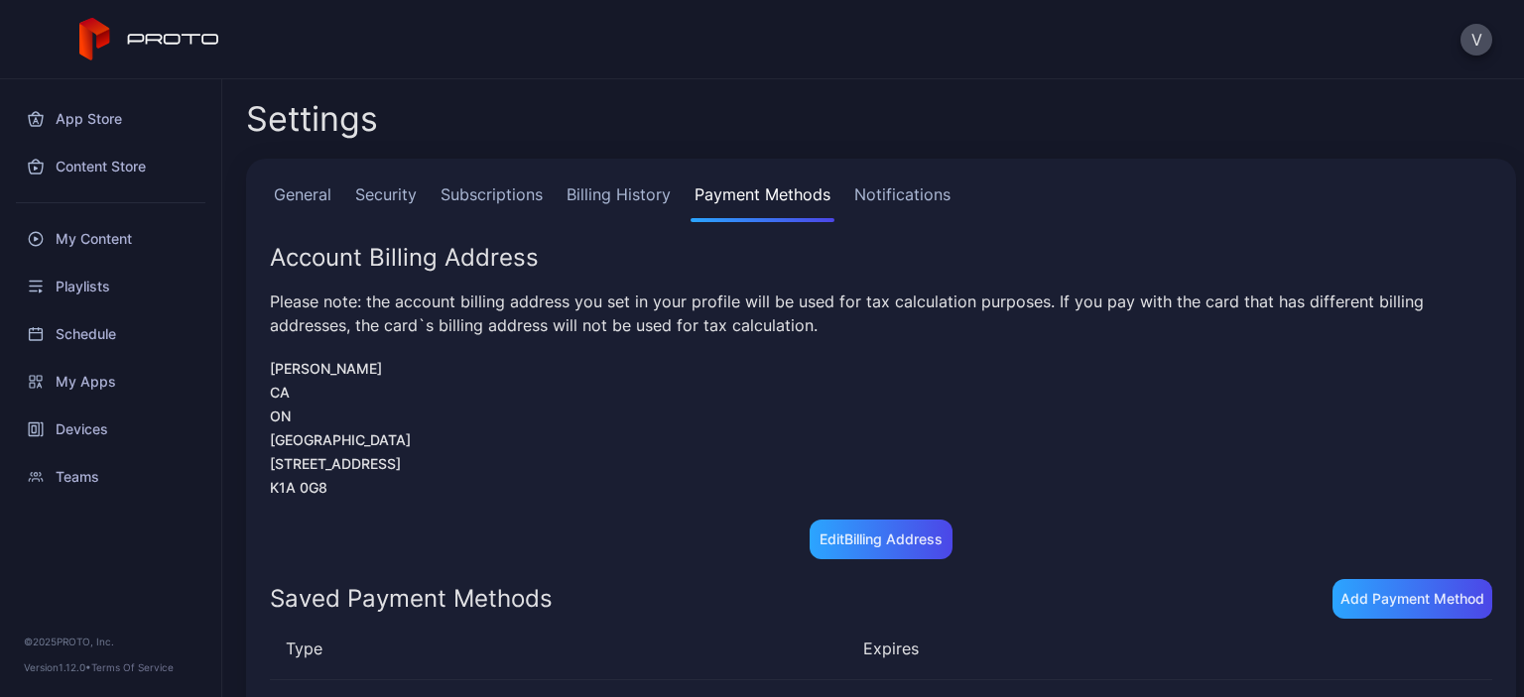
click at [890, 205] on link "Notifications" at bounding box center [902, 203] width 104 height 40
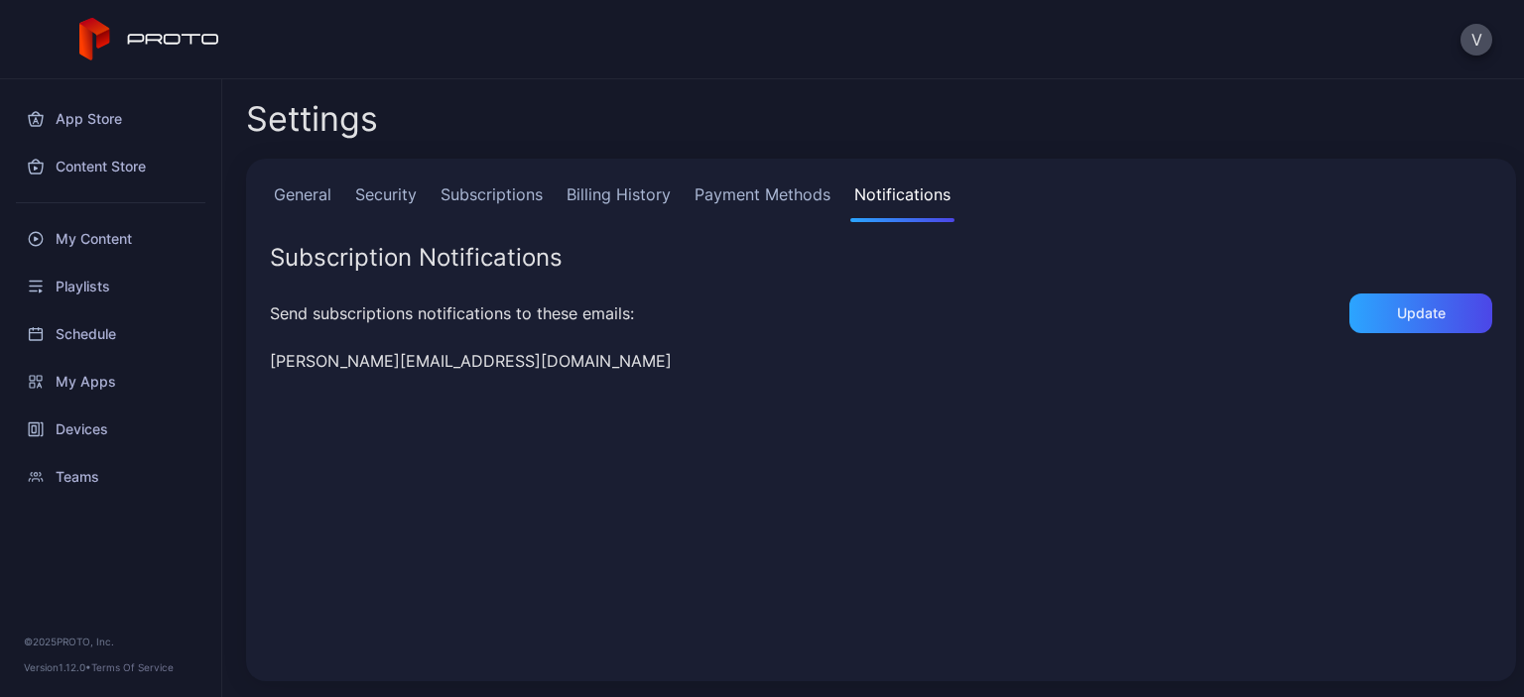
click at [290, 201] on link "General" at bounding box center [302, 203] width 65 height 40
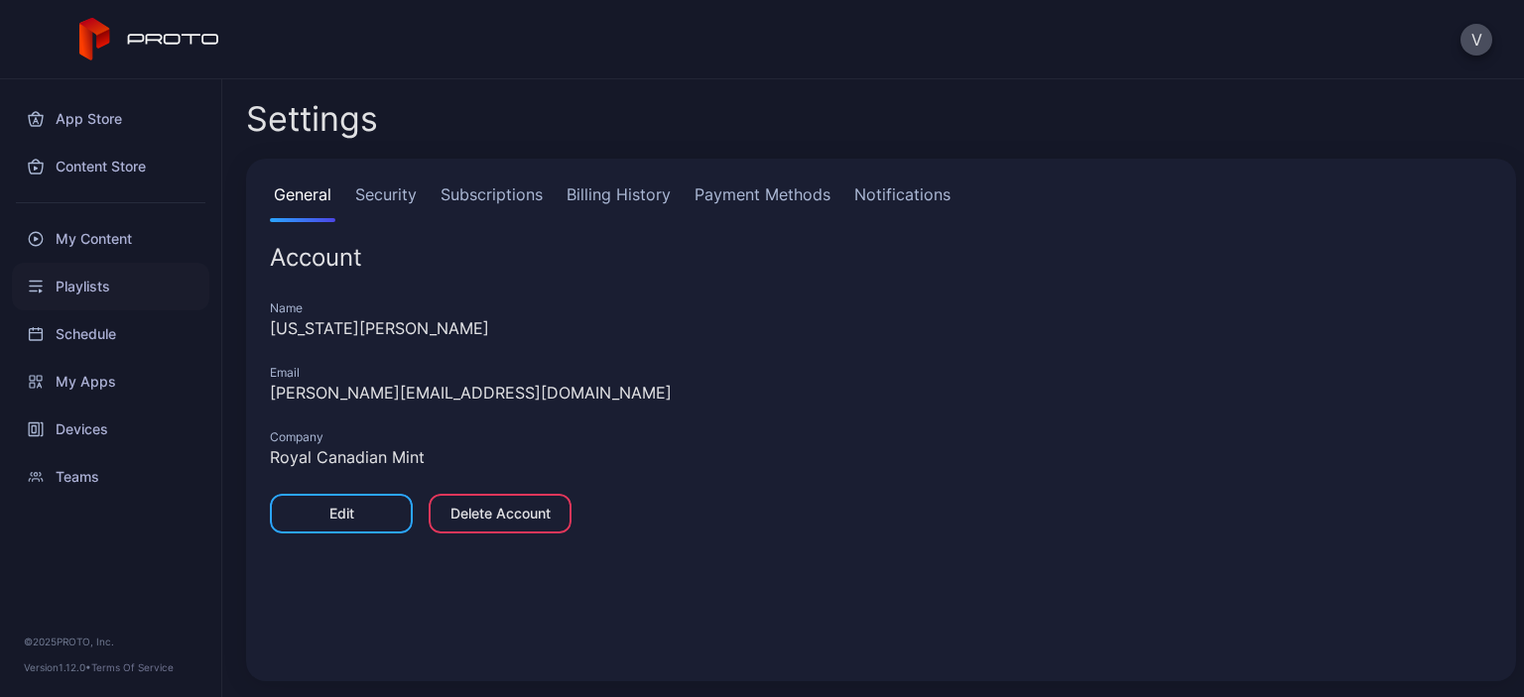
click at [98, 285] on div "Playlists" at bounding box center [110, 287] width 197 height 48
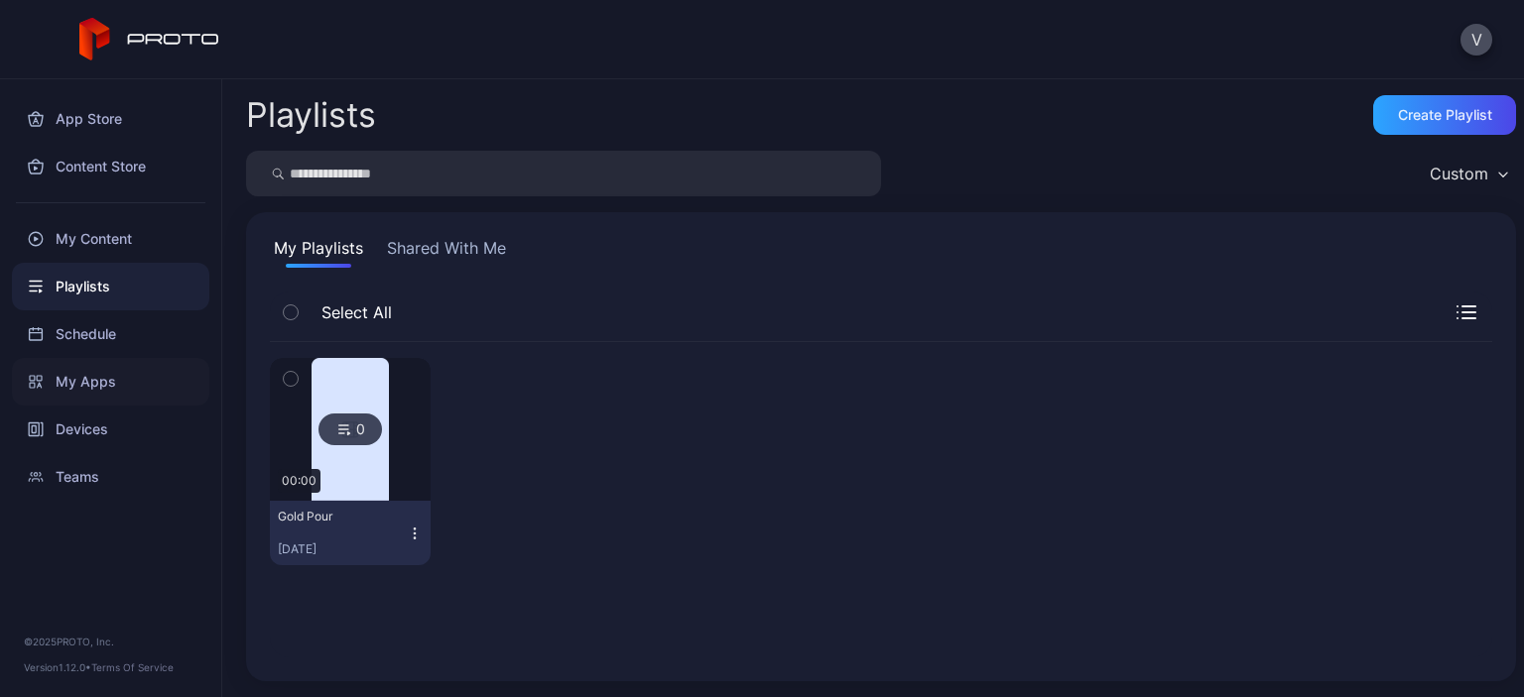
click at [80, 392] on div "My Apps" at bounding box center [110, 382] width 197 height 48
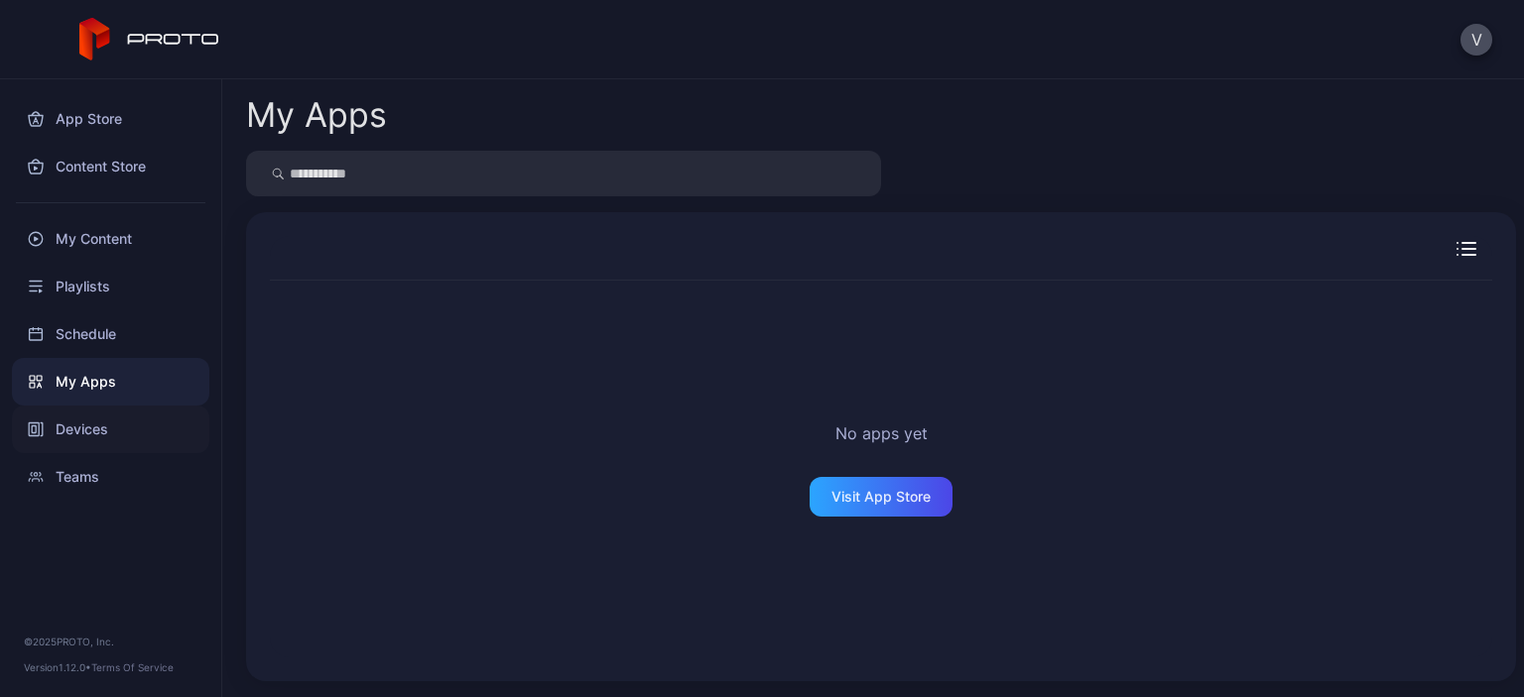
click at [74, 427] on div "Devices" at bounding box center [110, 430] width 197 height 48
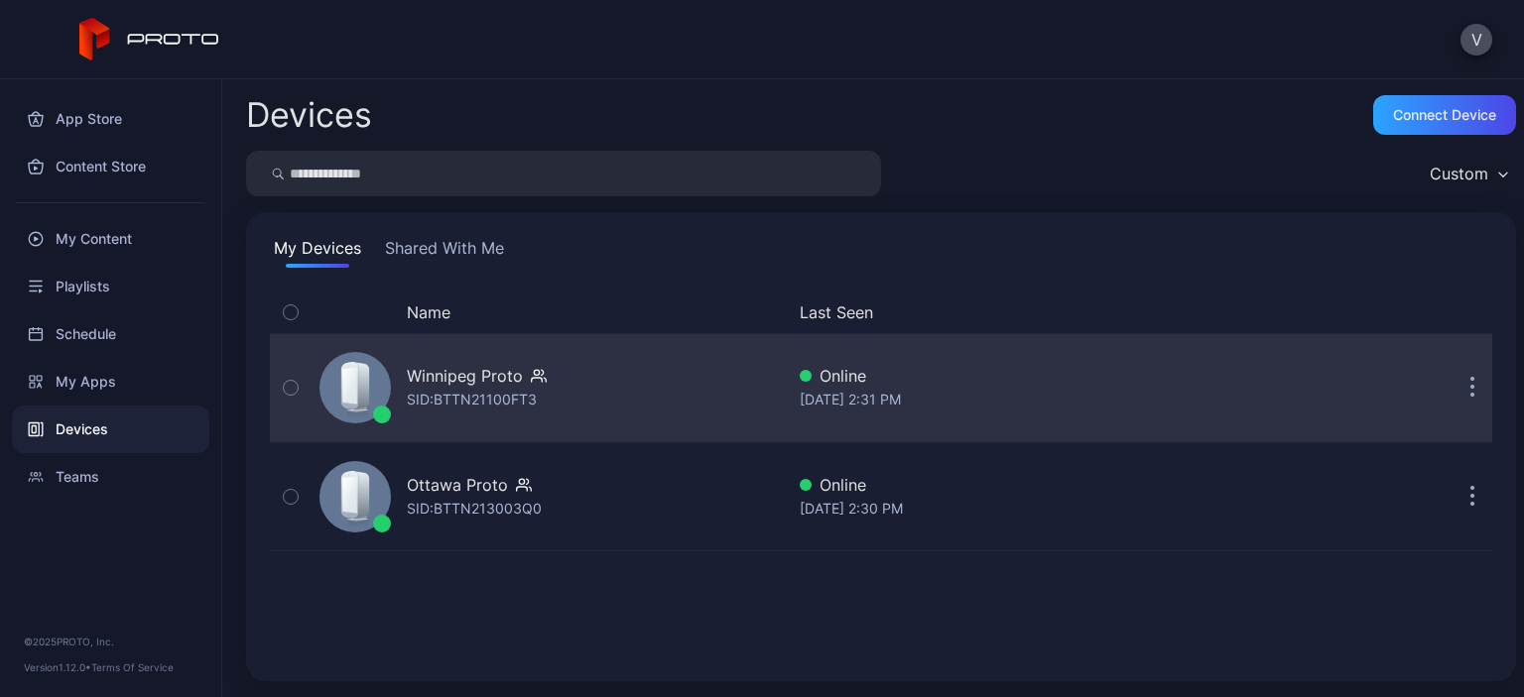
click at [292, 392] on icon "button" at bounding box center [291, 388] width 14 height 22
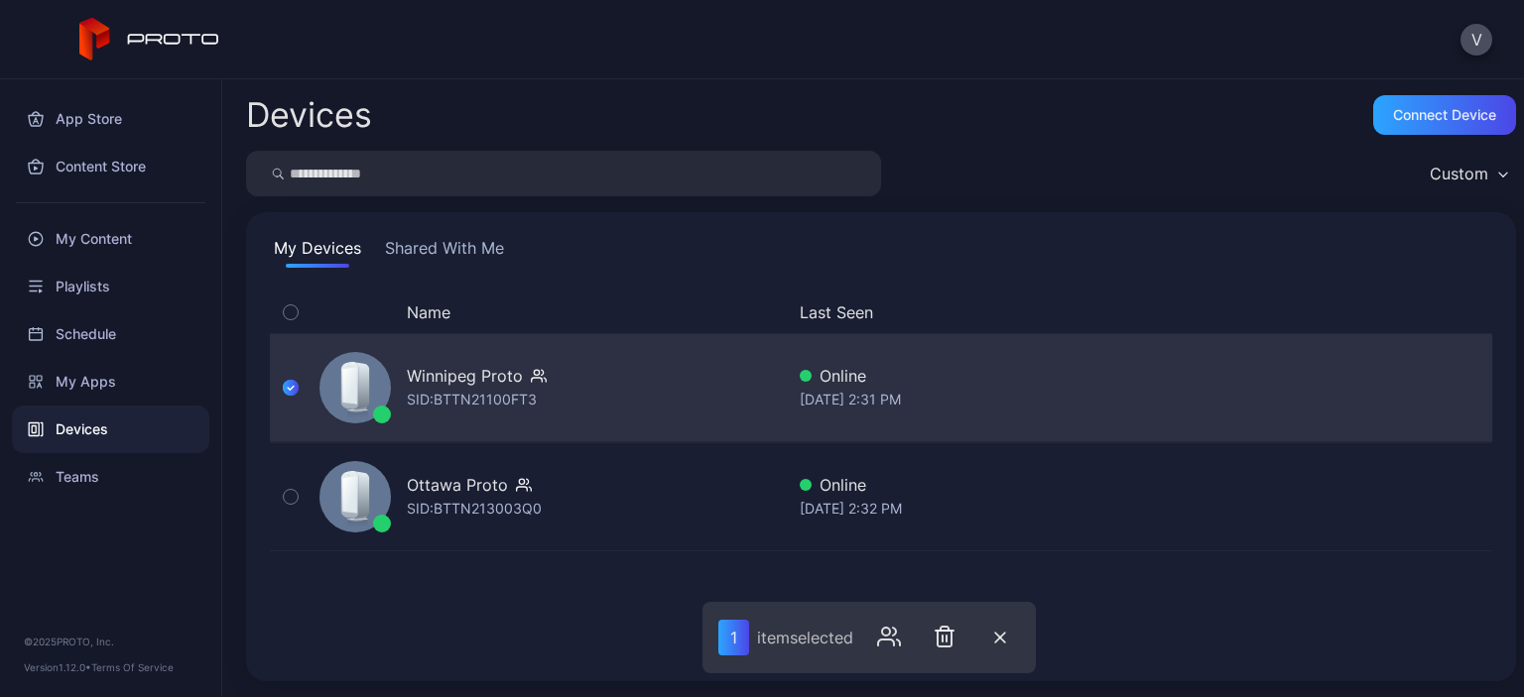
click at [1421, 376] on div "Winnipeg Proto SID: BTTN21100FT3 Online Aug 19, 2025 at 2:31 PM" at bounding box center [881, 387] width 1222 height 99
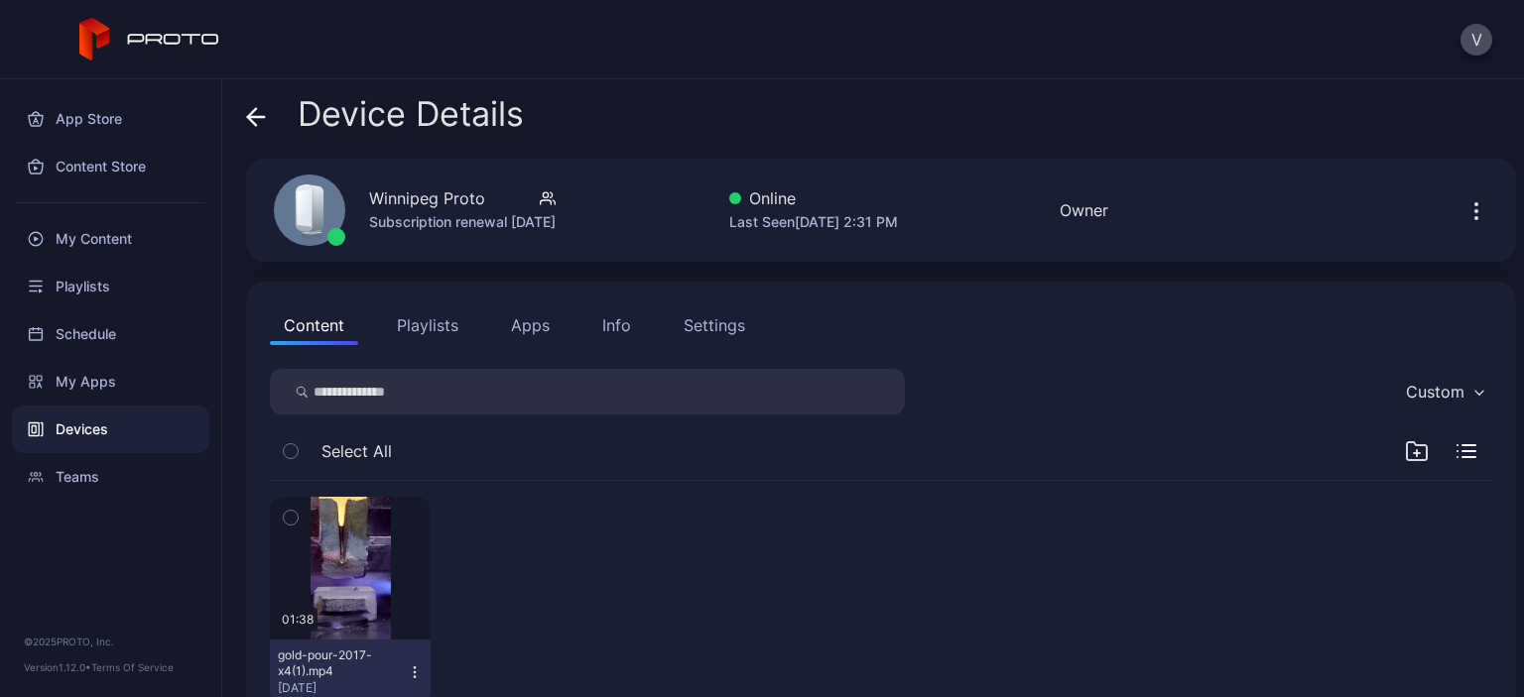
click at [706, 322] on div "Settings" at bounding box center [713, 325] width 61 height 24
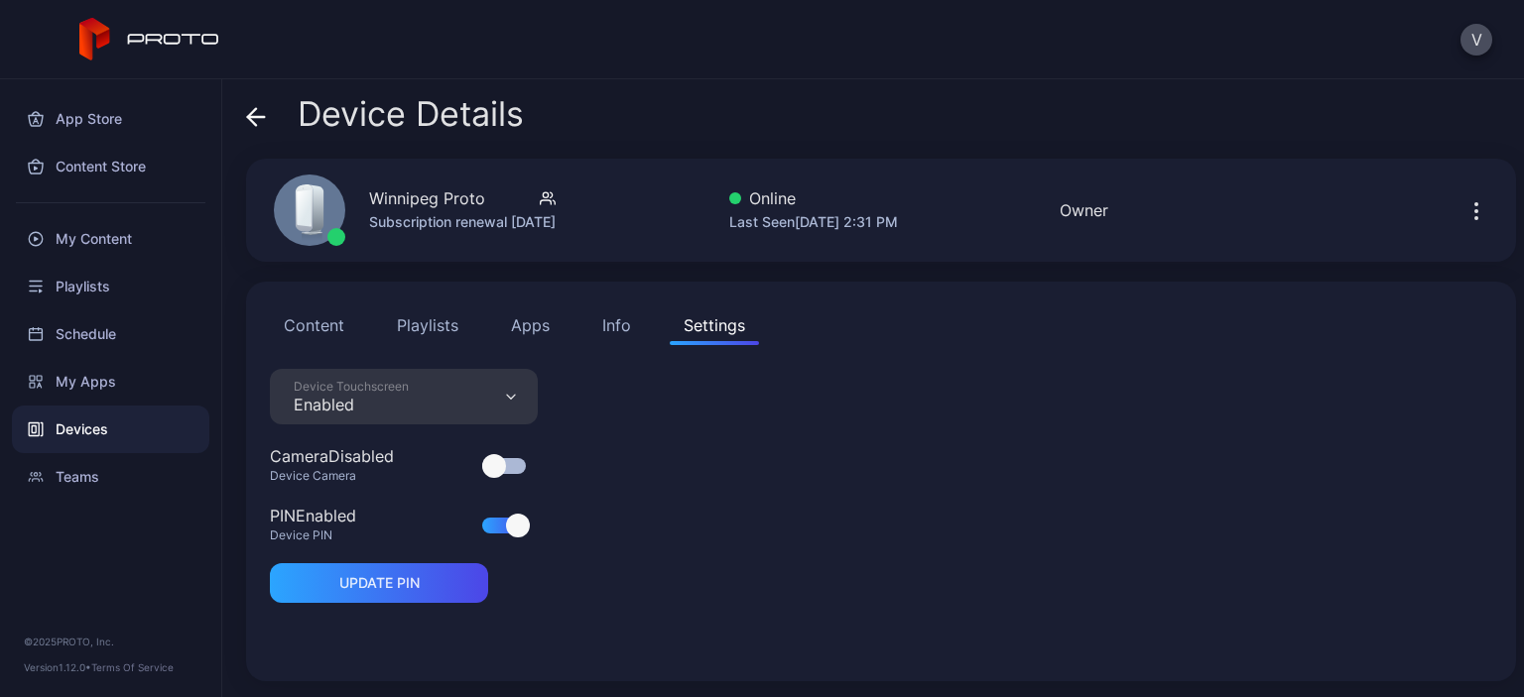
click at [618, 319] on div "Info" at bounding box center [616, 325] width 29 height 24
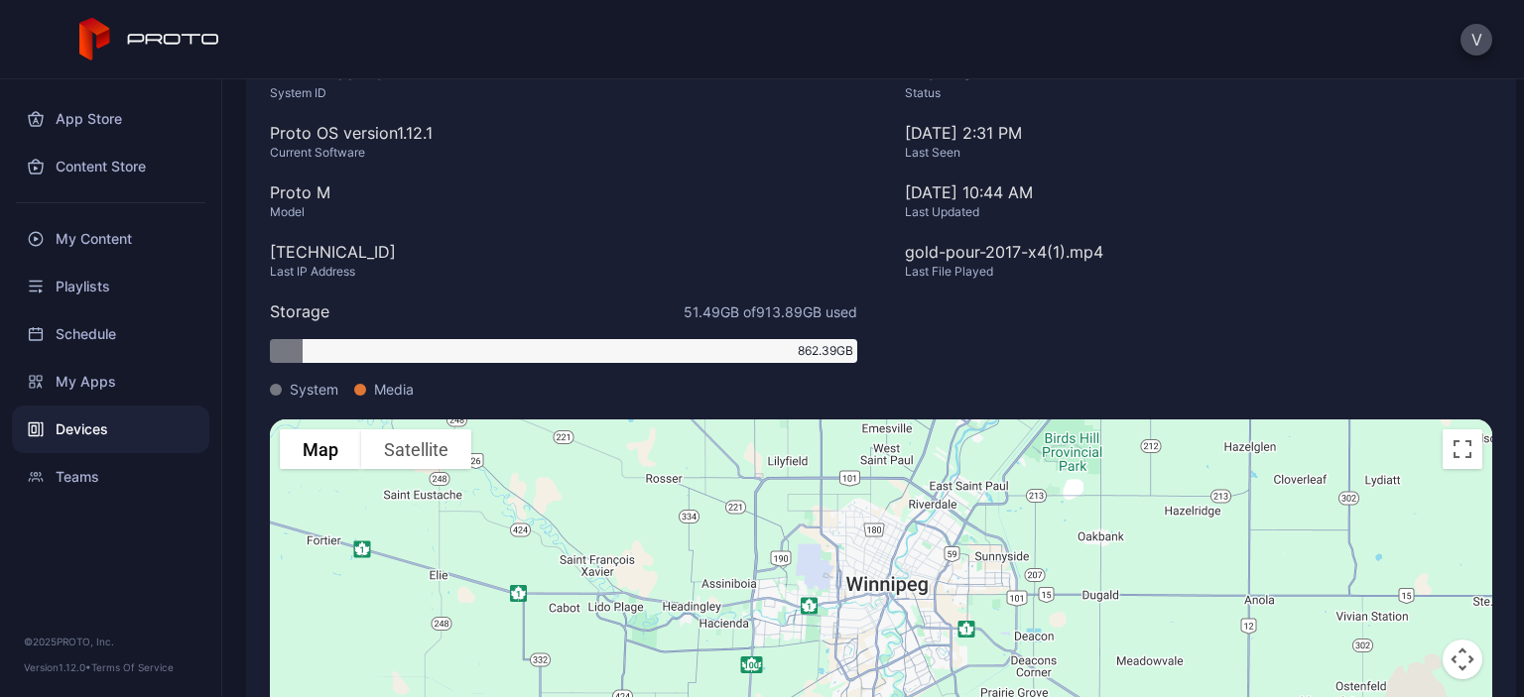
scroll to position [425, 0]
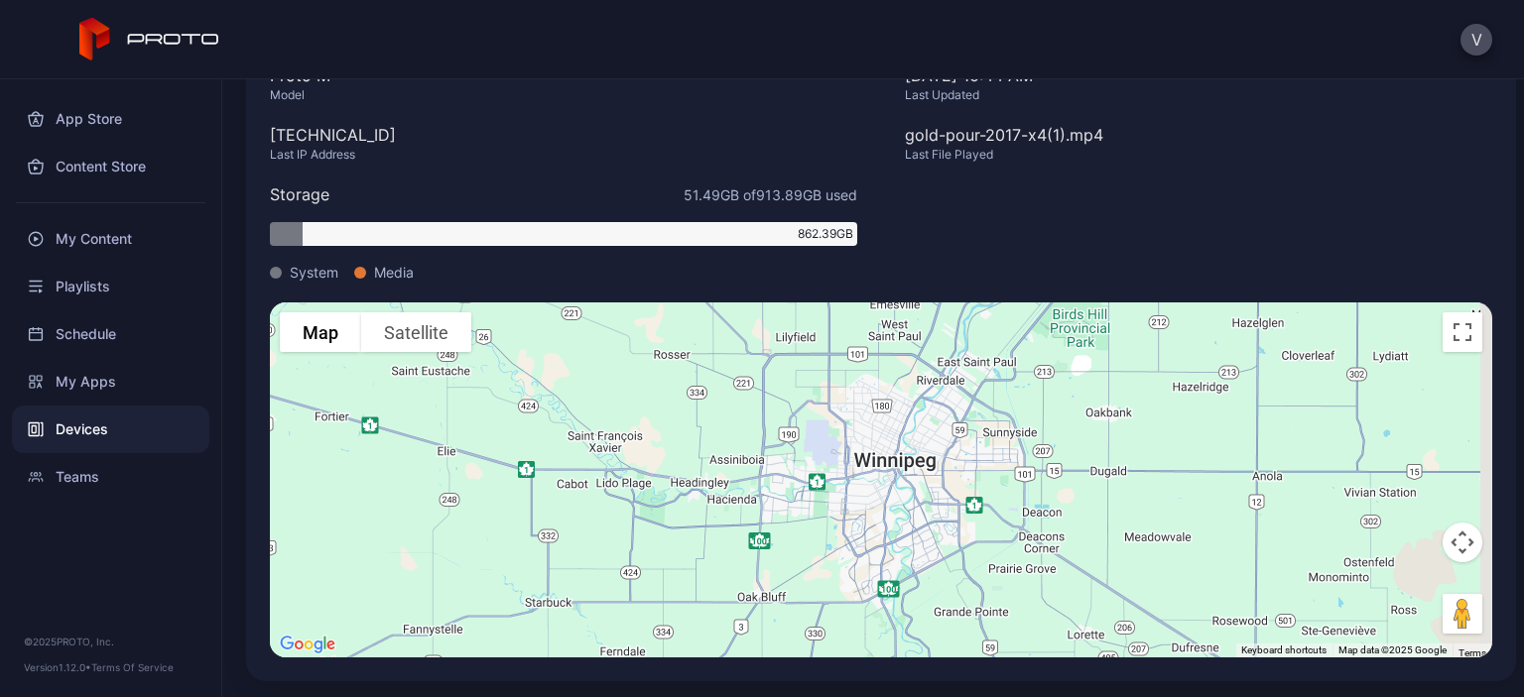
click at [1303, 177] on div "Online Status Aug 19, 2025 at 2:31 PM Last Seen Oct 13, 2023 at 10:44 AM Last U…" at bounding box center [1198, 123] width 587 height 358
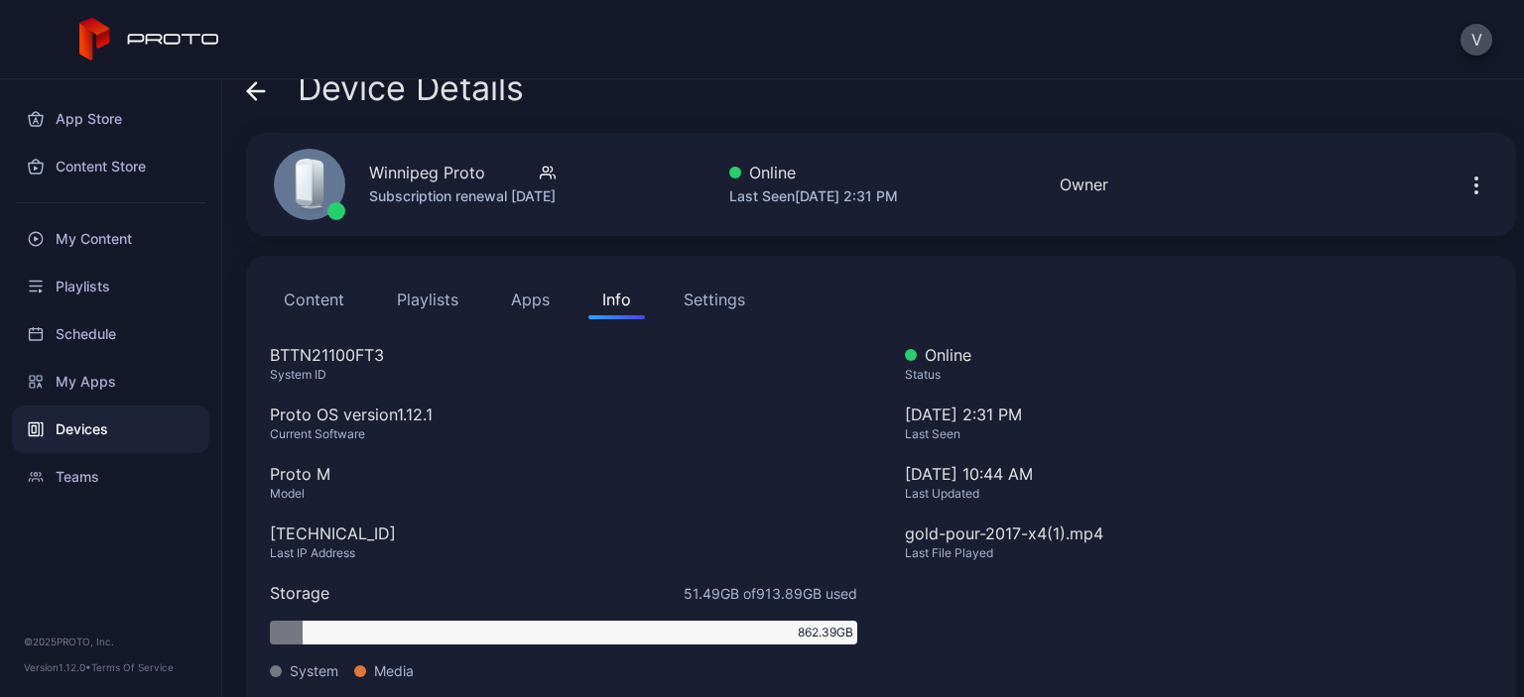
scroll to position [0, 0]
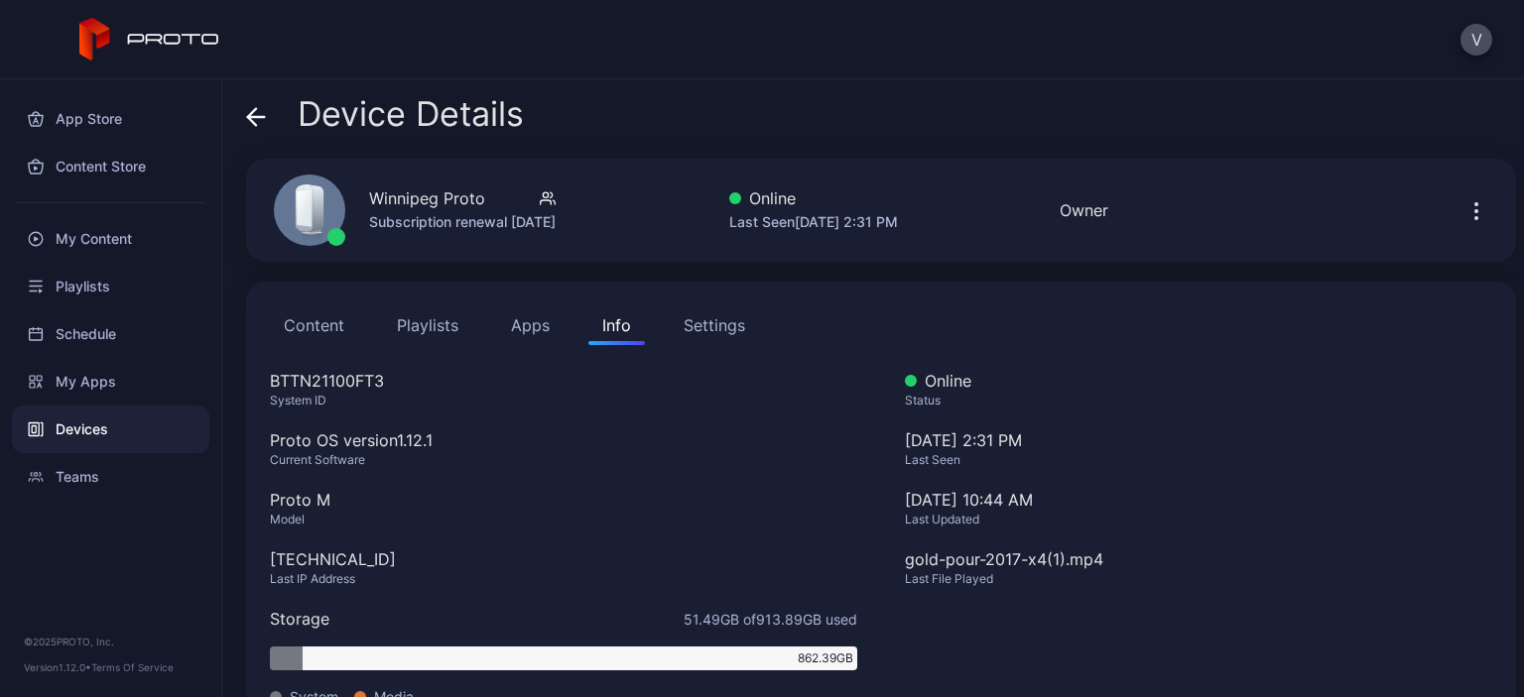
click at [524, 327] on button "Apps" at bounding box center [530, 325] width 66 height 40
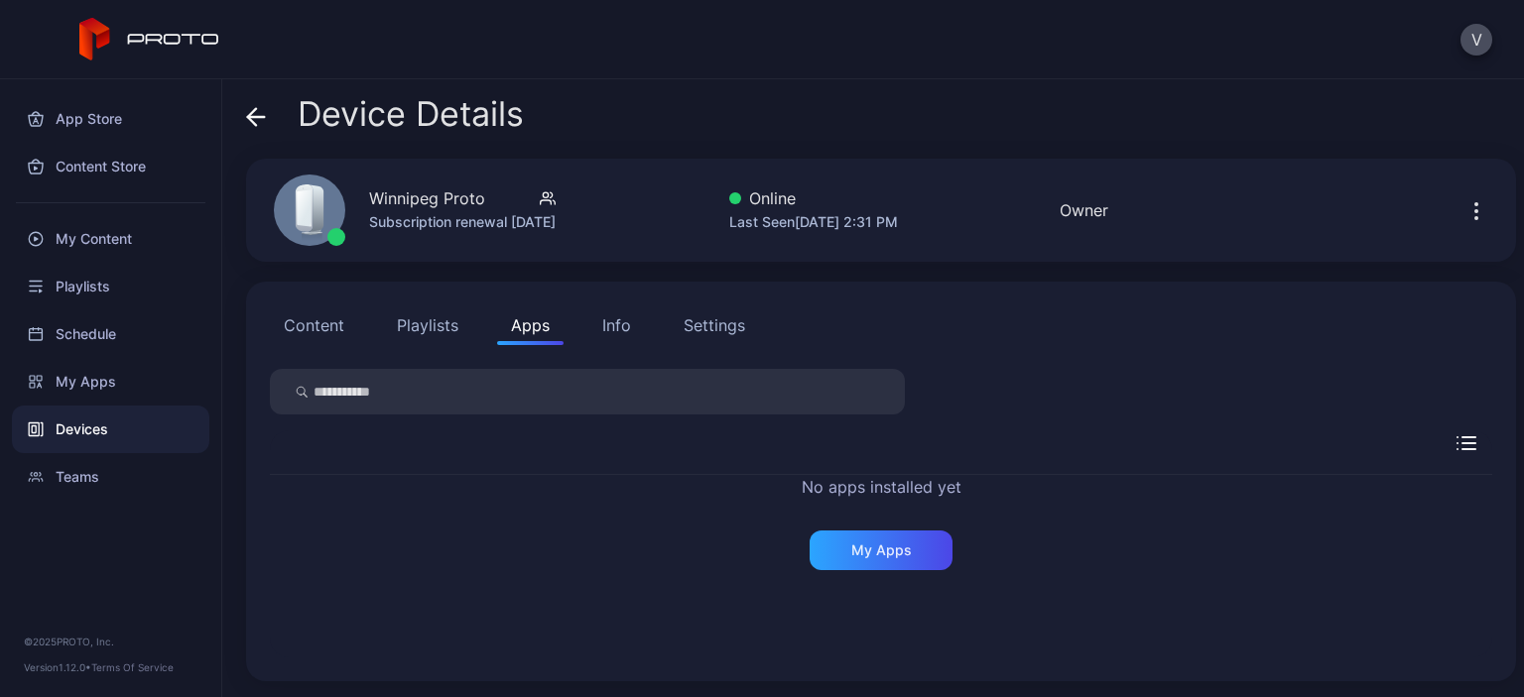
click at [407, 332] on button "Playlists" at bounding box center [427, 325] width 89 height 40
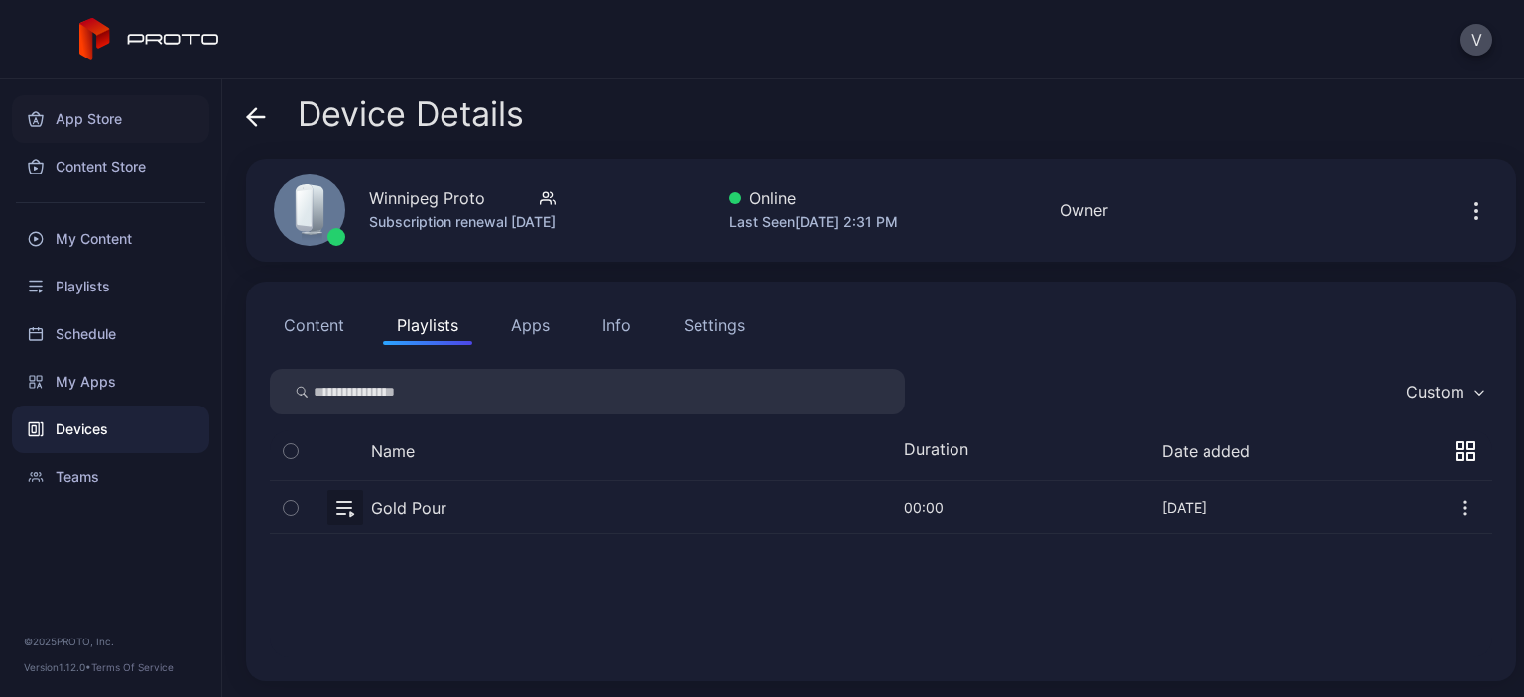
click at [95, 121] on div "App Store" at bounding box center [110, 119] width 197 height 48
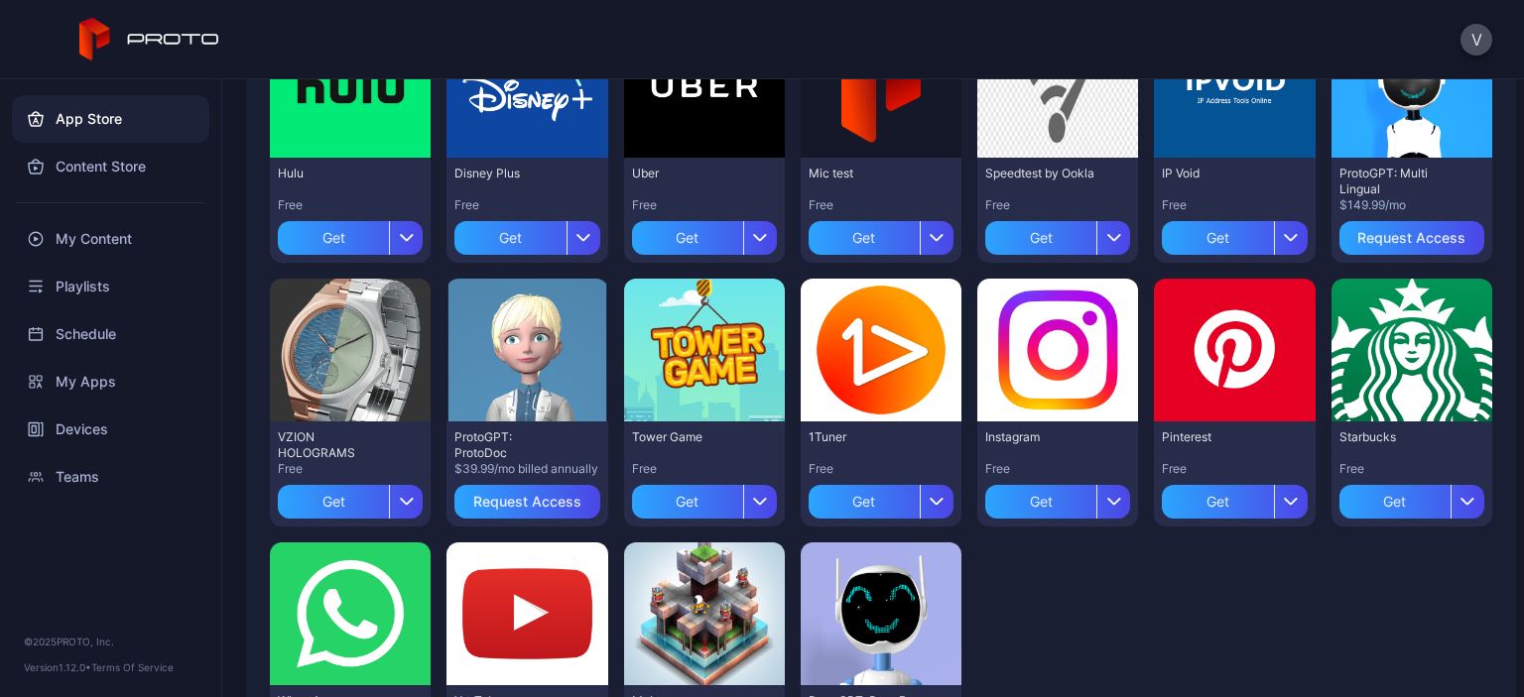
scroll to position [689, 0]
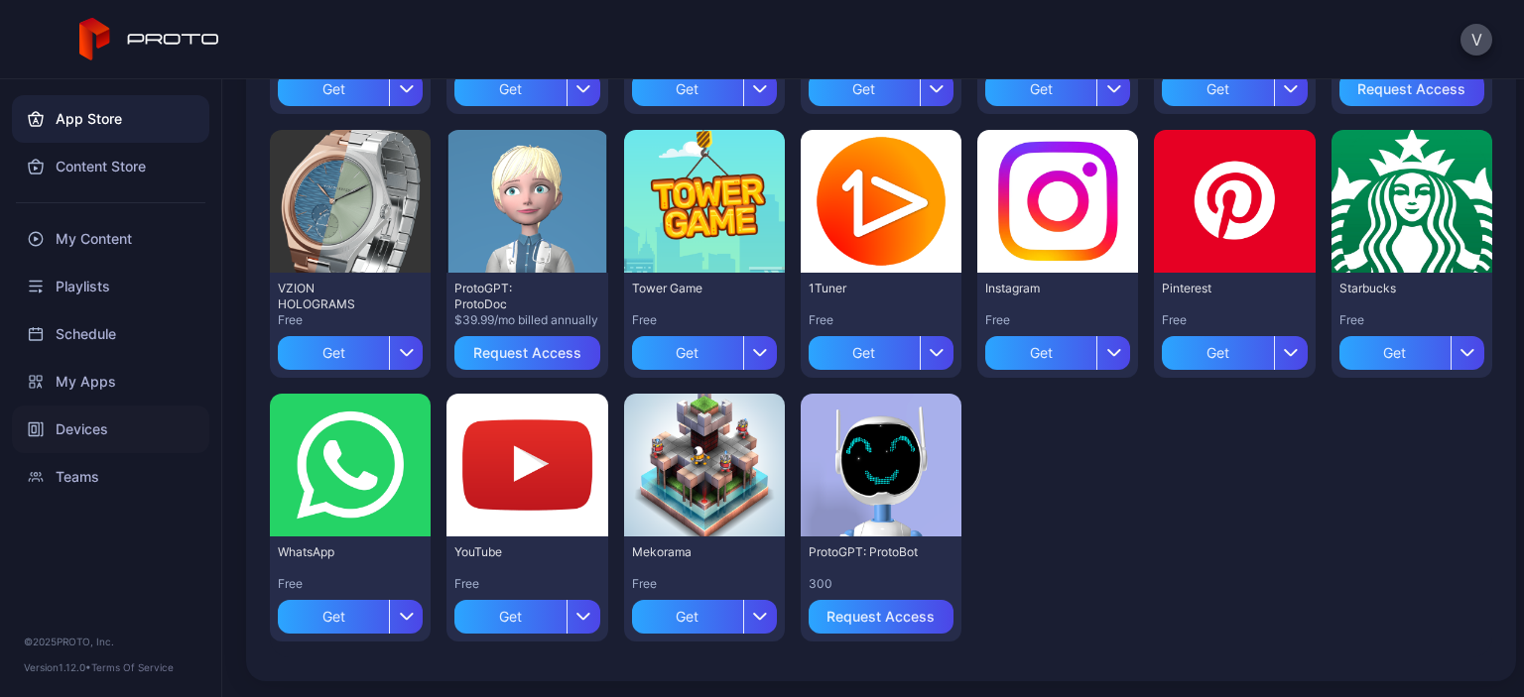
click at [86, 423] on div "Devices" at bounding box center [110, 430] width 197 height 48
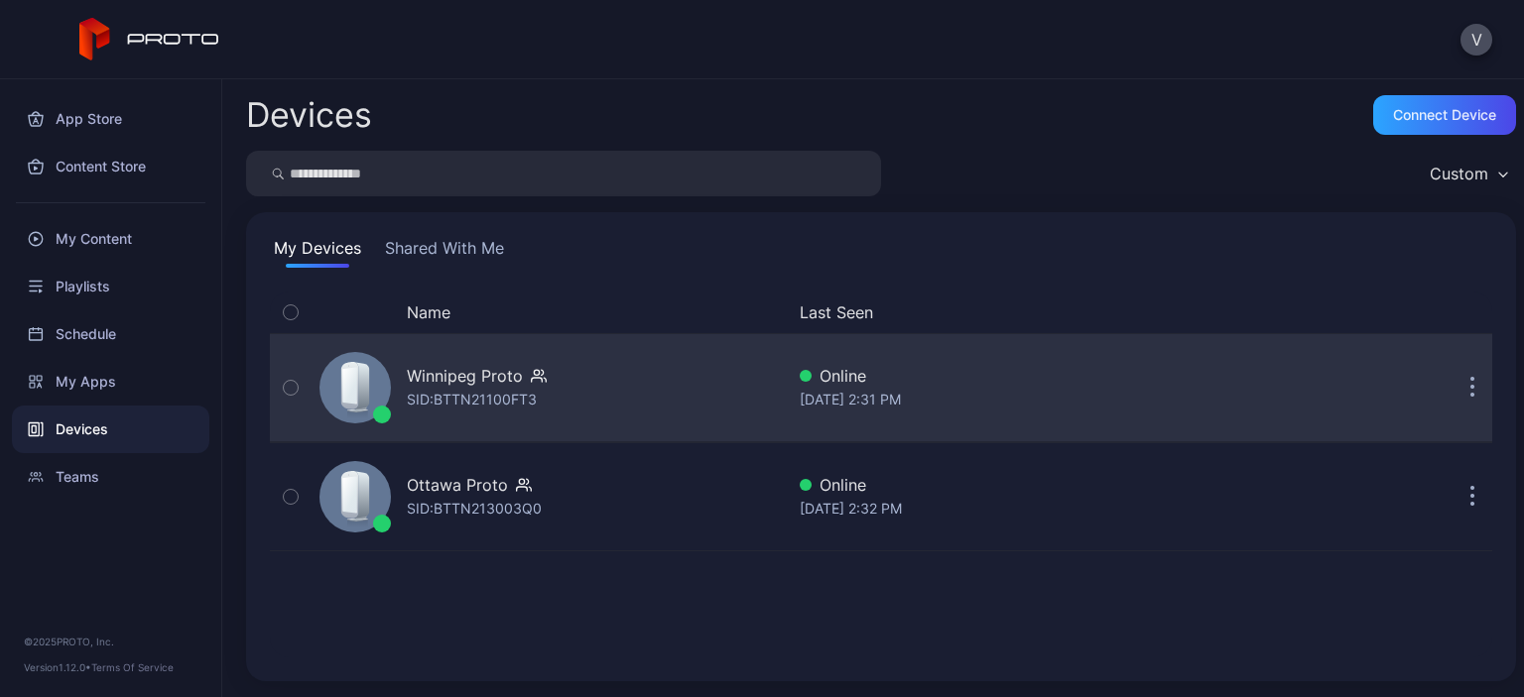
click at [1470, 393] on icon "button" at bounding box center [1472, 388] width 5 height 23
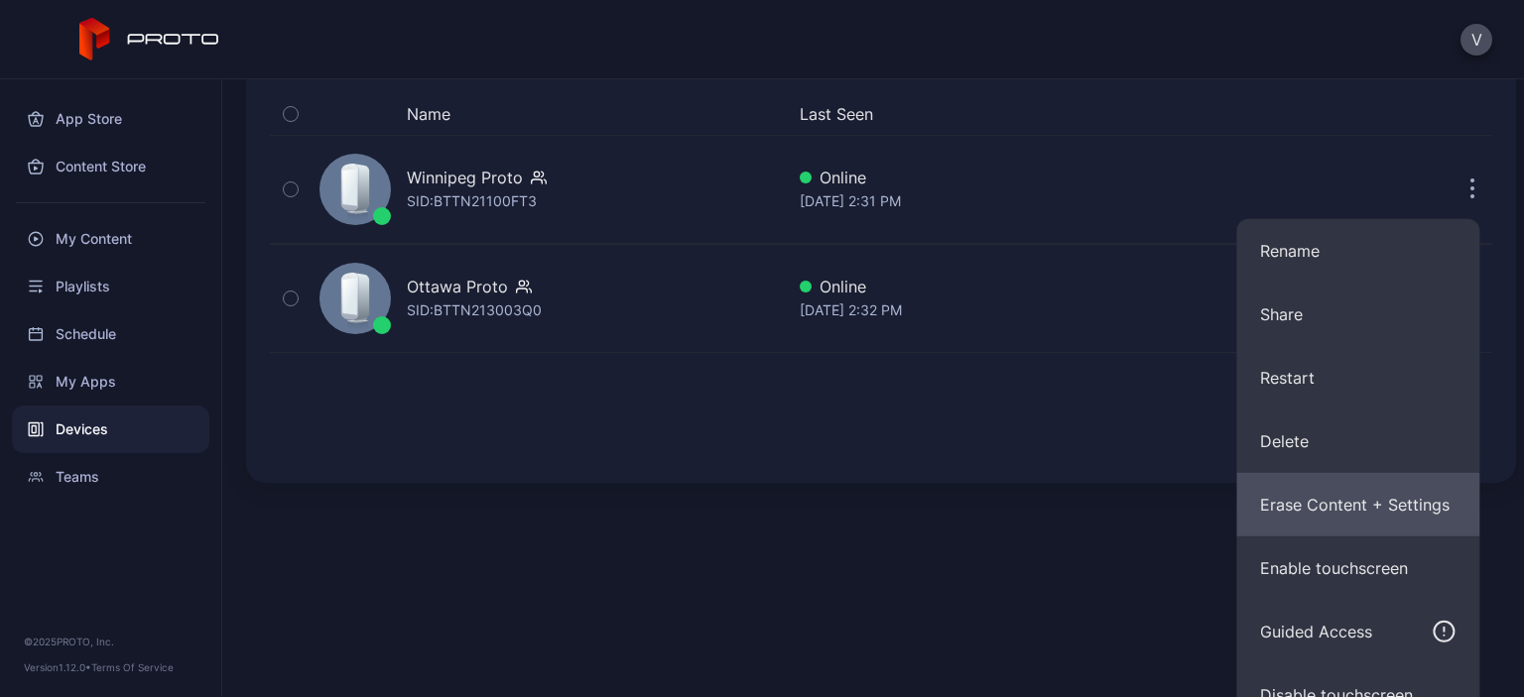
scroll to position [291, 0]
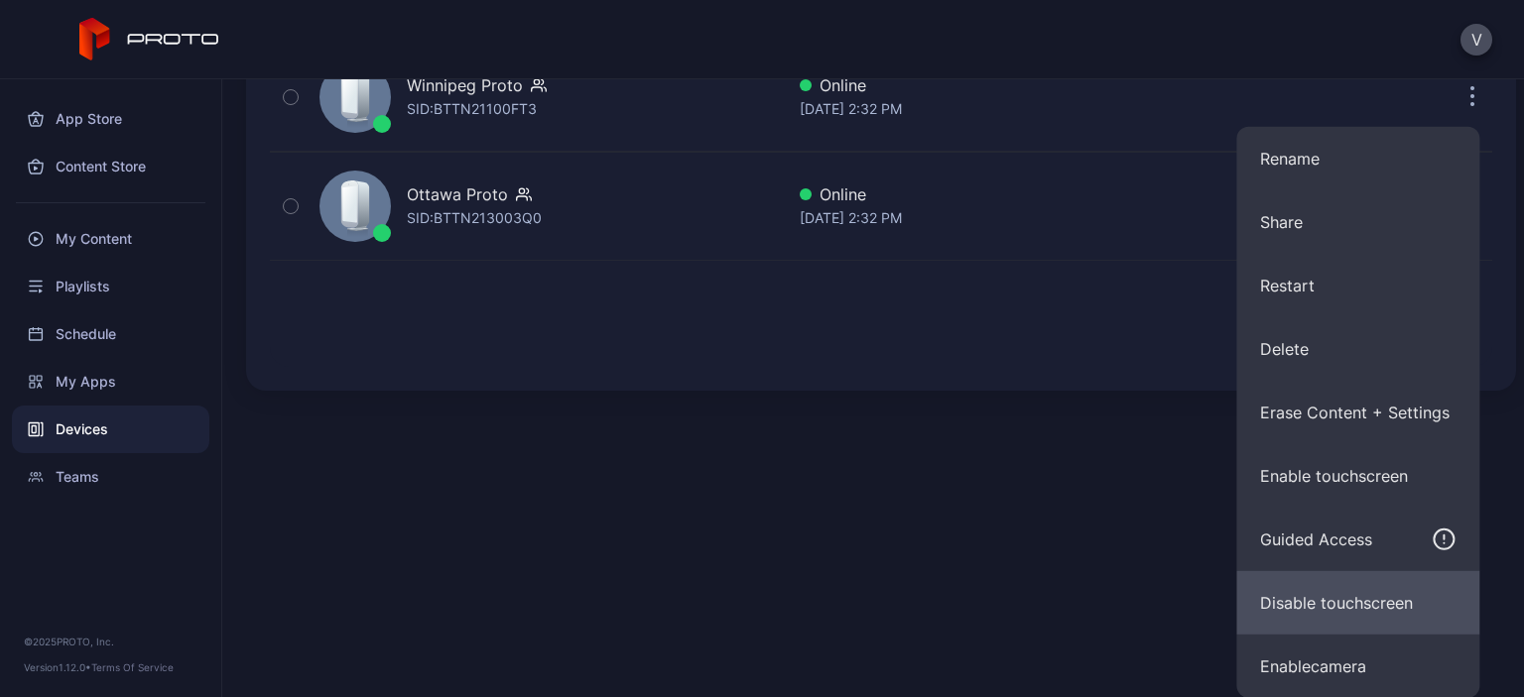
click at [1357, 607] on button "Disable touchscreen" at bounding box center [1357, 602] width 243 height 63
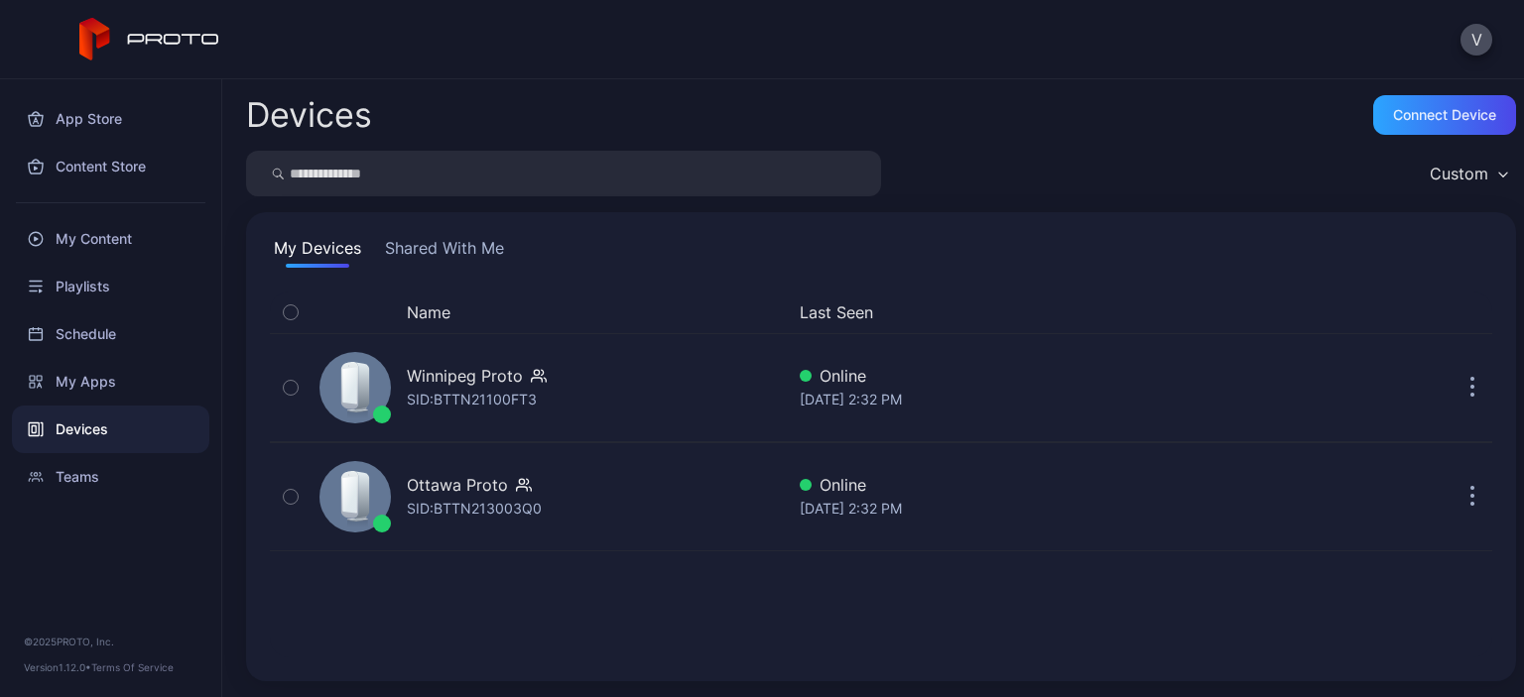
scroll to position [0, 0]
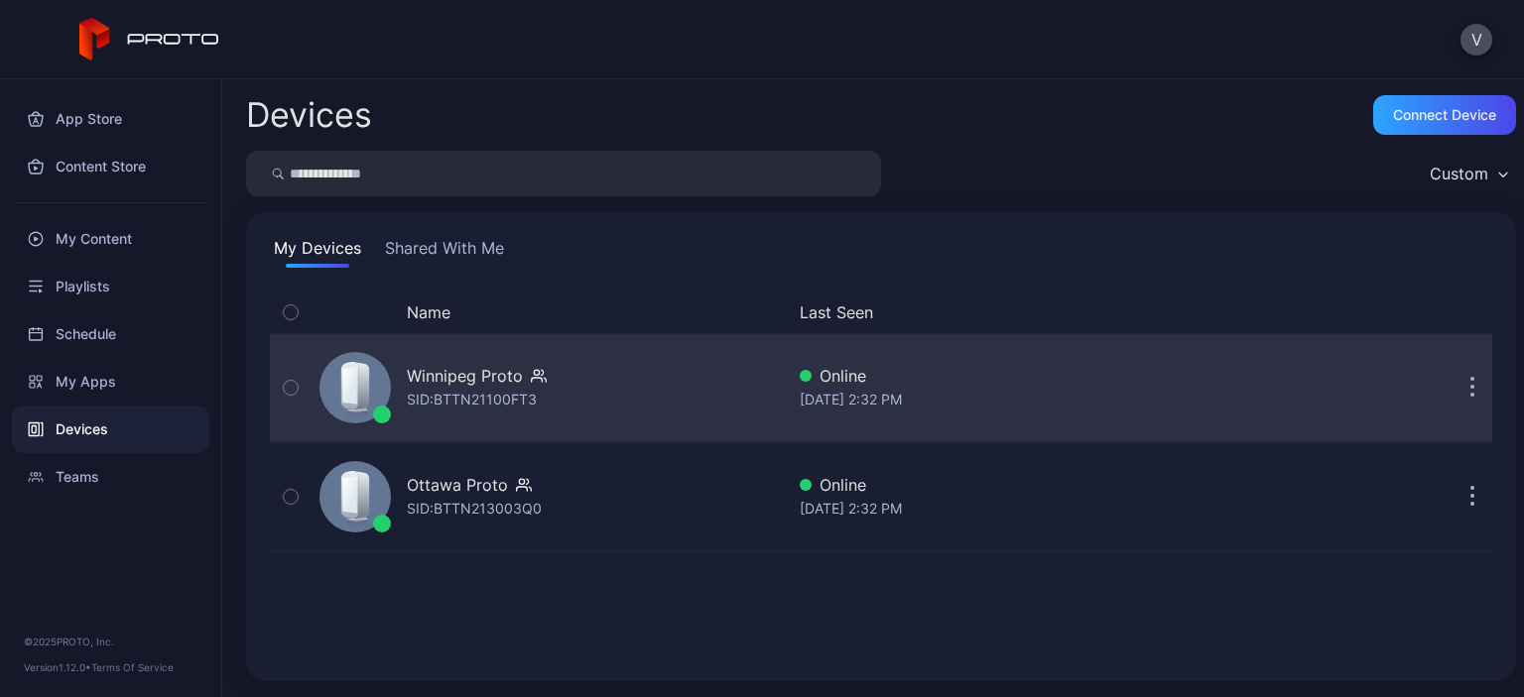
click at [1452, 396] on button "button" at bounding box center [1472, 388] width 40 height 40
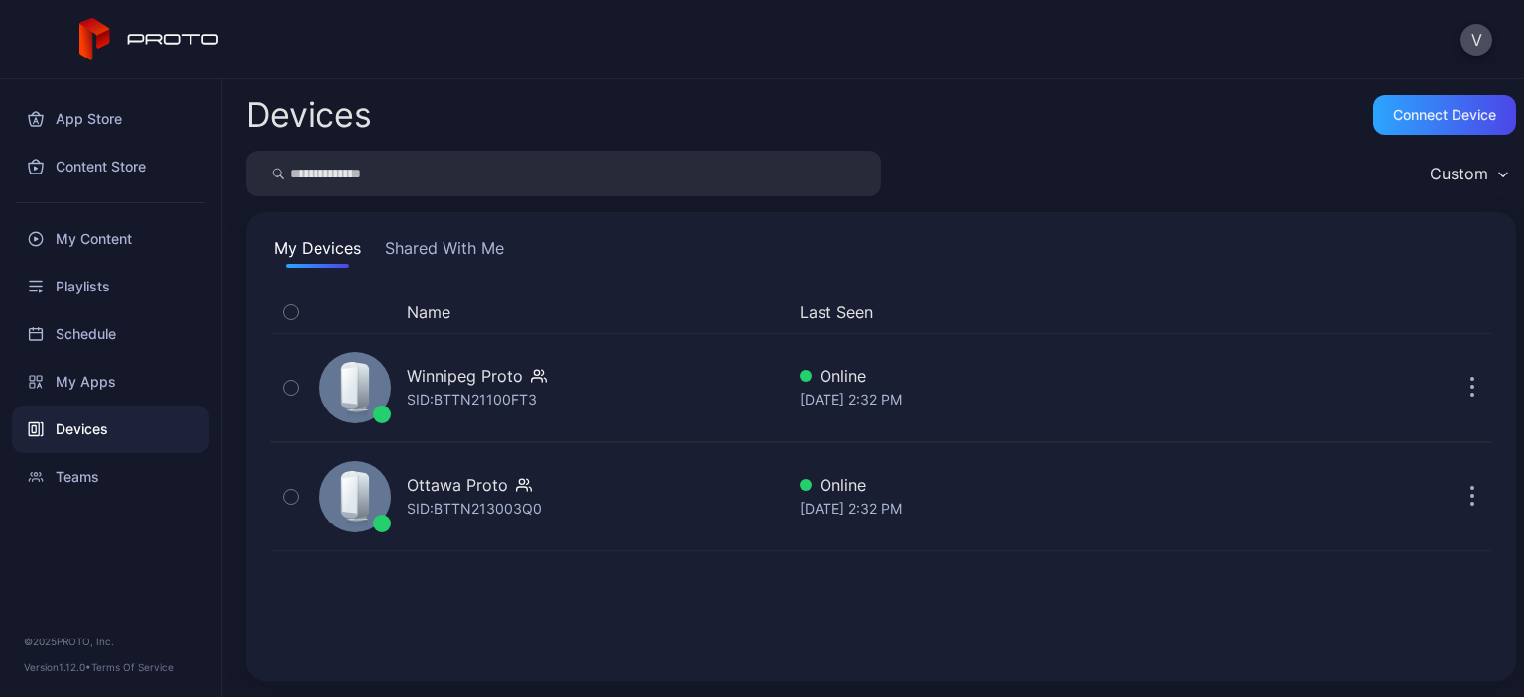
click at [493, 597] on div "Devices Connect device Custom My Devices Shared With Me Name Last Seen Winnipeg…" at bounding box center [872, 388] width 1301 height 618
click at [1453, 168] on div "Custom" at bounding box center [1458, 174] width 59 height 20
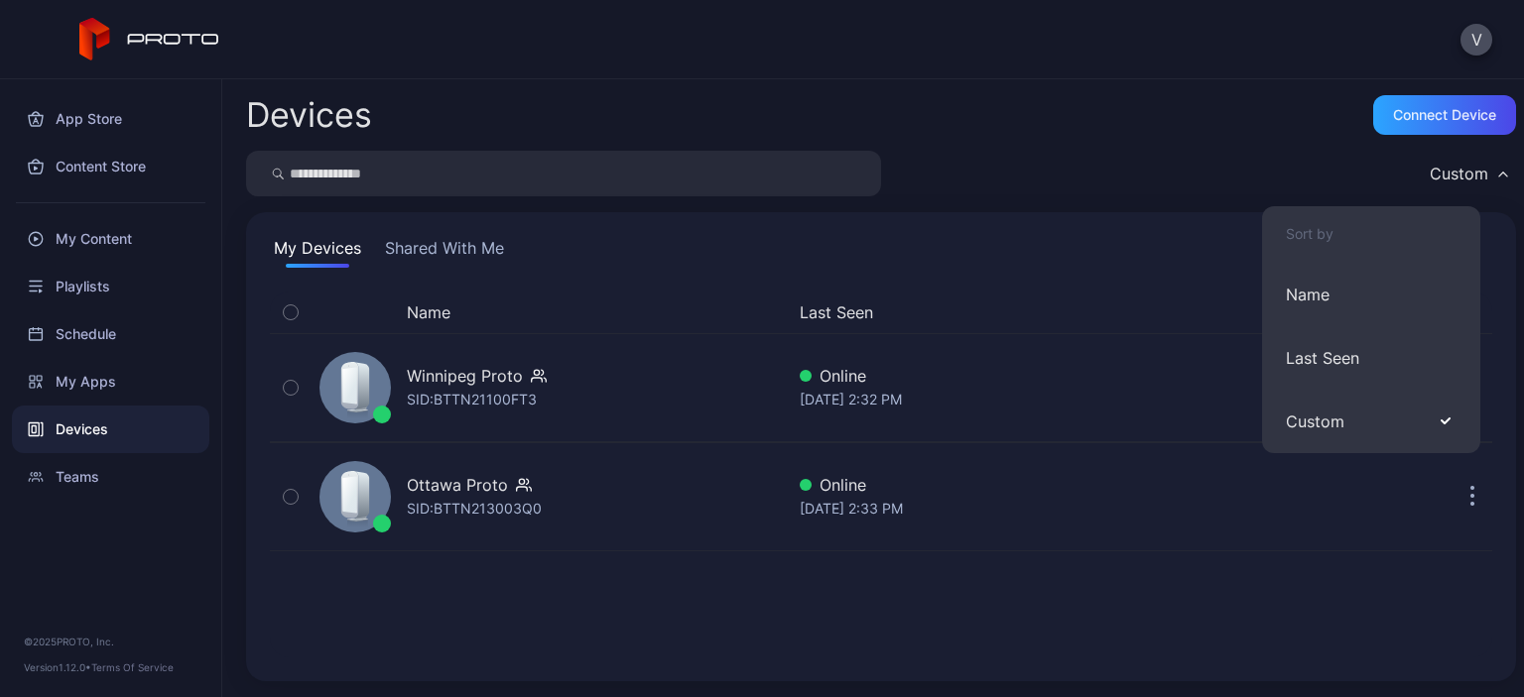
click at [996, 112] on div "Devices Connect device" at bounding box center [881, 115] width 1270 height 40
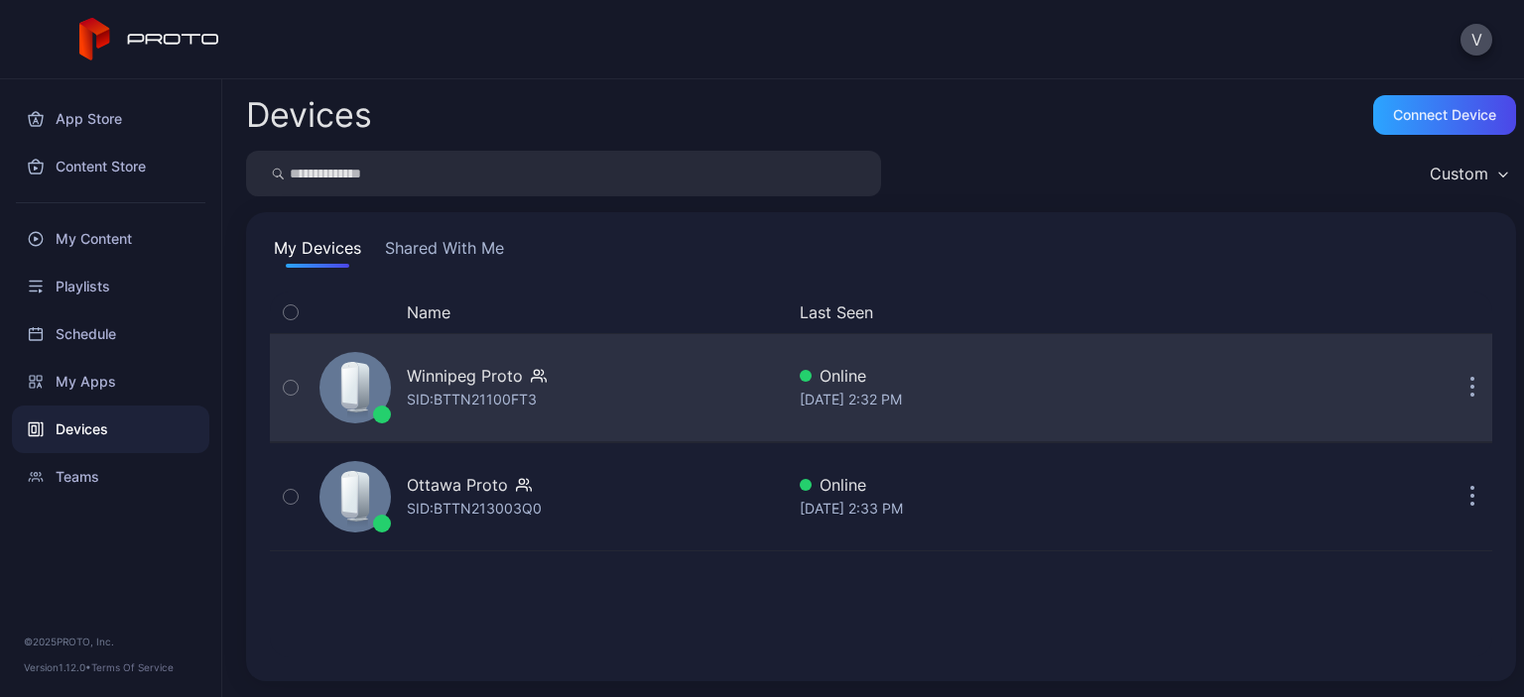
click at [479, 400] on div "SID: BTTN21100FT3" at bounding box center [472, 400] width 130 height 24
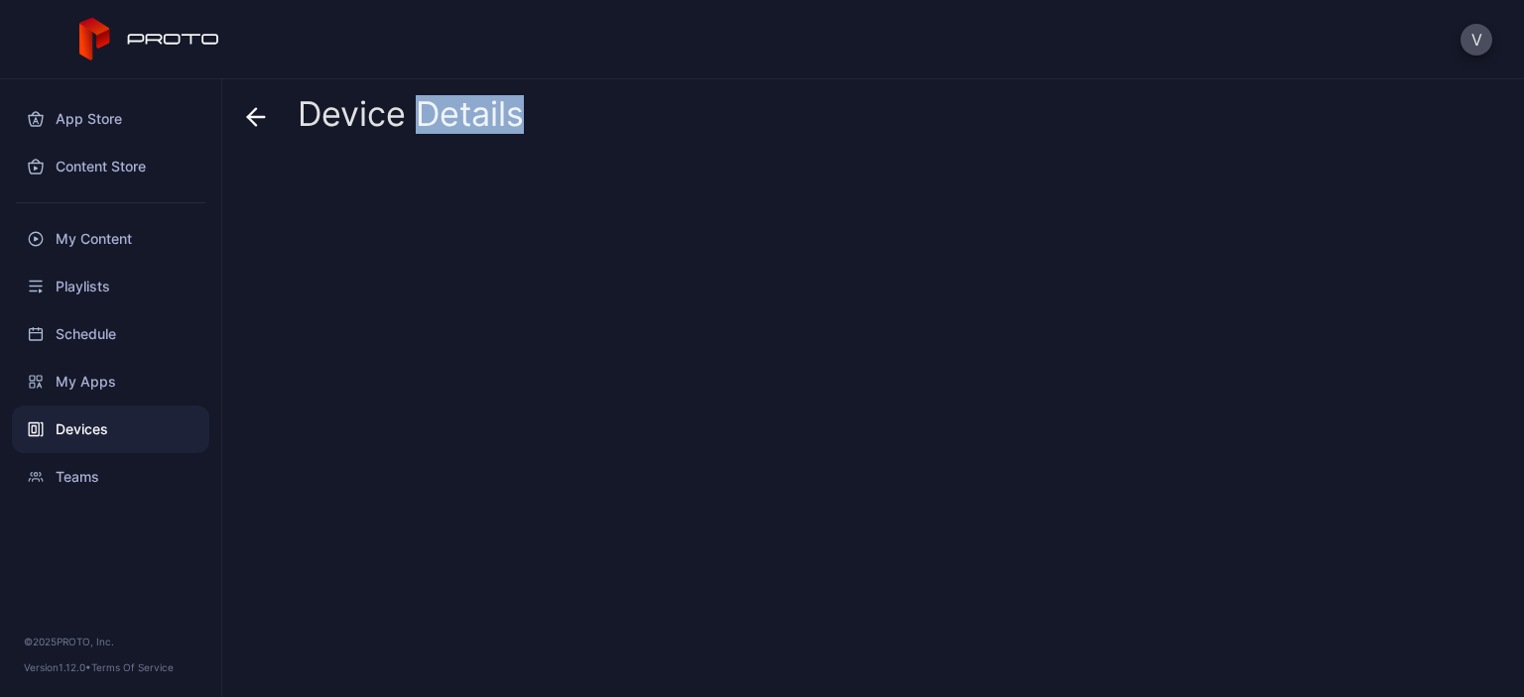
click at [479, 400] on div at bounding box center [881, 420] width 1270 height 523
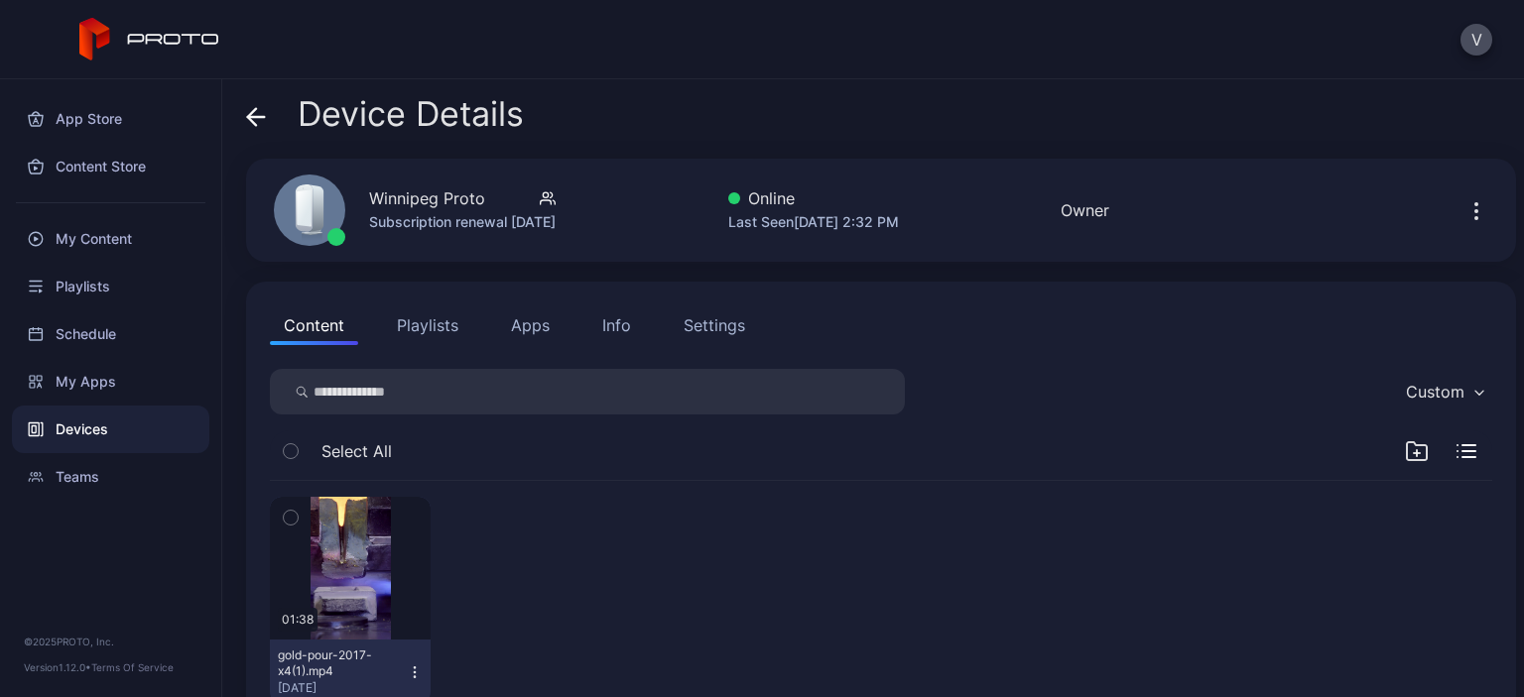
click at [1091, 213] on div "Owner" at bounding box center [1084, 210] width 49 height 24
click at [1475, 210] on icon "button" at bounding box center [1476, 211] width 2 height 2
click at [992, 337] on div "Content Playlists Apps Info Settings" at bounding box center [881, 325] width 1222 height 40
